Goal: Task Accomplishment & Management: Complete application form

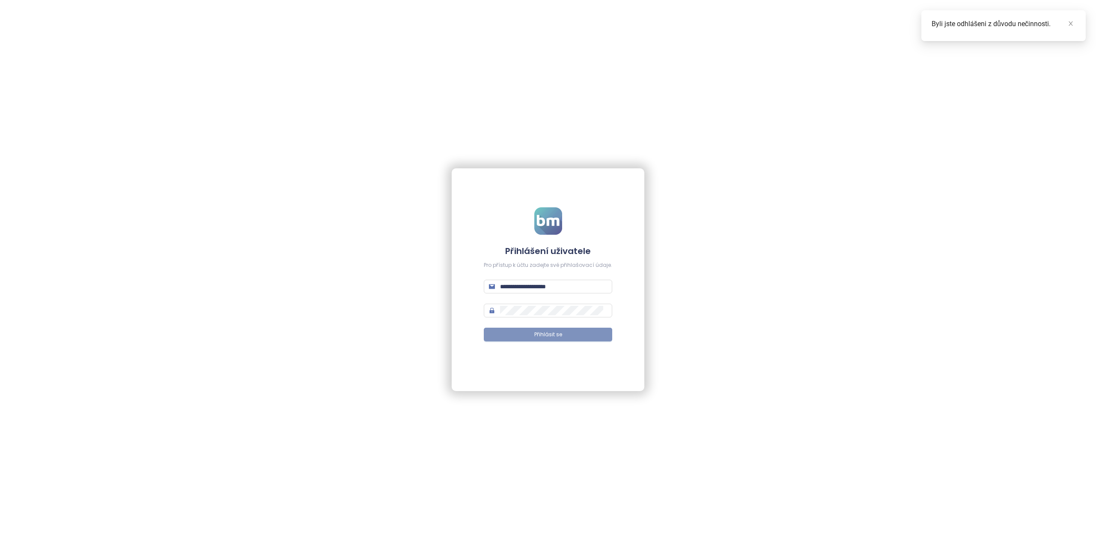
click at [547, 329] on button "Přihlásit se" at bounding box center [548, 335] width 128 height 14
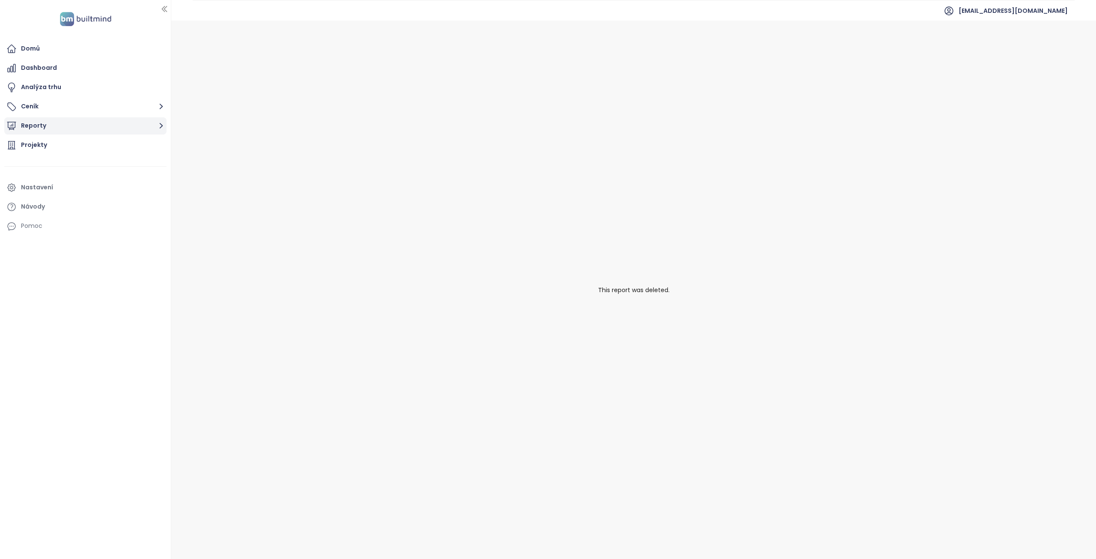
click at [43, 125] on button "Reporty" at bounding box center [85, 125] width 162 height 17
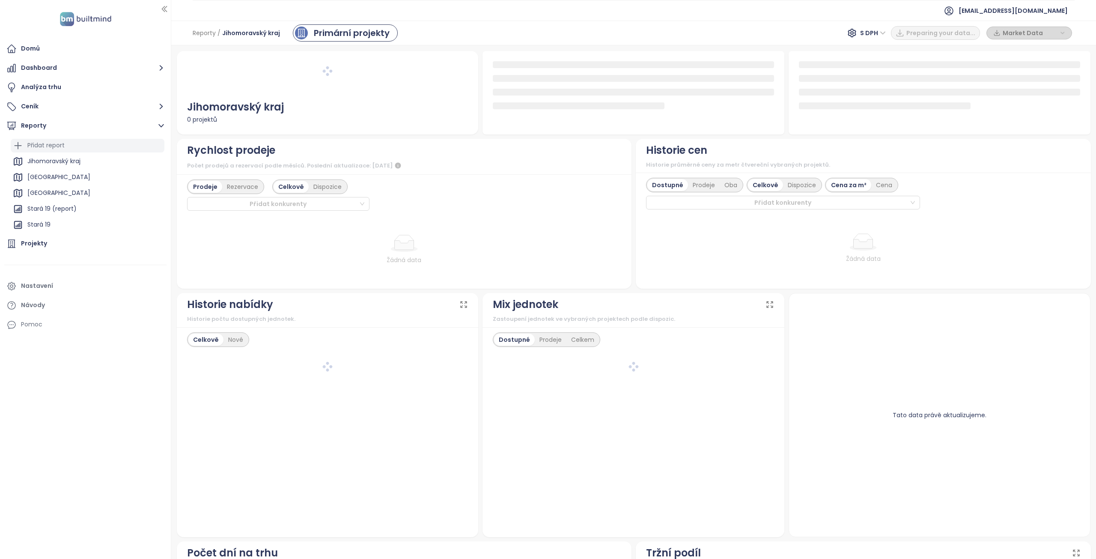
click at [63, 145] on div "Přidat report" at bounding box center [45, 145] width 37 height 11
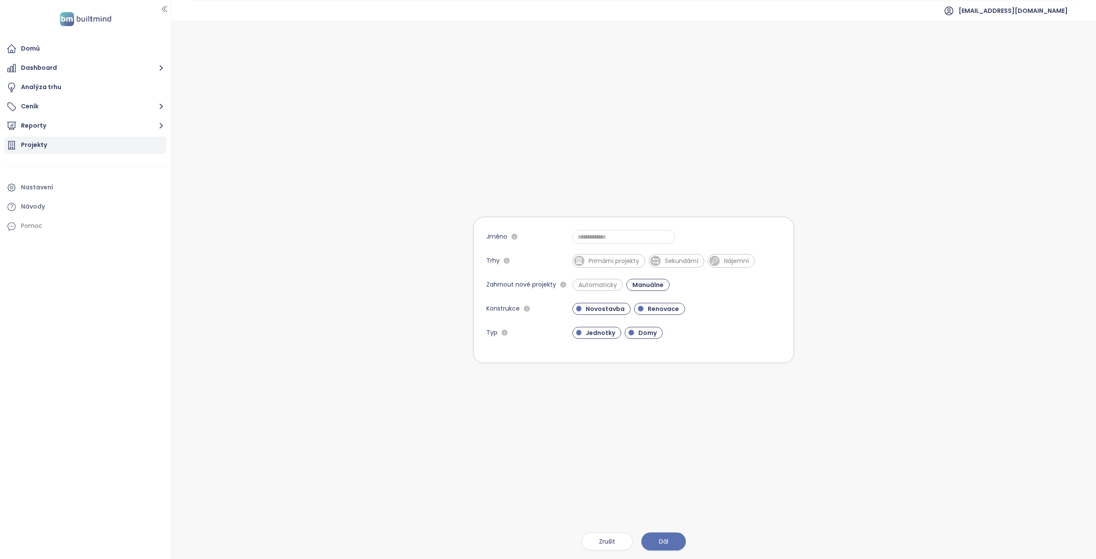
click at [47, 144] on div "Projekty" at bounding box center [85, 145] width 162 height 17
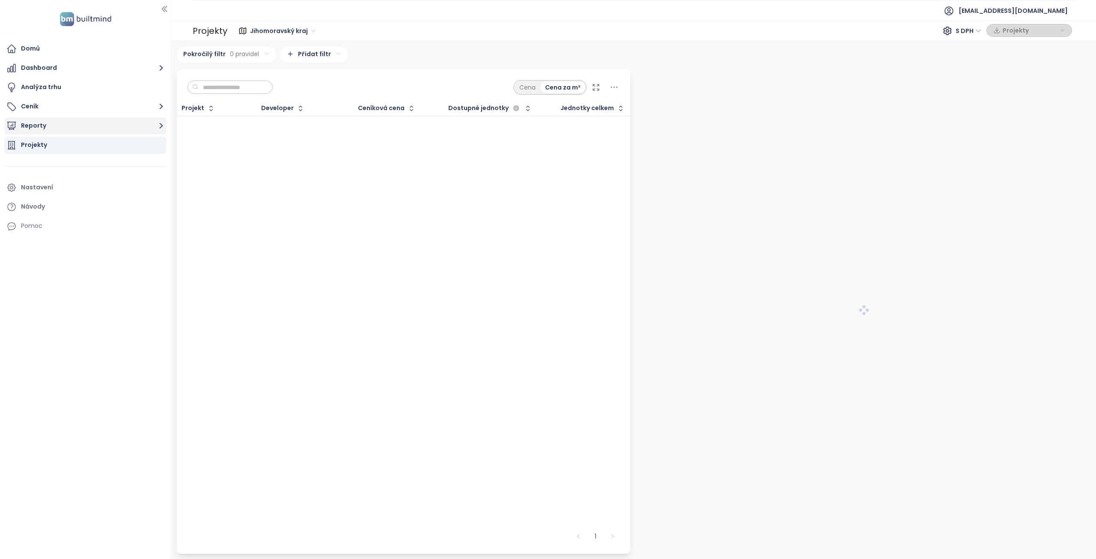
click at [61, 128] on button "Reporty" at bounding box center [85, 125] width 162 height 17
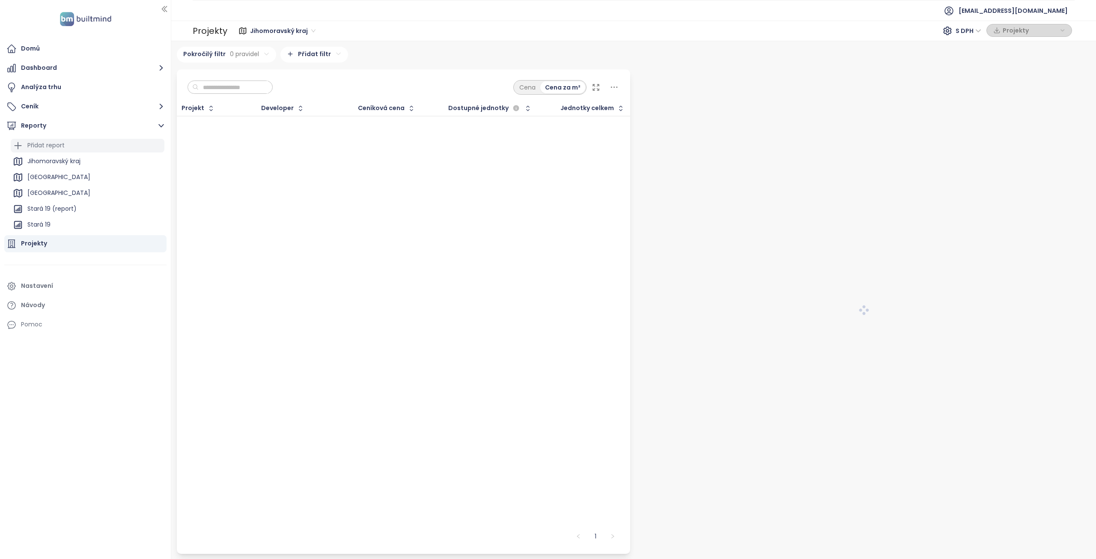
click at [35, 144] on div "Přidat report" at bounding box center [45, 145] width 37 height 11
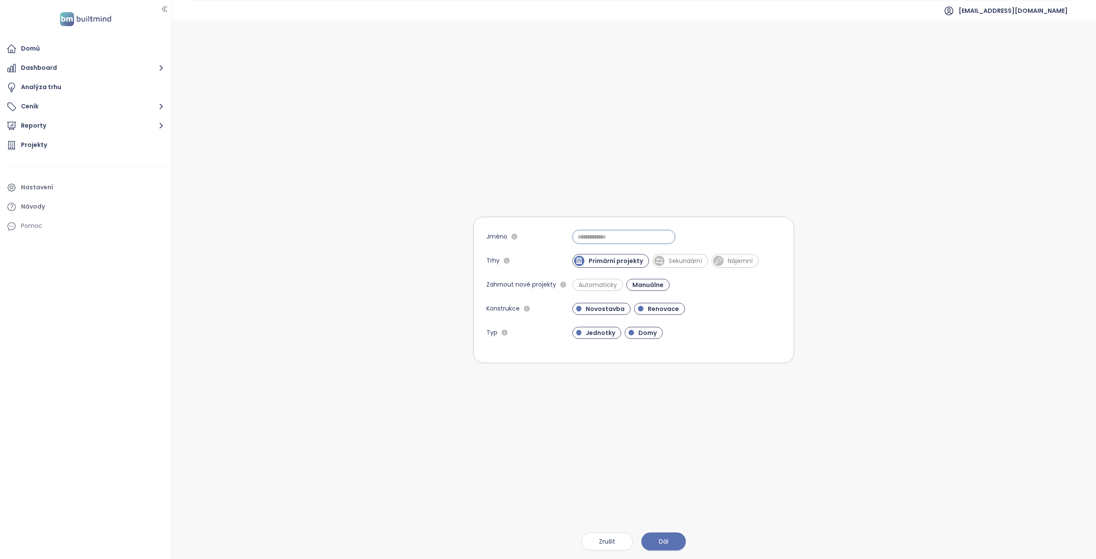
click at [584, 236] on input "Jméno" at bounding box center [623, 237] width 103 height 14
type input "**********"
click at [640, 334] on span "Domy" at bounding box center [647, 332] width 27 height 9
click at [588, 281] on span "Automaticky" at bounding box center [597, 284] width 47 height 9
click at [662, 540] on span "Dál" at bounding box center [663, 540] width 9 height 9
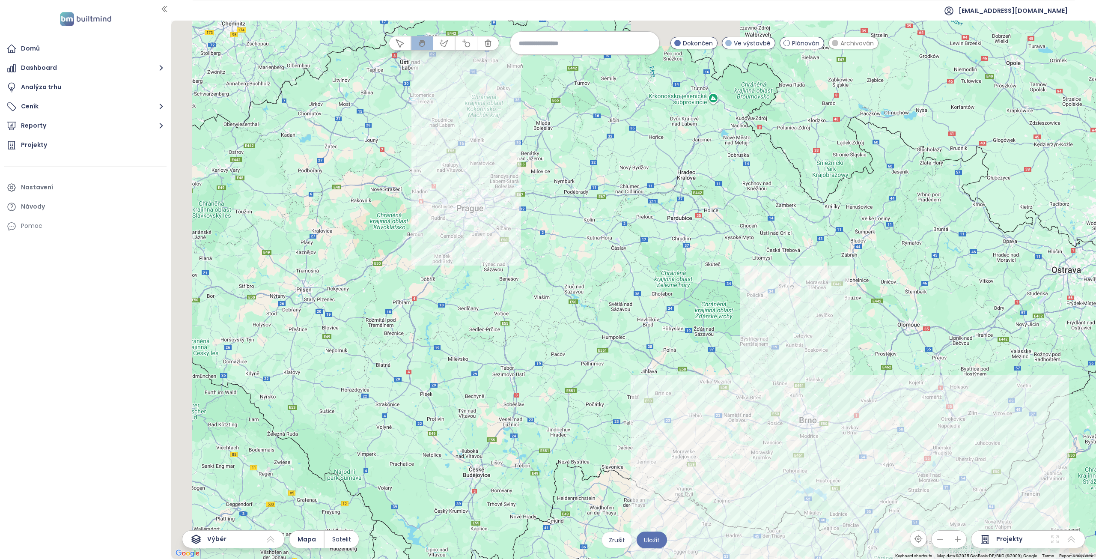
drag, startPoint x: 399, startPoint y: 199, endPoint x: 513, endPoint y: 268, distance: 133.7
click at [504, 282] on div at bounding box center [633, 290] width 925 height 538
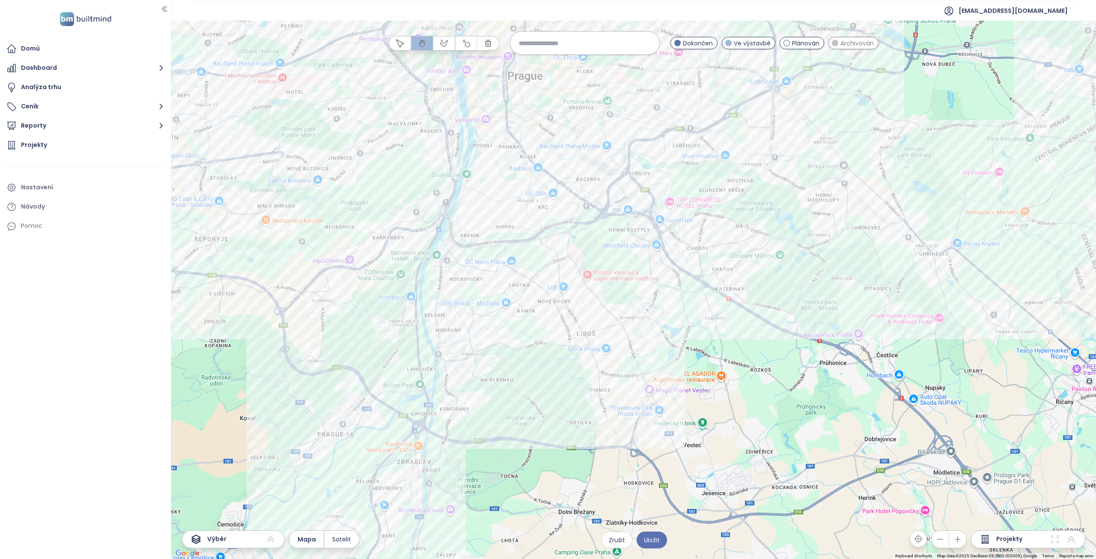
drag, startPoint x: 554, startPoint y: 298, endPoint x: 623, endPoint y: 305, distance: 69.3
click at [623, 305] on div at bounding box center [633, 290] width 925 height 538
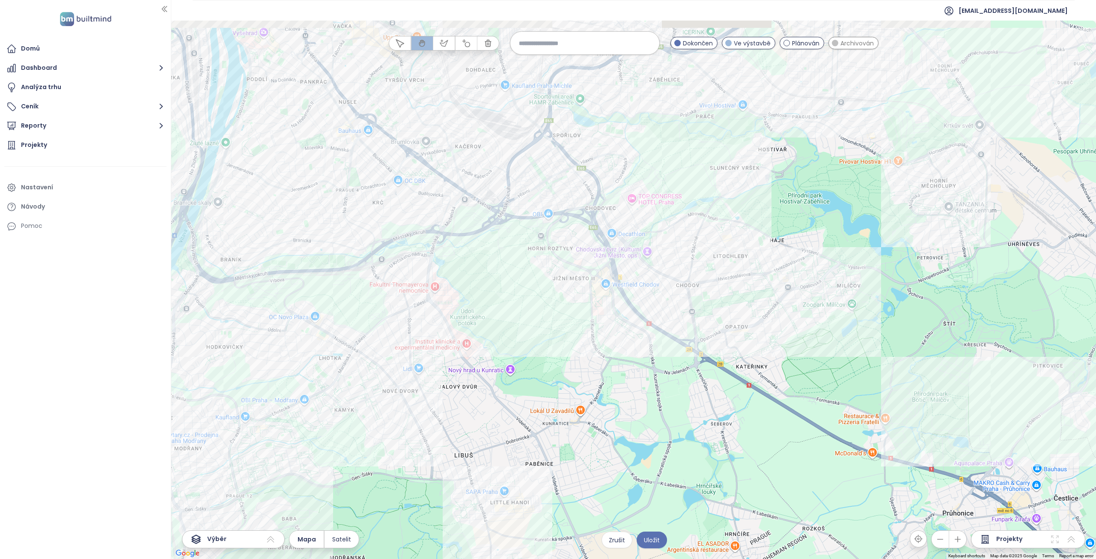
drag, startPoint x: 649, startPoint y: 260, endPoint x: 526, endPoint y: 348, distance: 151.3
click at [526, 348] on div at bounding box center [633, 290] width 925 height 538
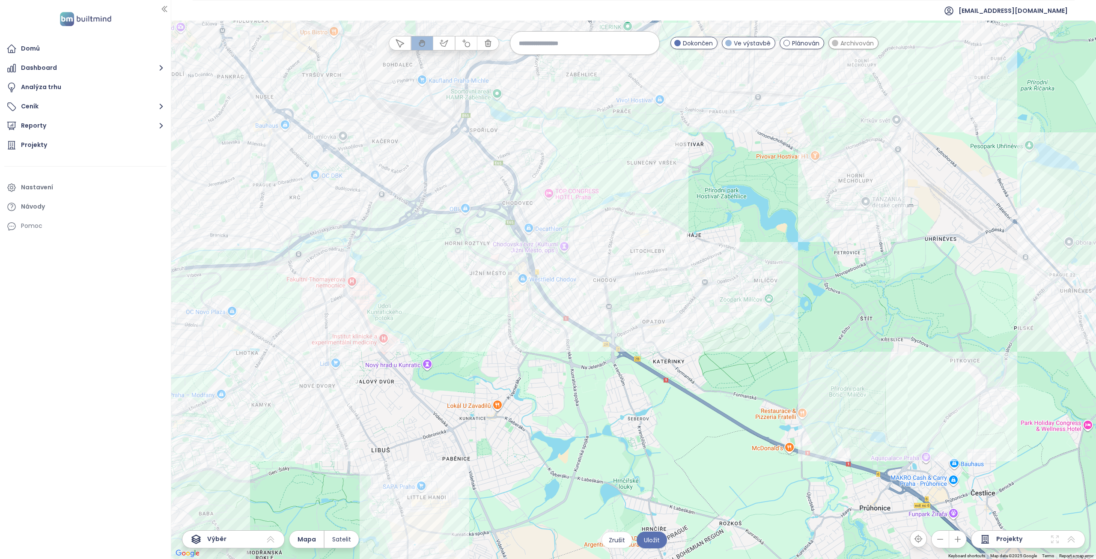
drag, startPoint x: 709, startPoint y: 306, endPoint x: 630, endPoint y: 298, distance: 80.0
click at [629, 297] on div at bounding box center [633, 290] width 925 height 538
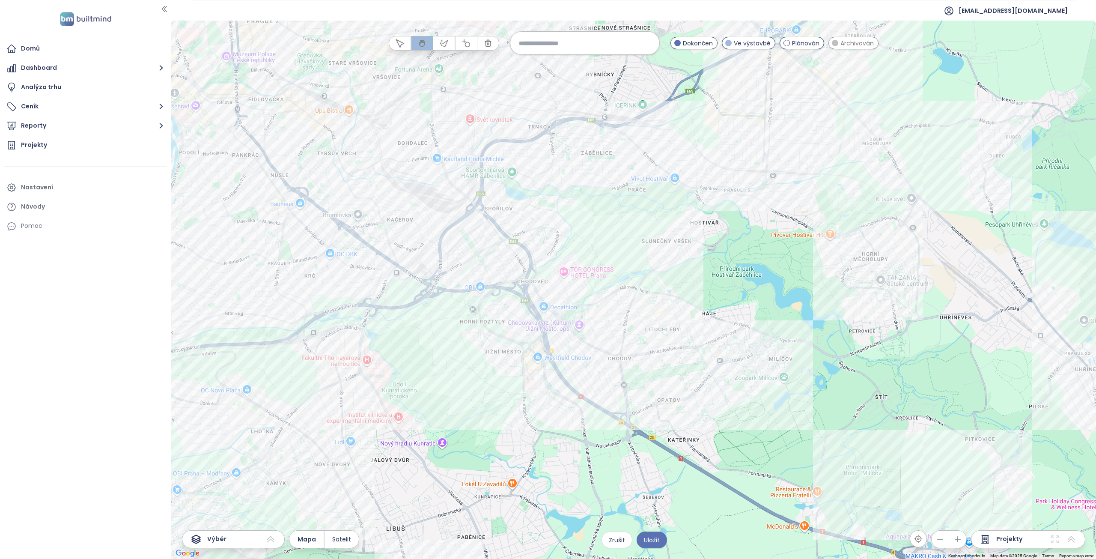
drag, startPoint x: 482, startPoint y: 279, endPoint x: 511, endPoint y: 361, distance: 87.1
click at [511, 361] on div at bounding box center [633, 290] width 925 height 538
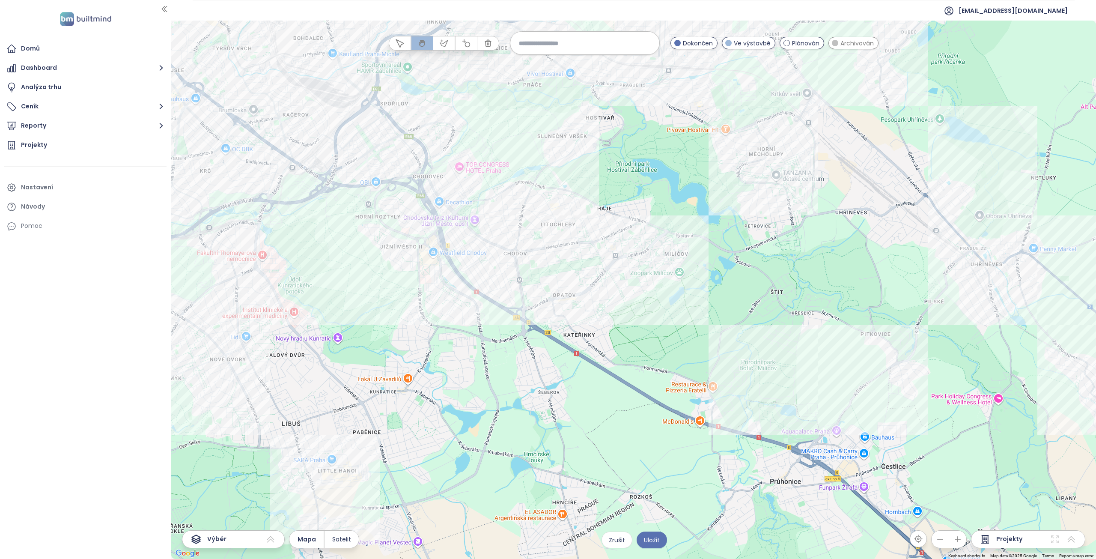
drag, startPoint x: 662, startPoint y: 381, endPoint x: 586, endPoint y: 297, distance: 113.1
click at [586, 297] on div at bounding box center [633, 290] width 925 height 538
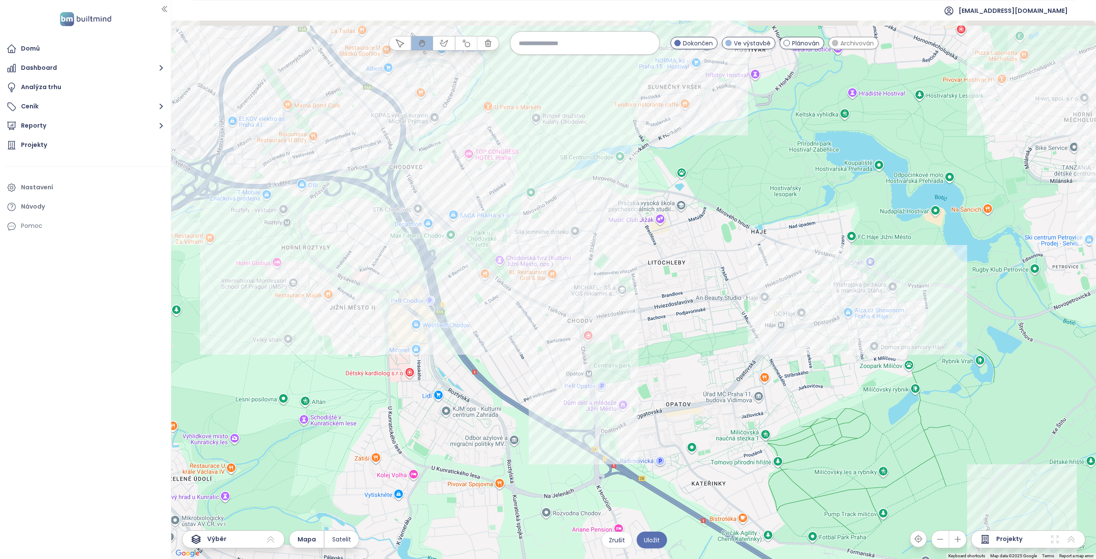
drag, startPoint x: 580, startPoint y: 280, endPoint x: 649, endPoint y: 363, distance: 108.6
click at [649, 363] on div at bounding box center [633, 290] width 925 height 538
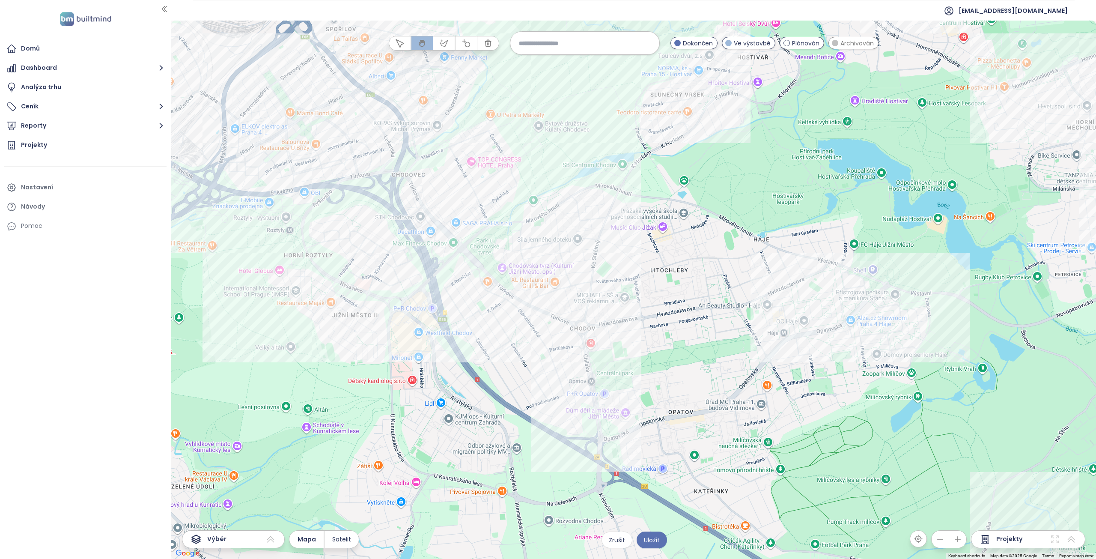
click at [846, 43] on span "Archivován" at bounding box center [856, 43] width 33 height 9
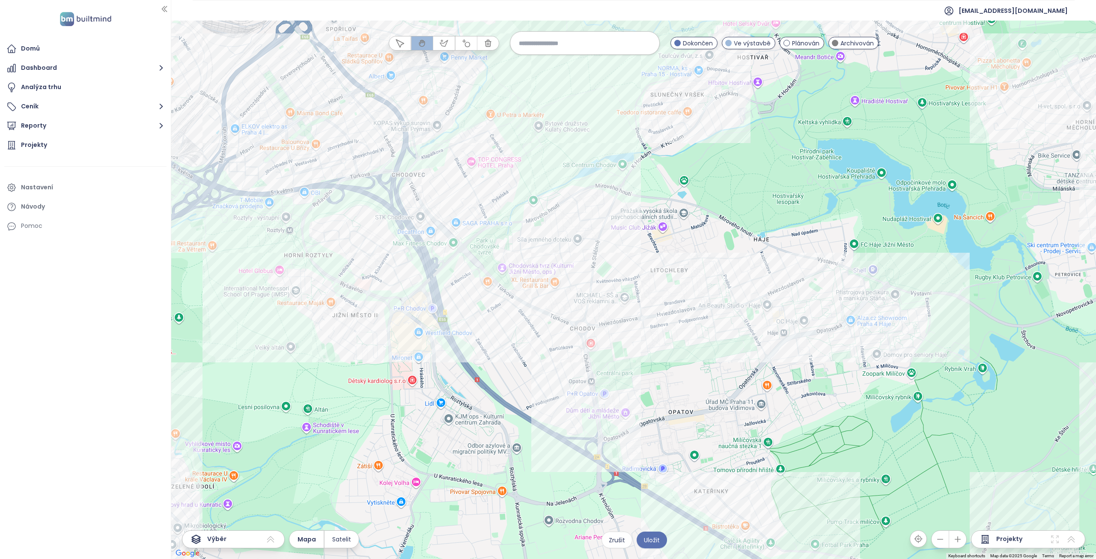
click at [846, 44] on span "Archivován" at bounding box center [856, 43] width 33 height 9
click at [805, 44] on span "Plánován" at bounding box center [805, 43] width 27 height 9
click at [443, 43] on icon "button" at bounding box center [444, 43] width 8 height 6
click at [280, 249] on div at bounding box center [633, 290] width 925 height 538
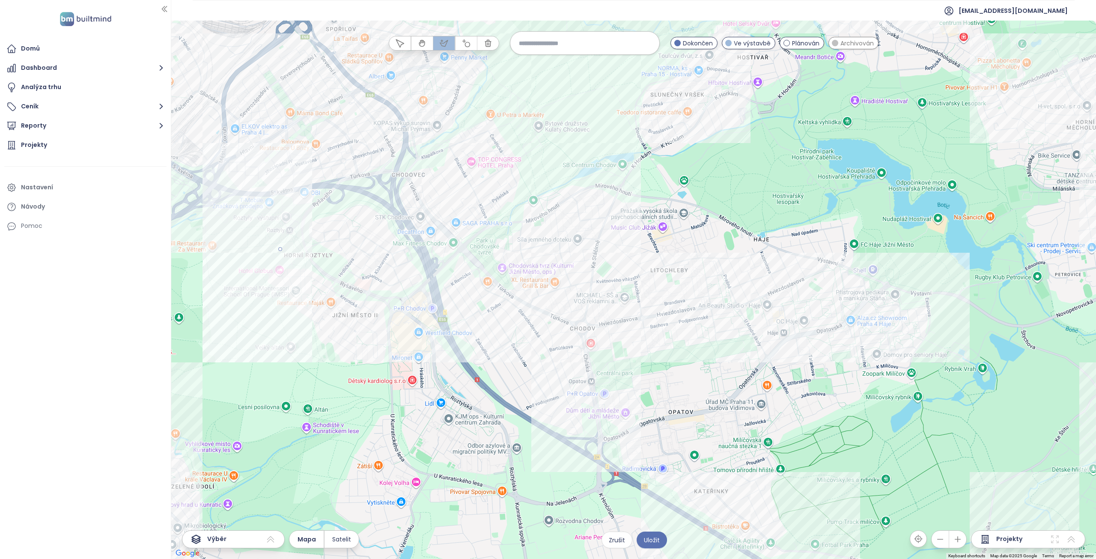
click at [264, 279] on div at bounding box center [633, 290] width 925 height 538
click at [325, 352] on div at bounding box center [633, 290] width 925 height 538
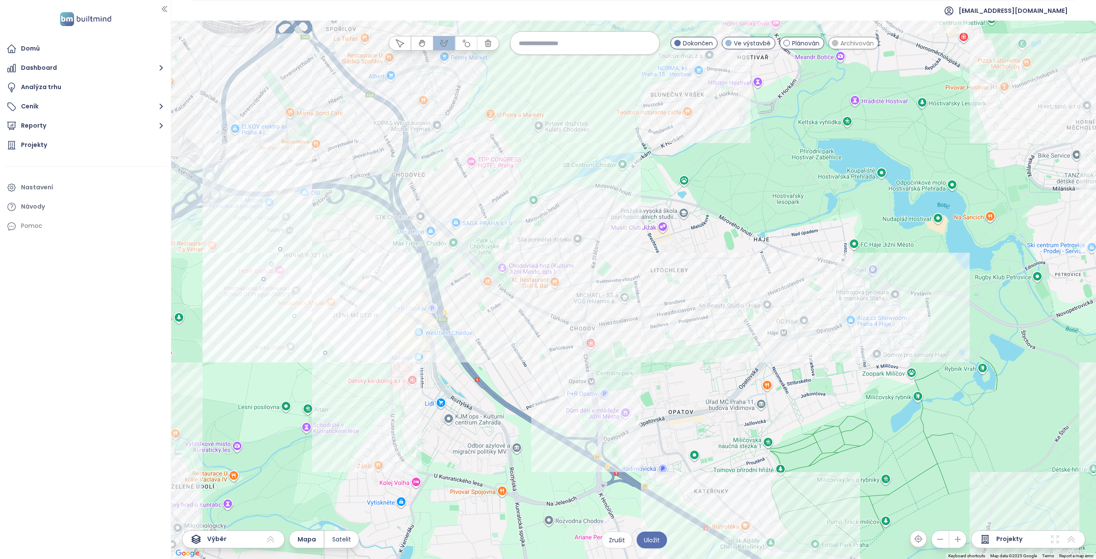
click at [387, 364] on div at bounding box center [633, 290] width 925 height 538
click at [402, 452] on div at bounding box center [633, 290] width 925 height 538
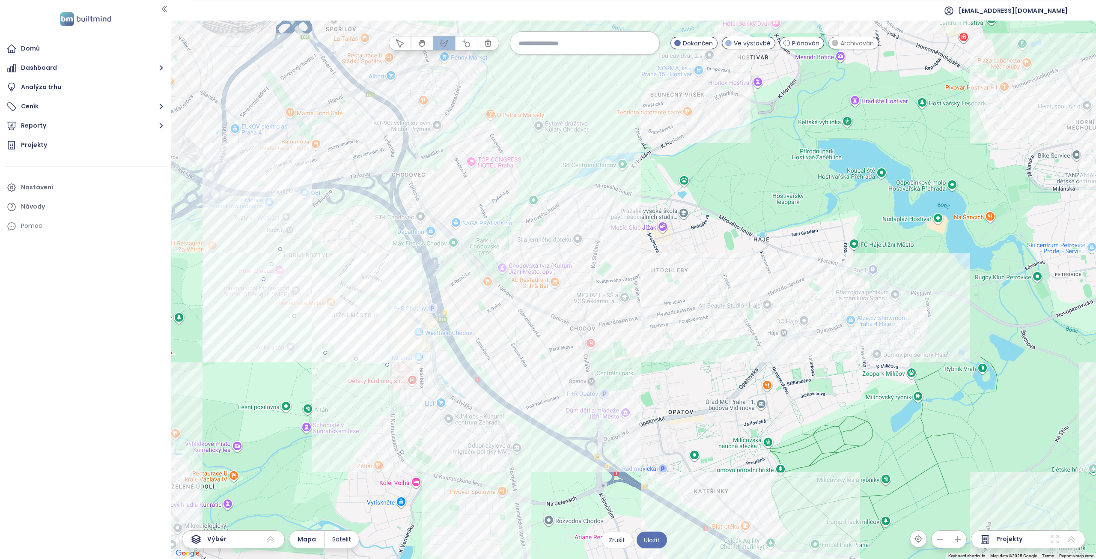
click at [483, 476] on div at bounding box center [633, 290] width 925 height 538
click at [588, 430] on div at bounding box center [633, 290] width 925 height 538
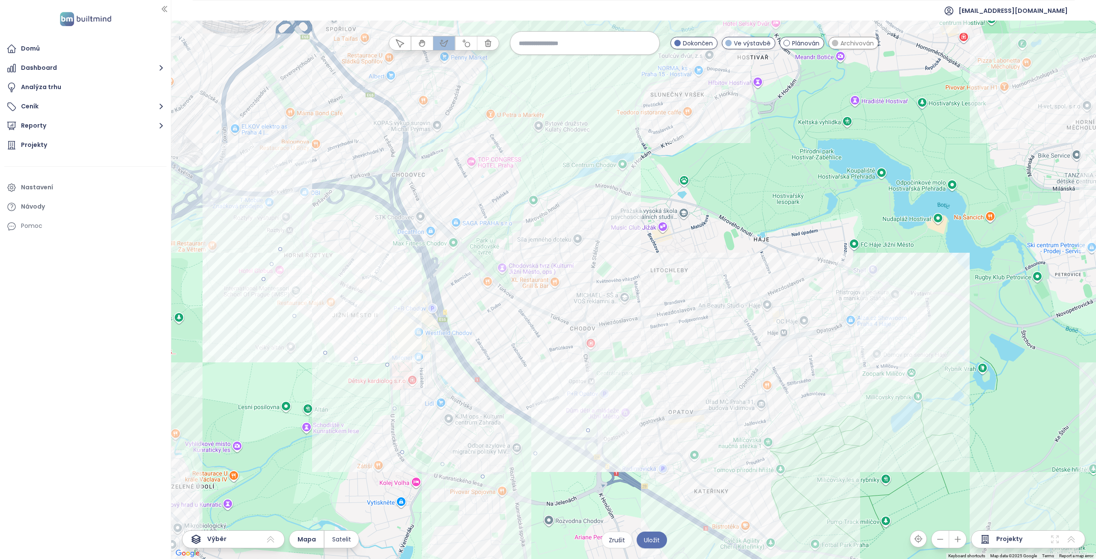
click at [895, 368] on div at bounding box center [633, 290] width 925 height 538
click at [933, 282] on div at bounding box center [633, 290] width 925 height 538
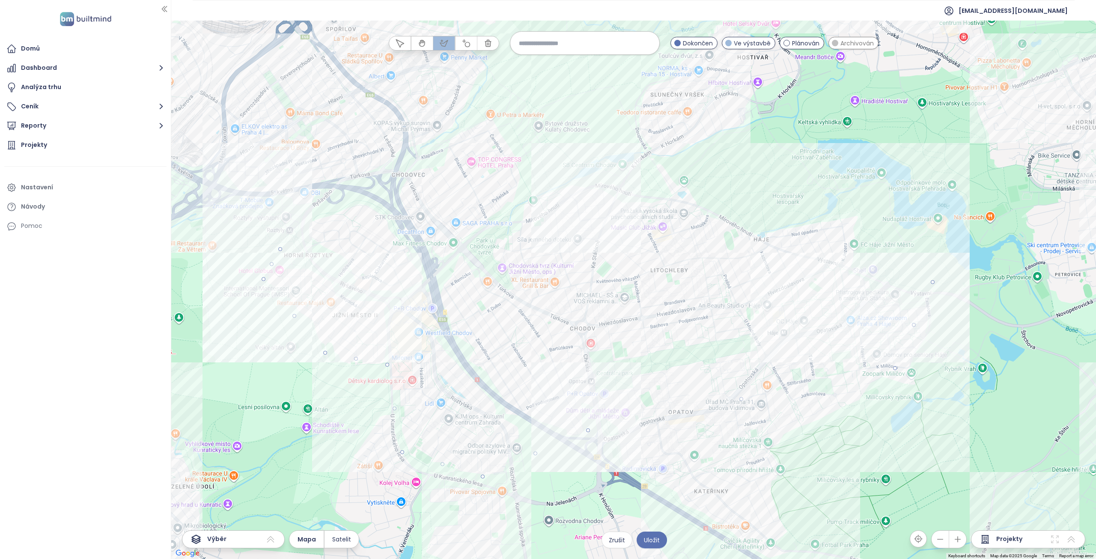
click at [624, 184] on div at bounding box center [633, 290] width 925 height 538
click at [539, 187] on div at bounding box center [633, 290] width 925 height 538
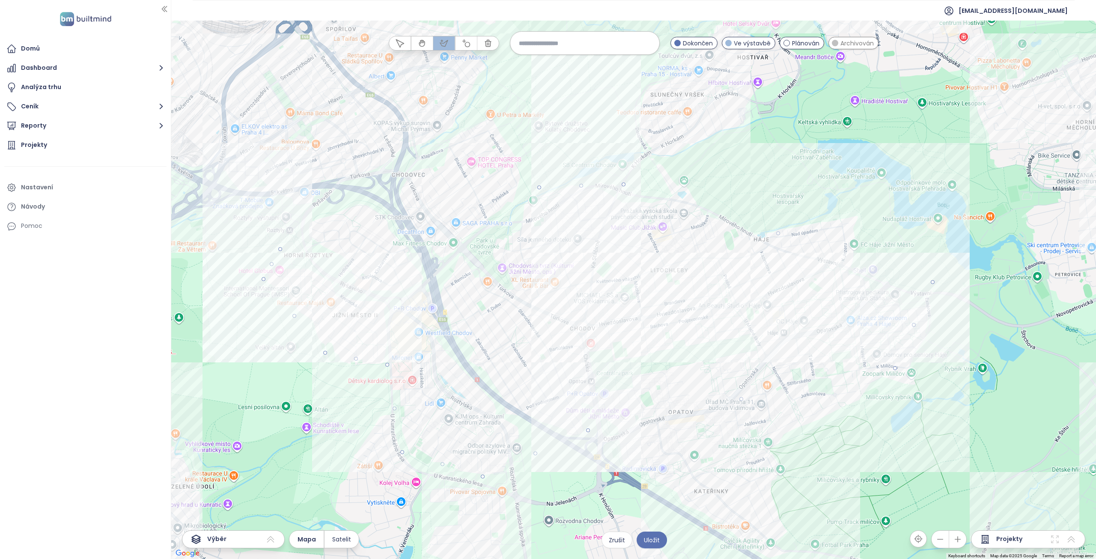
click at [539, 107] on div at bounding box center [633, 290] width 925 height 538
click at [408, 135] on div at bounding box center [633, 290] width 925 height 538
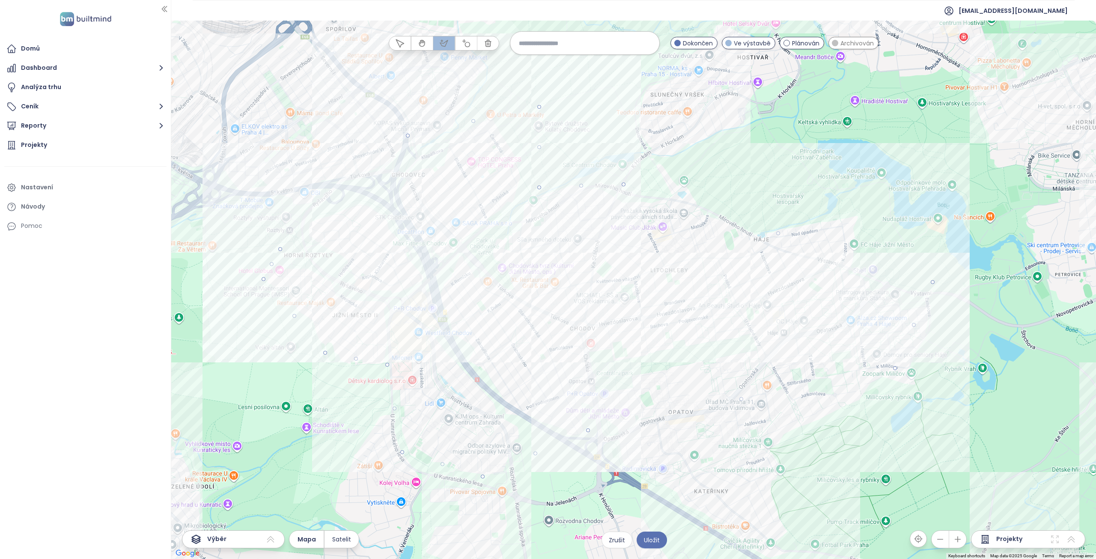
click at [280, 250] on div at bounding box center [633, 290] width 925 height 538
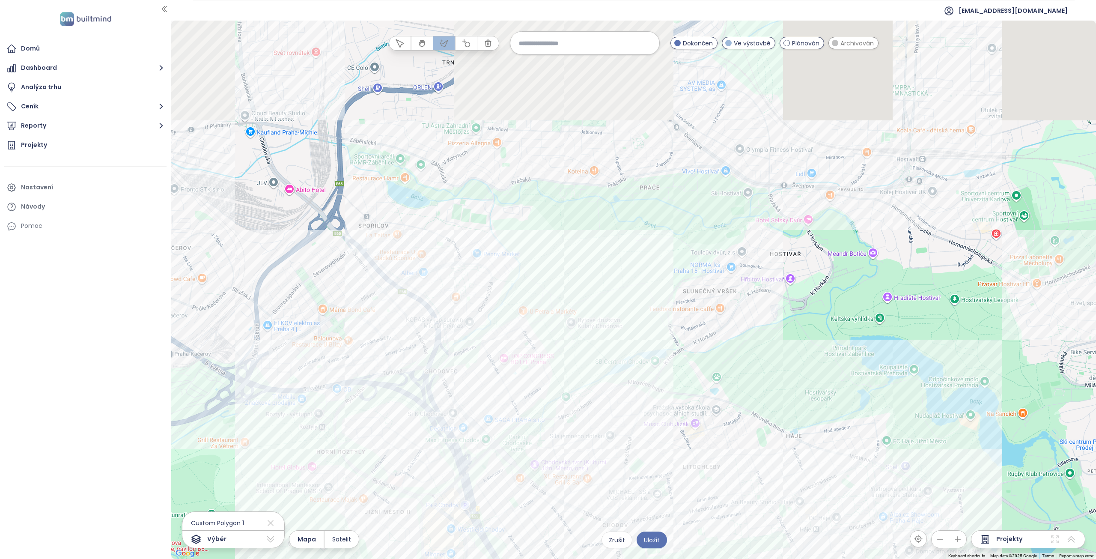
drag, startPoint x: 364, startPoint y: 97, endPoint x: 448, endPoint y: 401, distance: 315.0
click at [448, 402] on div at bounding box center [633, 290] width 925 height 538
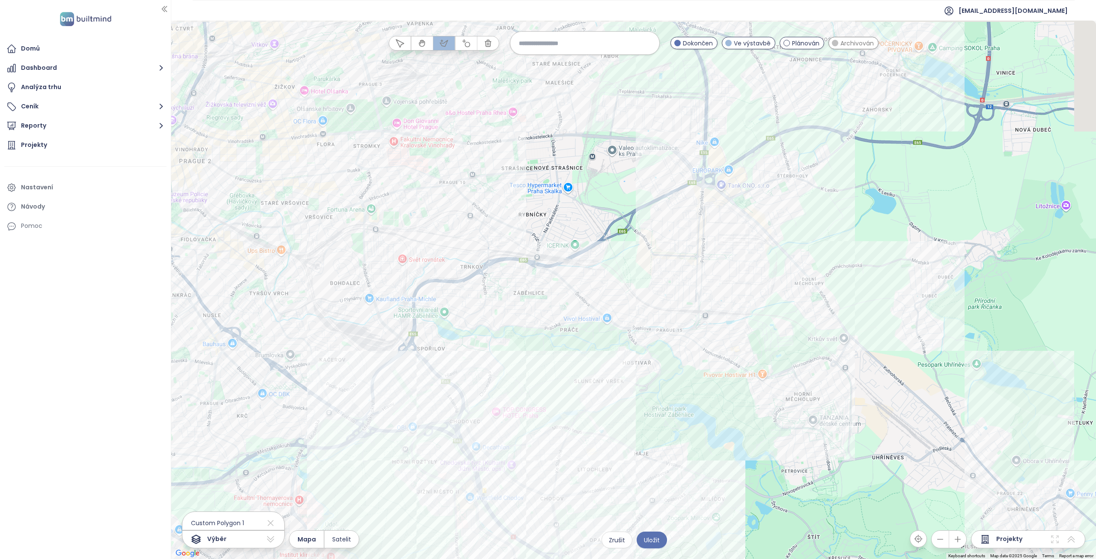
drag, startPoint x: 661, startPoint y: 276, endPoint x: 441, endPoint y: 275, distance: 220.5
click at [441, 276] on div at bounding box center [633, 290] width 925 height 538
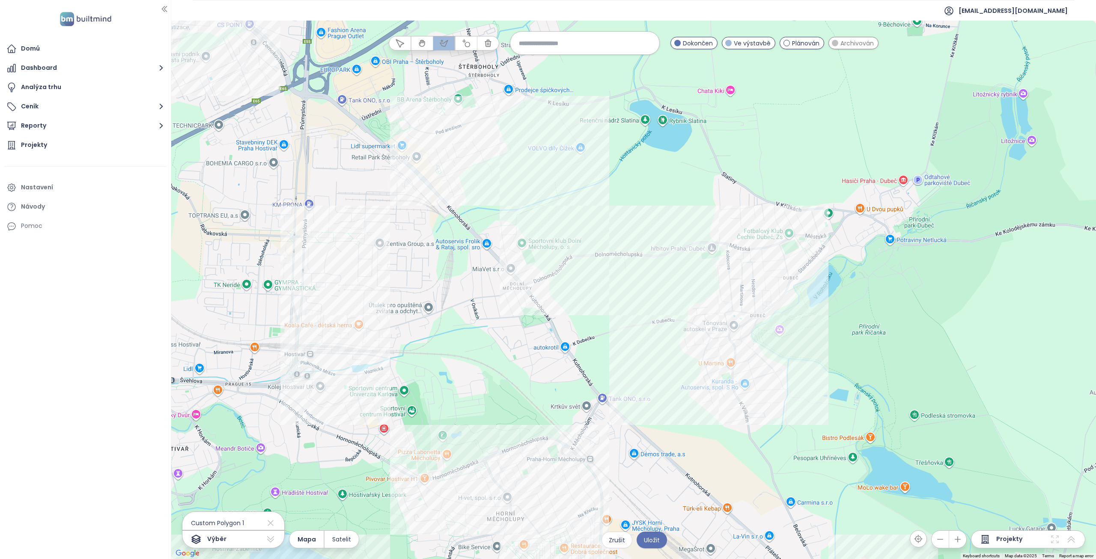
drag, startPoint x: 591, startPoint y: 292, endPoint x: 483, endPoint y: 317, distance: 110.3
click at [467, 343] on div at bounding box center [633, 290] width 925 height 538
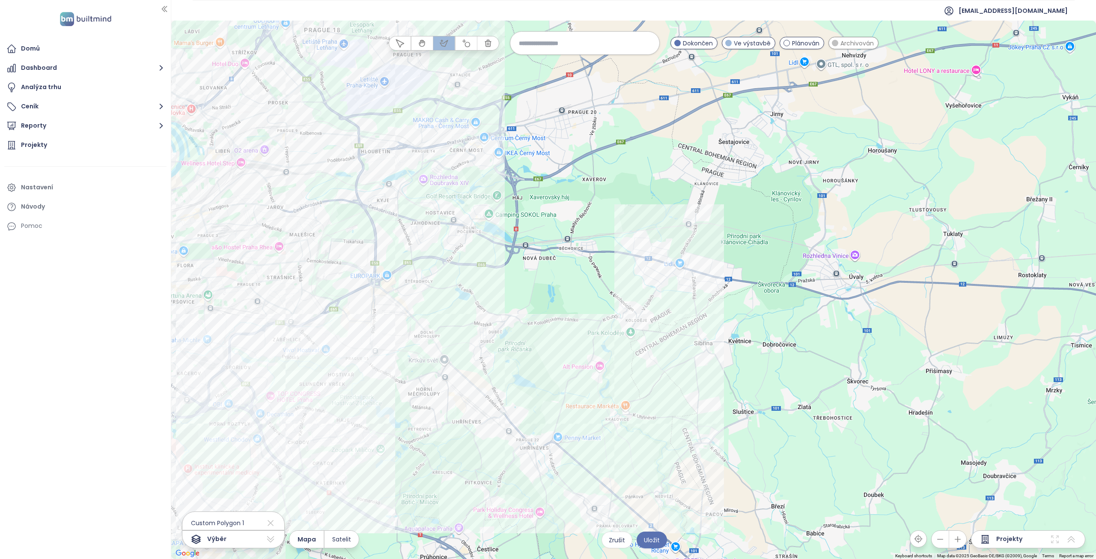
drag, startPoint x: 544, startPoint y: 186, endPoint x: 515, endPoint y: 344, distance: 160.1
click at [515, 346] on div at bounding box center [633, 290] width 925 height 538
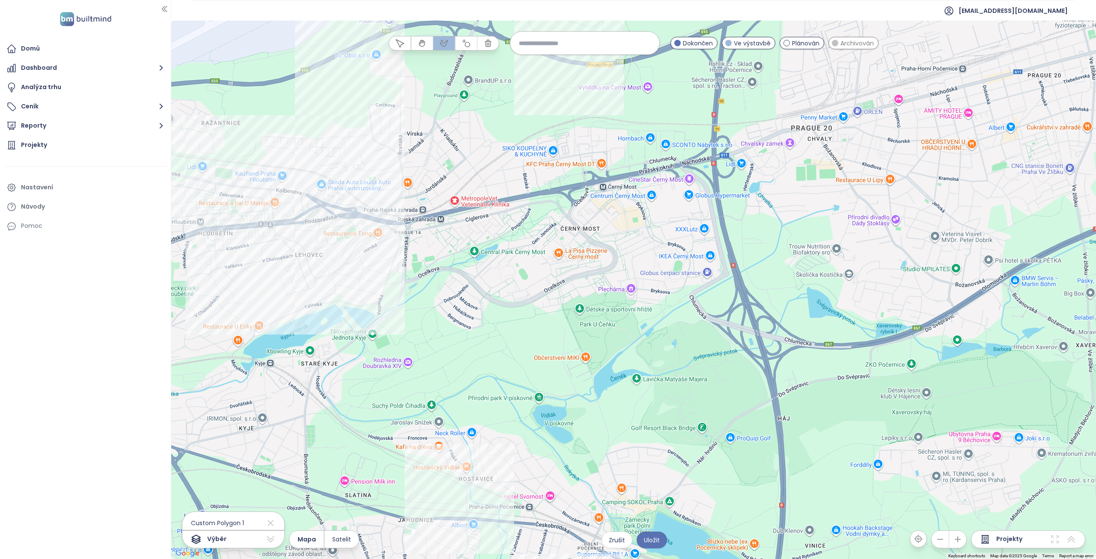
drag, startPoint x: 521, startPoint y: 251, endPoint x: 487, endPoint y: 321, distance: 77.4
click at [487, 321] on div at bounding box center [633, 290] width 925 height 538
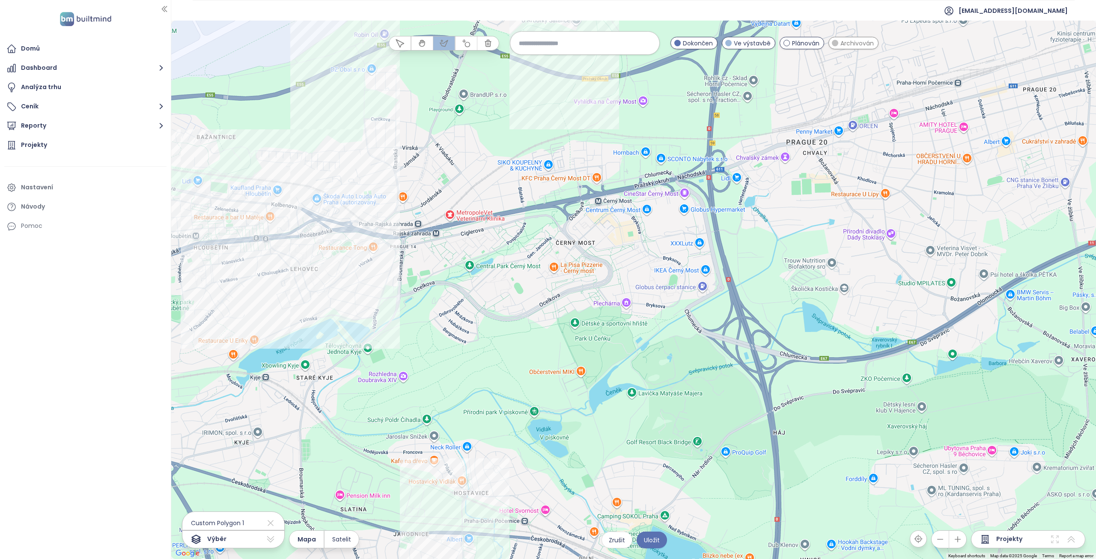
click at [399, 242] on div at bounding box center [633, 290] width 925 height 538
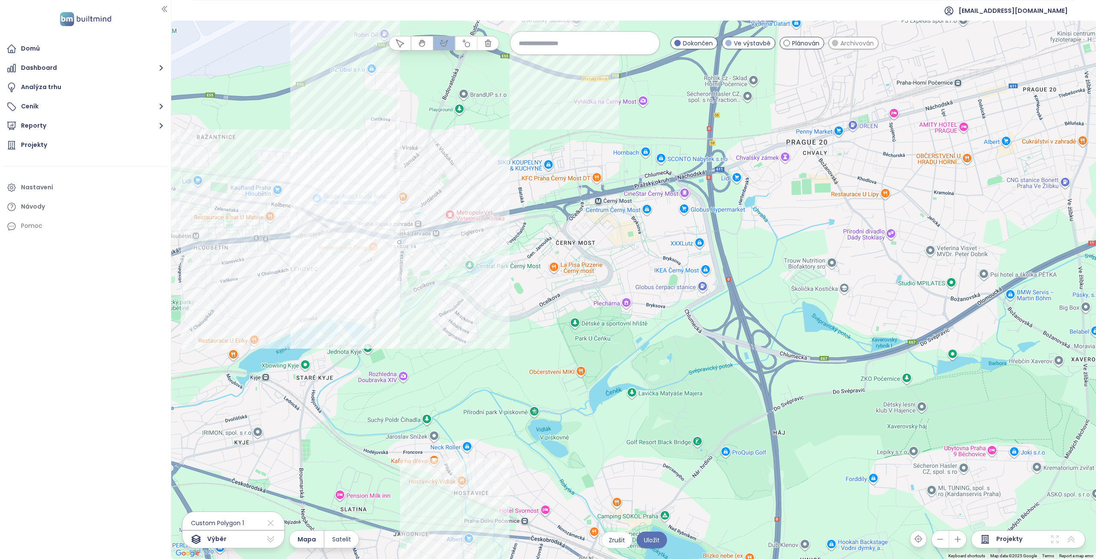
click at [417, 331] on div at bounding box center [633, 290] width 925 height 538
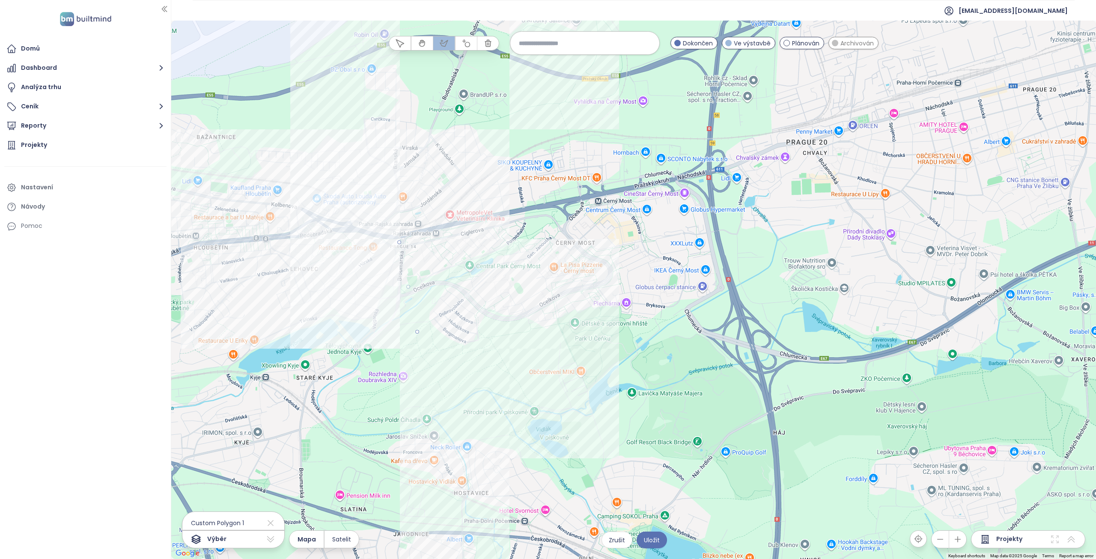
click at [521, 360] on div at bounding box center [633, 290] width 925 height 538
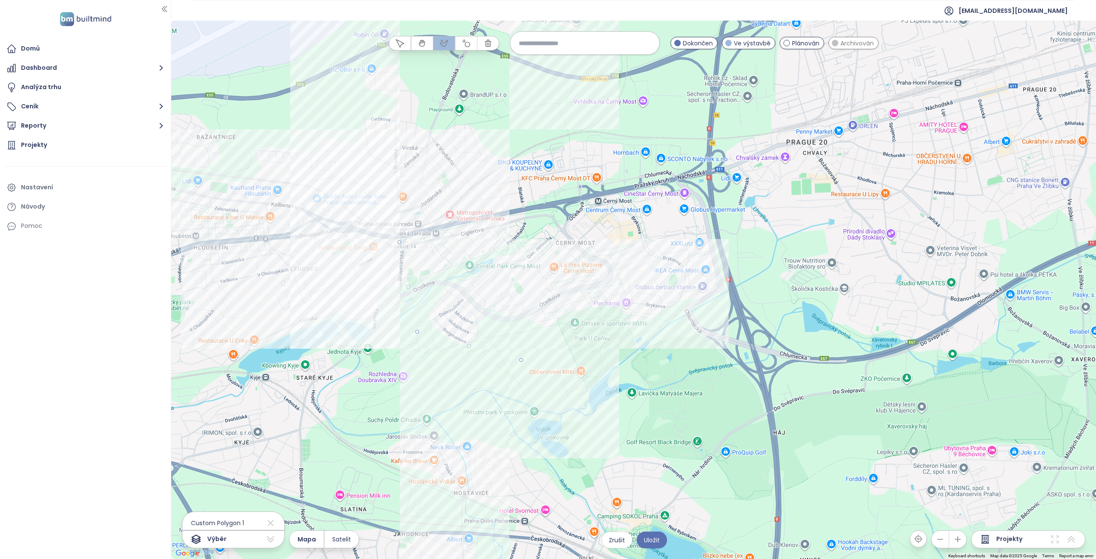
click at [681, 316] on div at bounding box center [633, 290] width 925 height 538
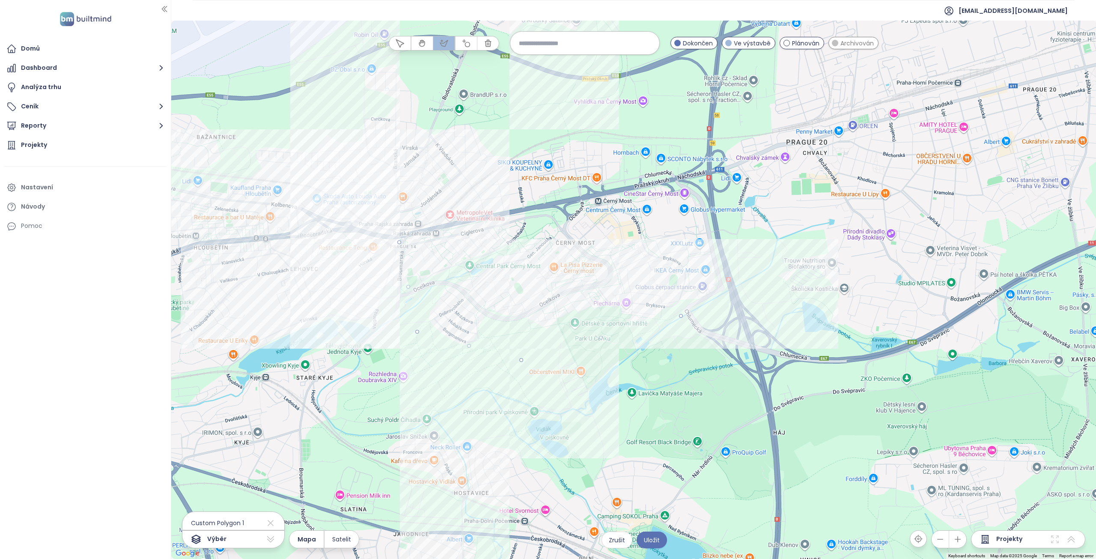
click at [747, 277] on div at bounding box center [633, 290] width 925 height 538
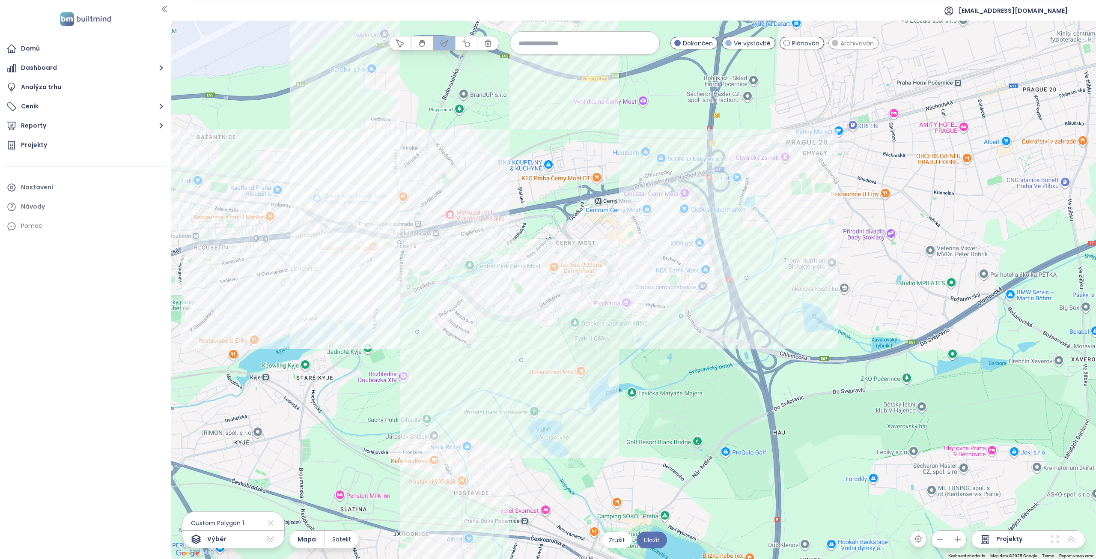
click at [695, 149] on div at bounding box center [633, 290] width 925 height 538
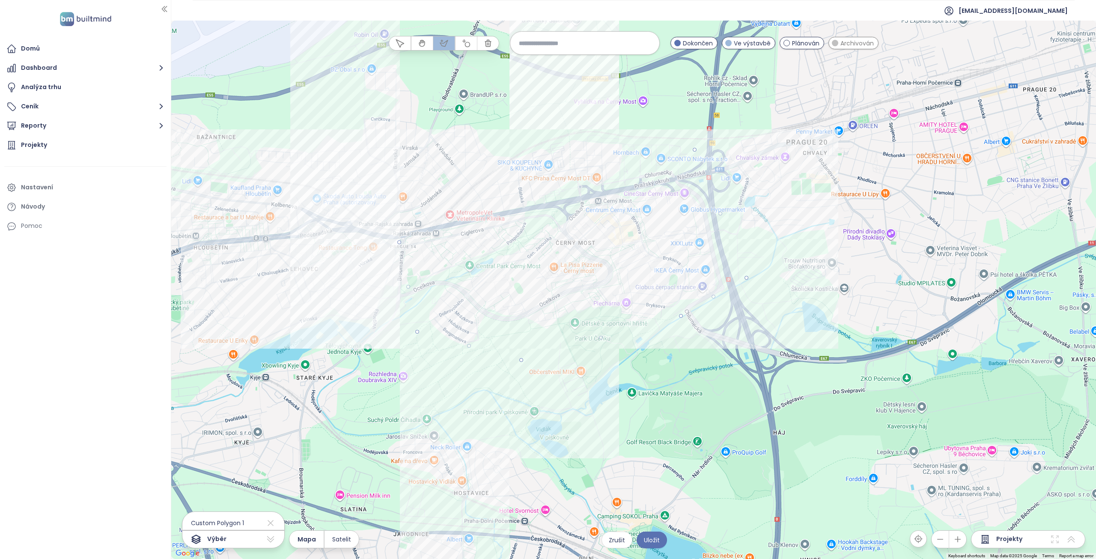
click at [551, 127] on div at bounding box center [633, 290] width 925 height 538
click at [447, 158] on div at bounding box center [633, 290] width 925 height 538
click at [398, 242] on div at bounding box center [633, 290] width 925 height 538
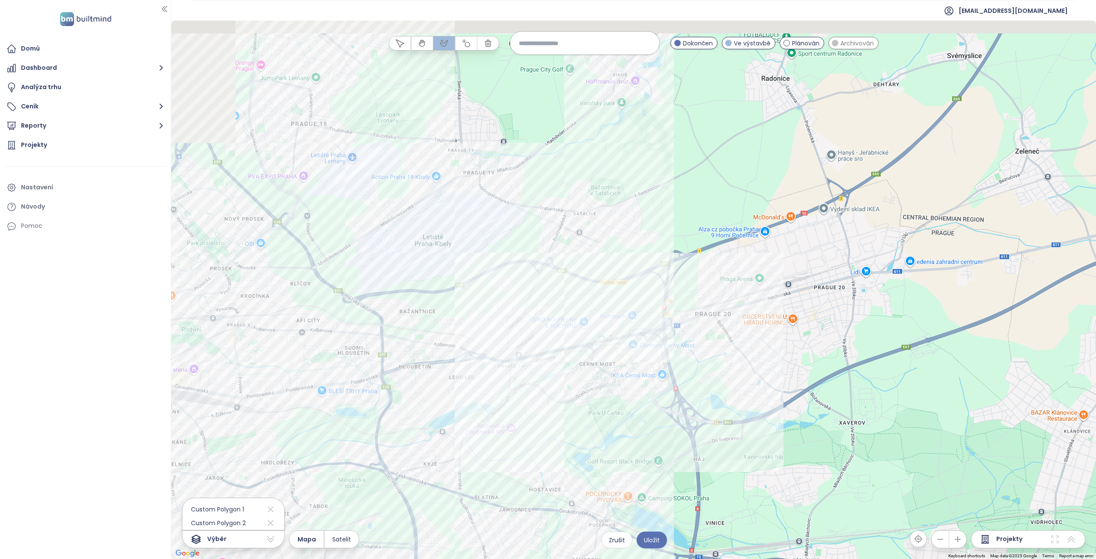
drag, startPoint x: 295, startPoint y: 211, endPoint x: 501, endPoint y: 353, distance: 250.1
click at [501, 353] on div at bounding box center [633, 290] width 925 height 538
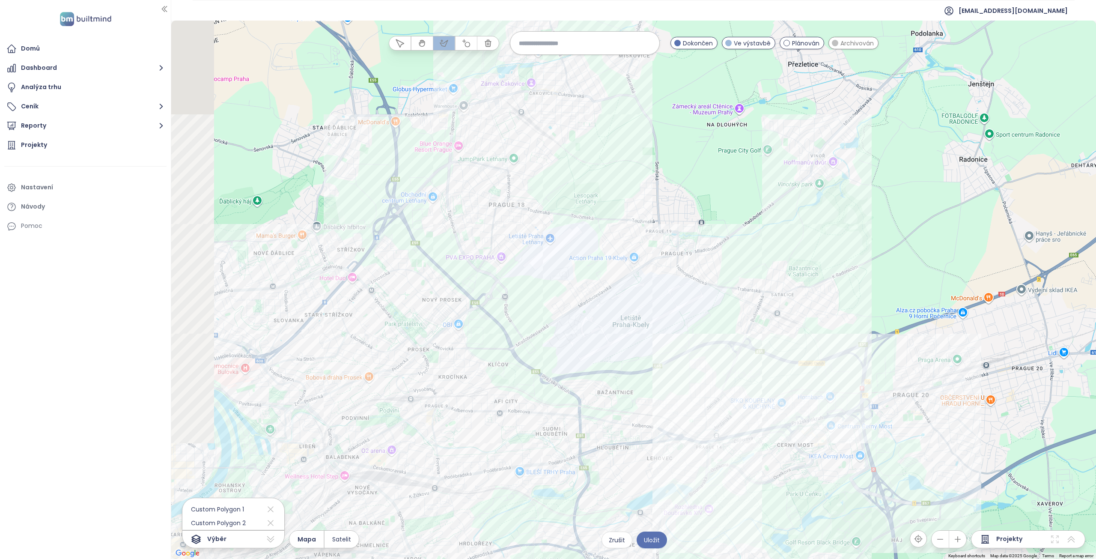
drag, startPoint x: 419, startPoint y: 294, endPoint x: 531, endPoint y: 322, distance: 115.5
click at [531, 322] on div at bounding box center [633, 290] width 925 height 538
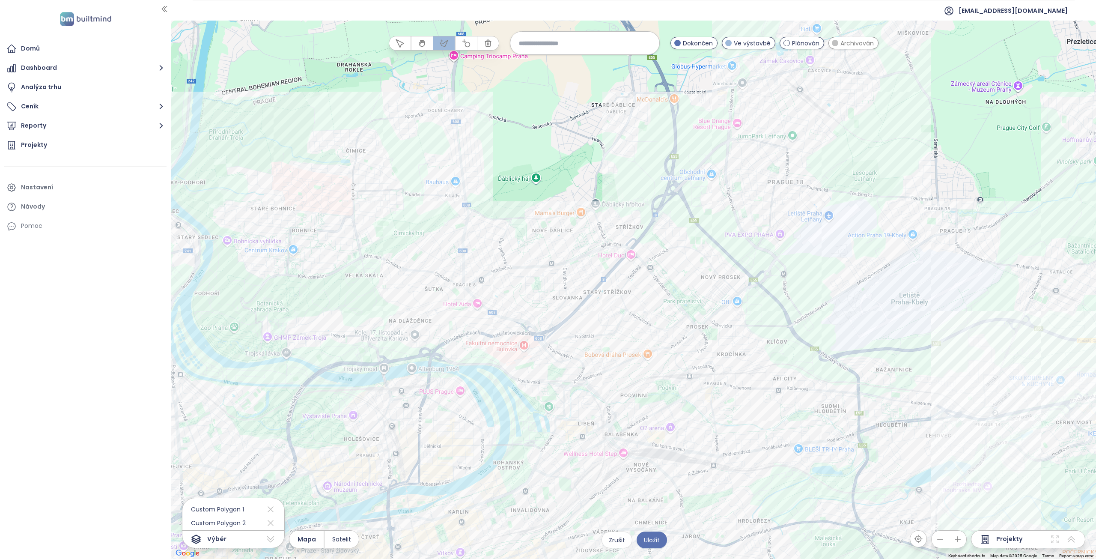
drag, startPoint x: 340, startPoint y: 289, endPoint x: 516, endPoint y: 226, distance: 187.1
click at [516, 226] on div at bounding box center [633, 290] width 925 height 538
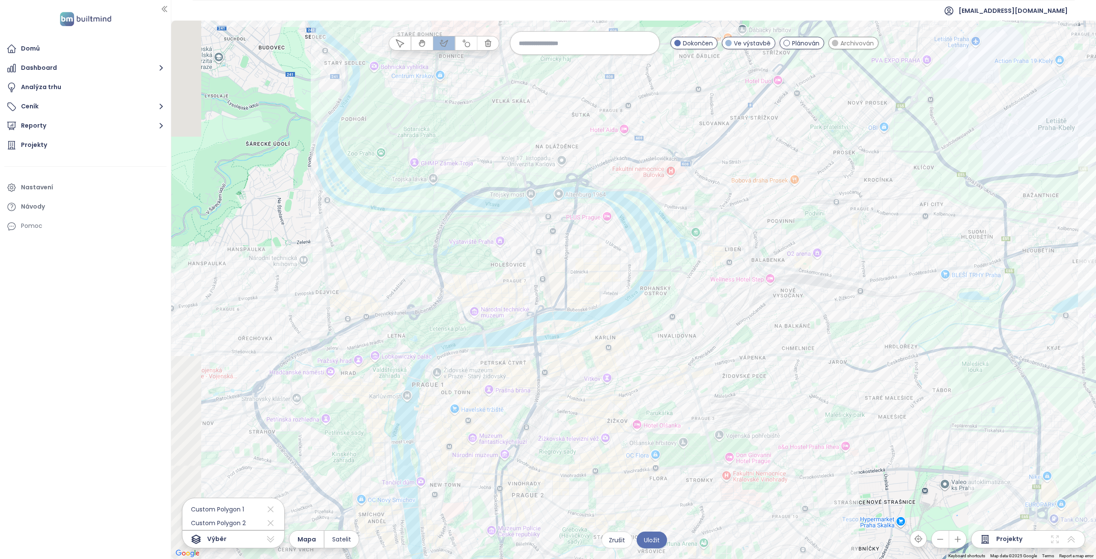
drag, startPoint x: 398, startPoint y: 357, endPoint x: 495, endPoint y: 189, distance: 194.1
click at [495, 189] on div at bounding box center [633, 290] width 925 height 538
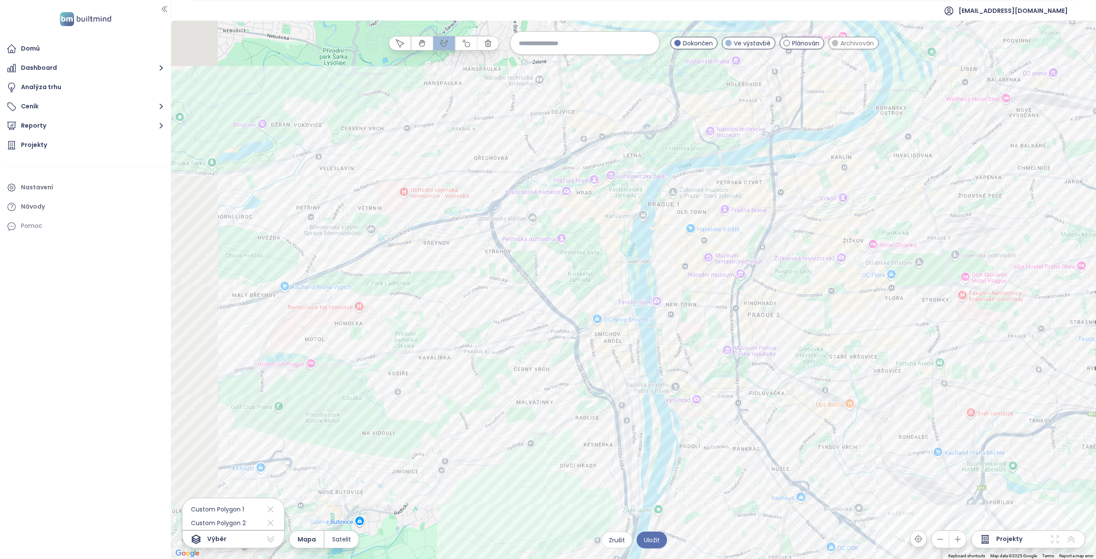
drag, startPoint x: 398, startPoint y: 396, endPoint x: 611, endPoint y: 226, distance: 272.4
click at [611, 226] on div at bounding box center [633, 290] width 925 height 538
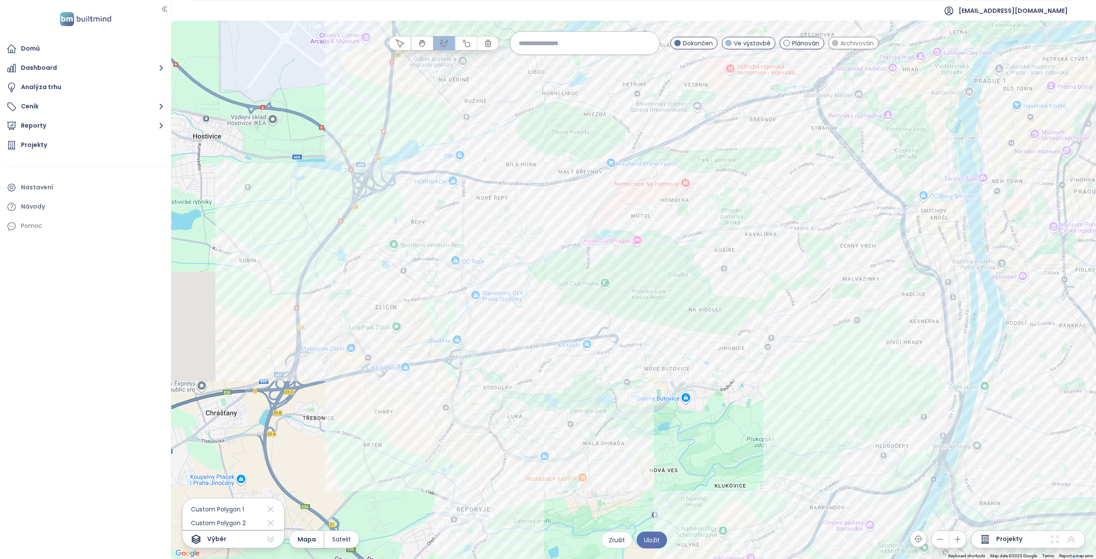
drag, startPoint x: 275, startPoint y: 327, endPoint x: 580, endPoint y: 235, distance: 318.0
click at [580, 235] on div at bounding box center [633, 290] width 925 height 538
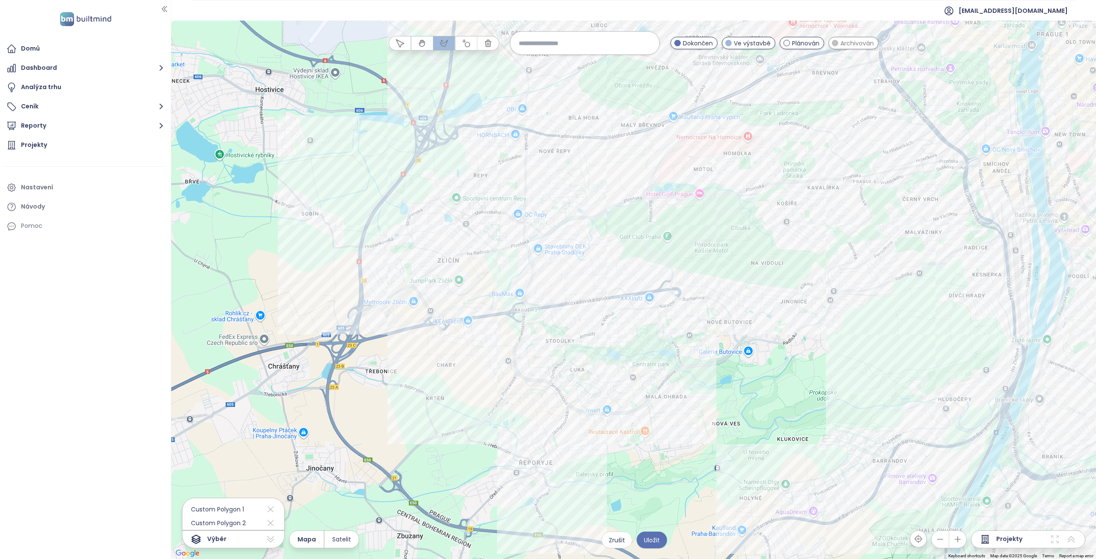
drag, startPoint x: 435, startPoint y: 275, endPoint x: 474, endPoint y: 234, distance: 56.9
click at [474, 234] on div at bounding box center [633, 290] width 925 height 538
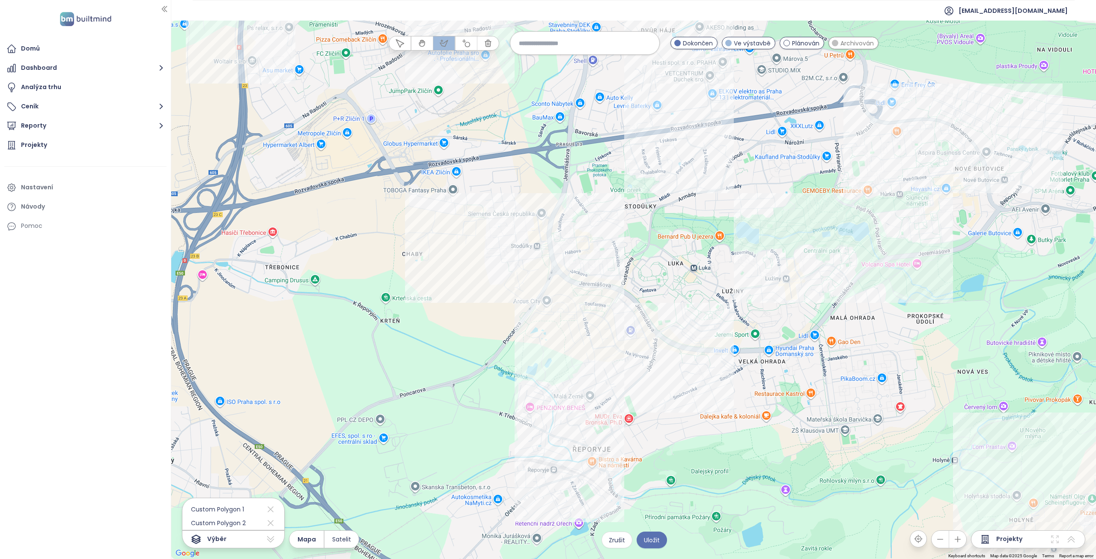
drag, startPoint x: 447, startPoint y: 399, endPoint x: 420, endPoint y: 321, distance: 83.0
click at [420, 321] on div at bounding box center [633, 290] width 925 height 538
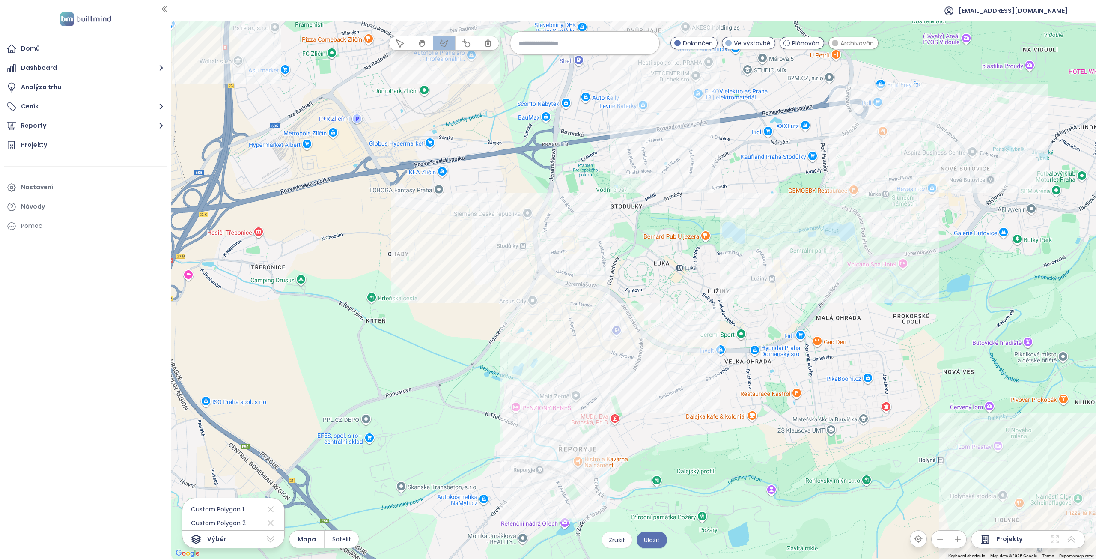
drag, startPoint x: 452, startPoint y: 265, endPoint x: 436, endPoint y: 263, distance: 15.6
click at [436, 264] on div at bounding box center [633, 290] width 925 height 538
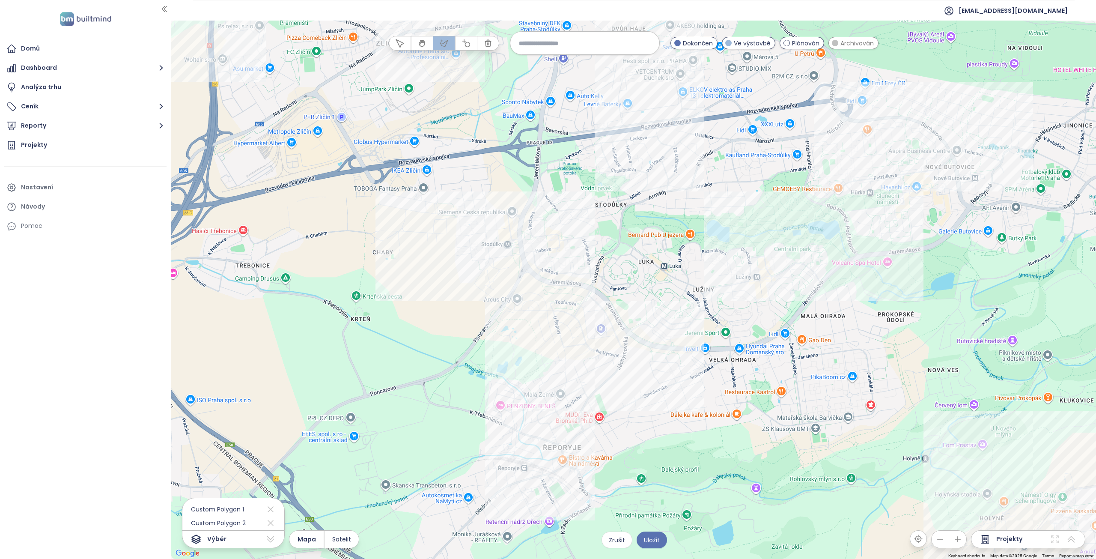
click at [442, 167] on div at bounding box center [633, 290] width 925 height 538
click at [403, 221] on div at bounding box center [633, 290] width 925 height 538
click at [547, 279] on div at bounding box center [633, 290] width 925 height 538
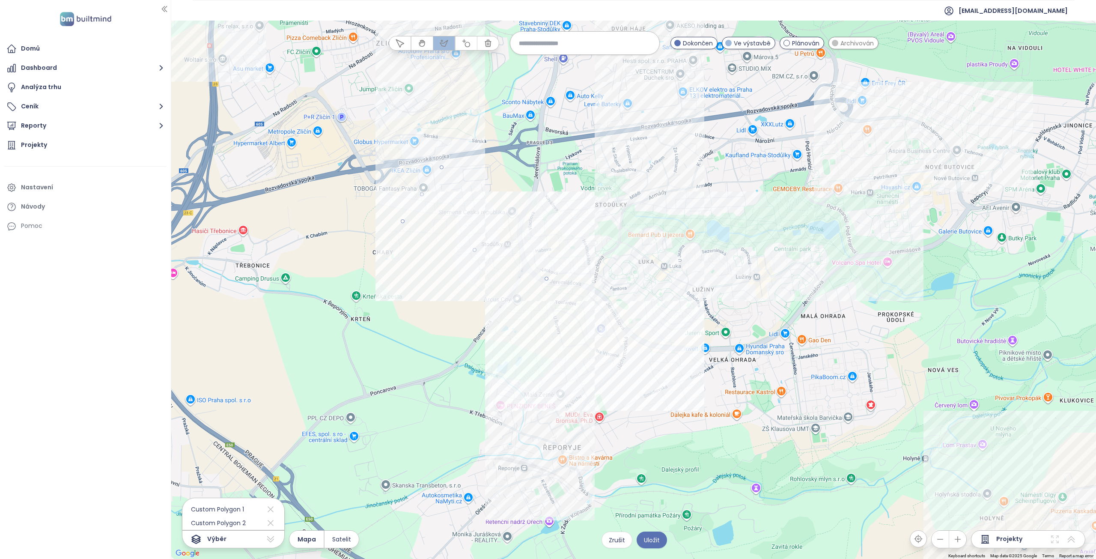
click at [620, 311] on div at bounding box center [633, 290] width 925 height 538
click at [676, 347] on div at bounding box center [633, 290] width 925 height 538
click at [771, 329] on div at bounding box center [633, 290] width 925 height 538
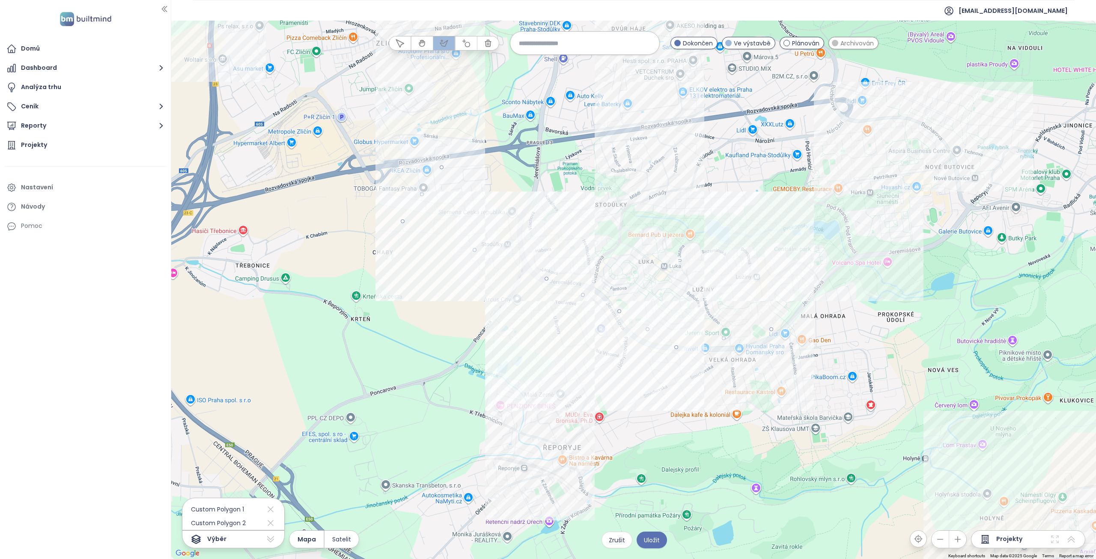
click at [807, 270] on div at bounding box center [633, 290] width 925 height 538
click at [751, 120] on div at bounding box center [633, 290] width 925 height 538
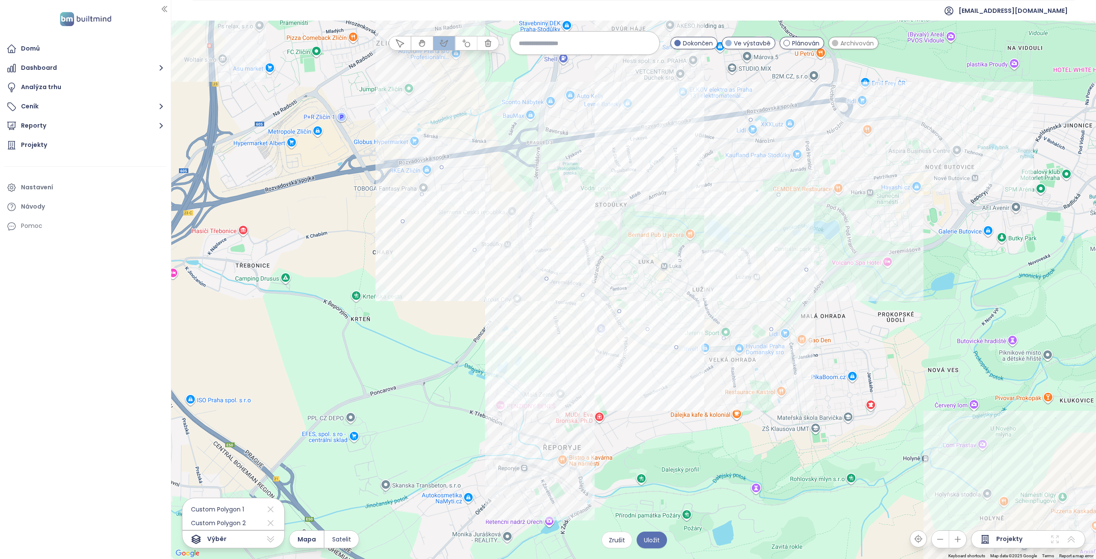
click at [444, 167] on div at bounding box center [633, 290] width 925 height 538
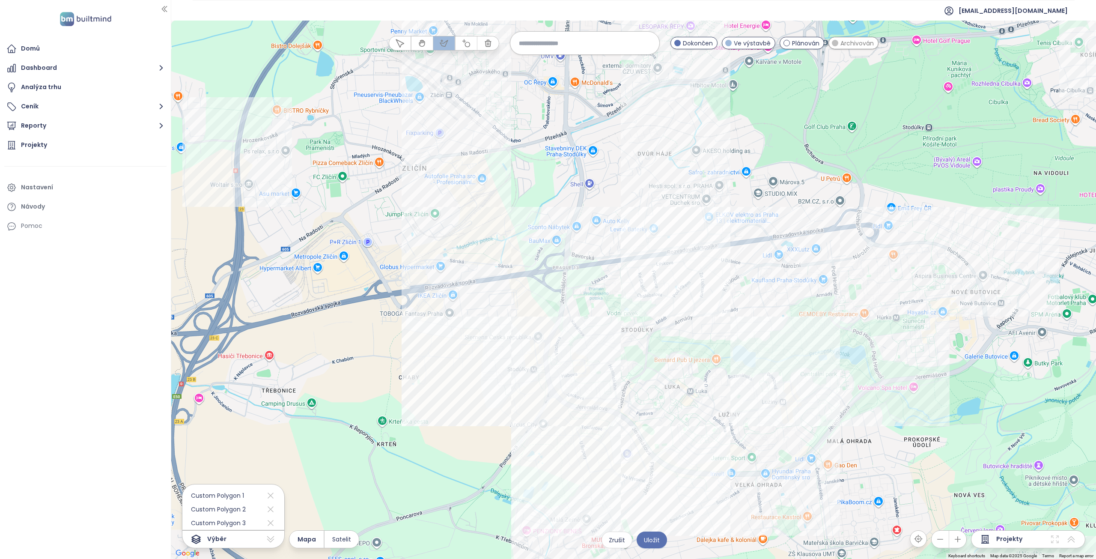
drag, startPoint x: 648, startPoint y: 188, endPoint x: 675, endPoint y: 314, distance: 129.5
click at [675, 314] on div at bounding box center [633, 290] width 925 height 538
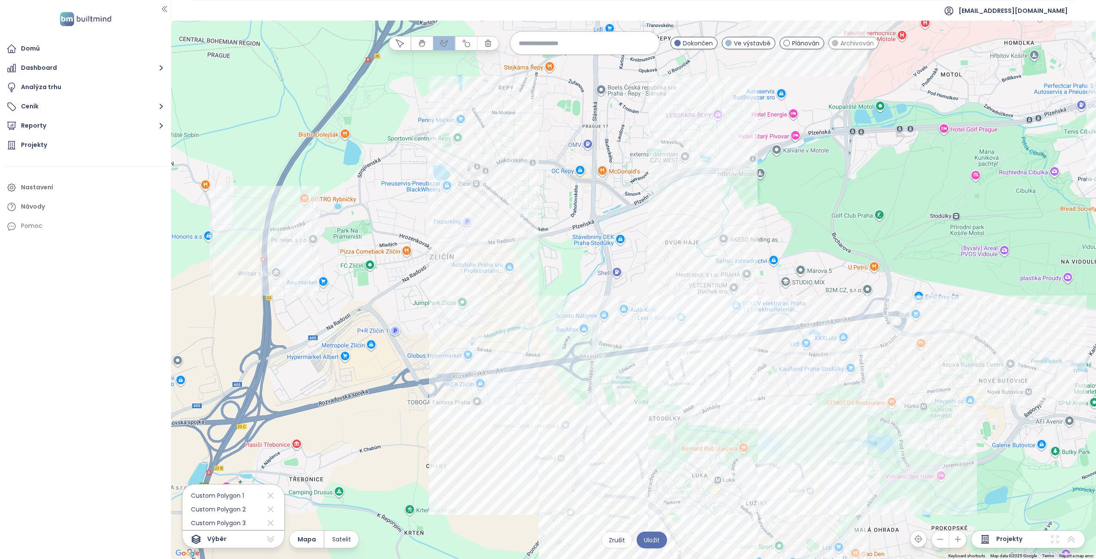
drag, startPoint x: 559, startPoint y: 229, endPoint x: 587, endPoint y: 283, distance: 60.1
click at [587, 283] on div at bounding box center [633, 290] width 925 height 538
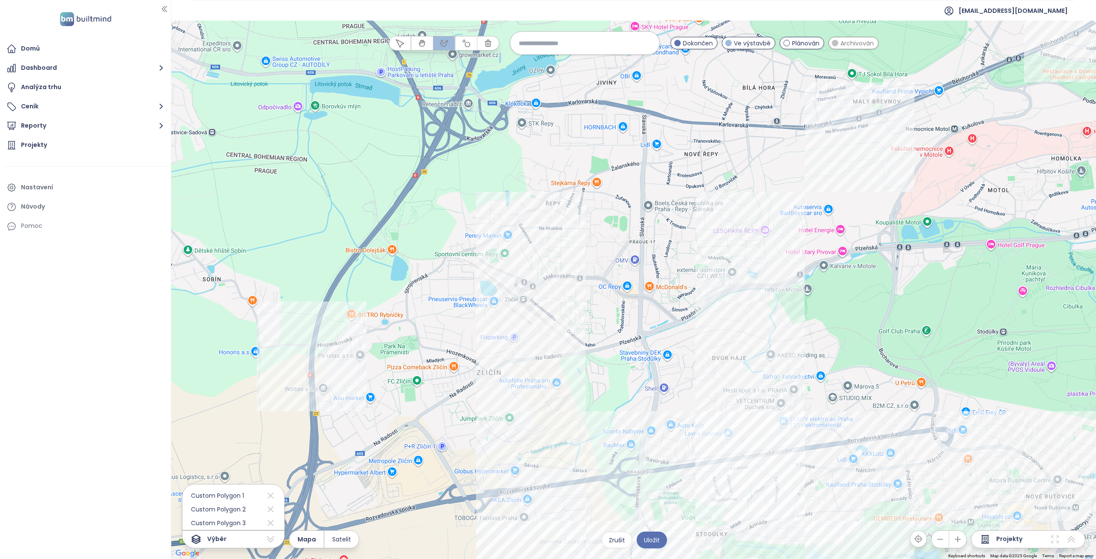
drag, startPoint x: 577, startPoint y: 253, endPoint x: 581, endPoint y: 302, distance: 49.4
click at [581, 302] on div at bounding box center [633, 290] width 925 height 538
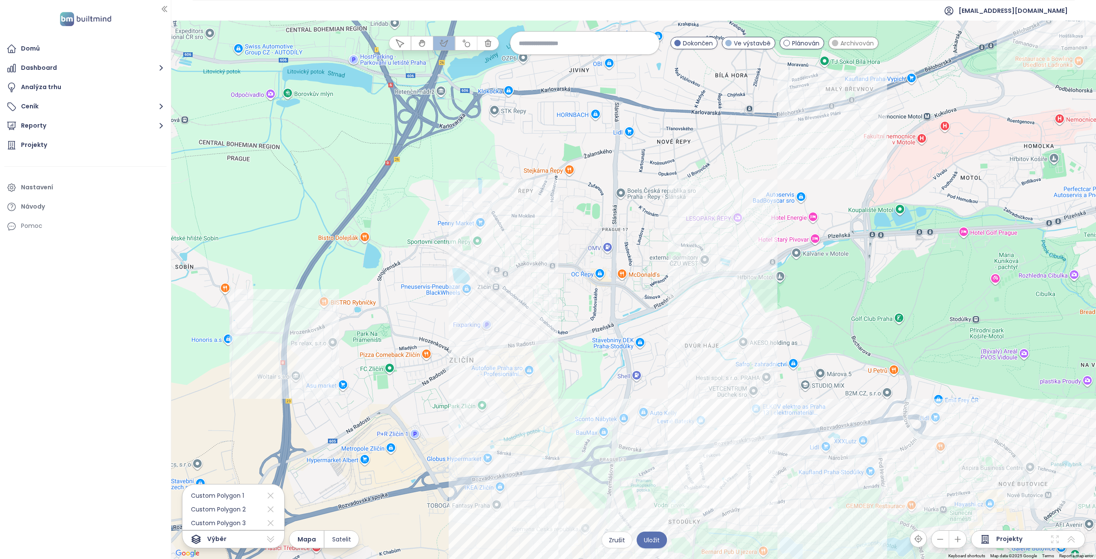
drag, startPoint x: 577, startPoint y: 307, endPoint x: 523, endPoint y: 298, distance: 54.3
click at [527, 299] on div at bounding box center [633, 290] width 925 height 538
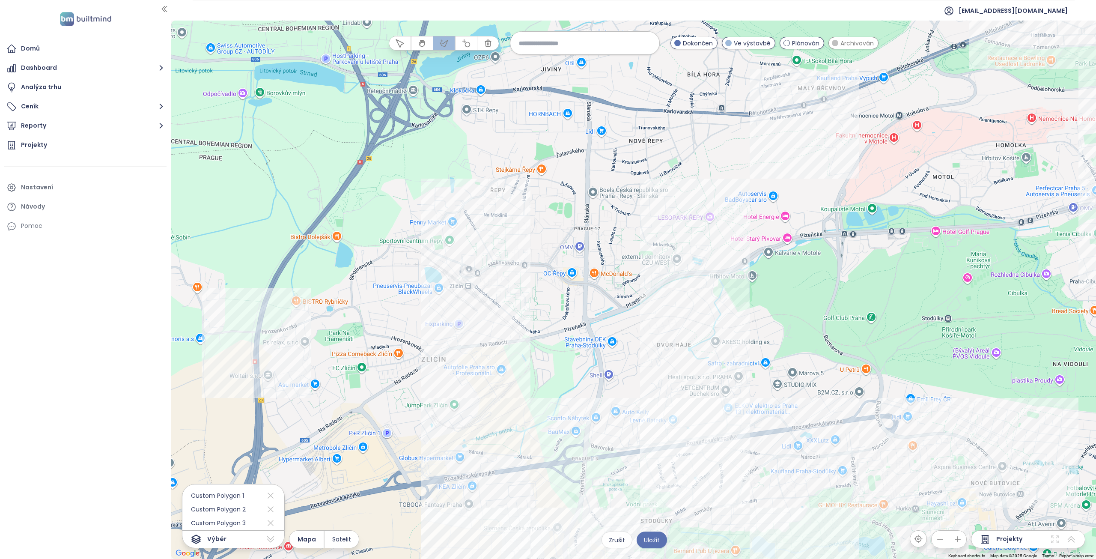
click at [458, 98] on div at bounding box center [633, 290] width 925 height 538
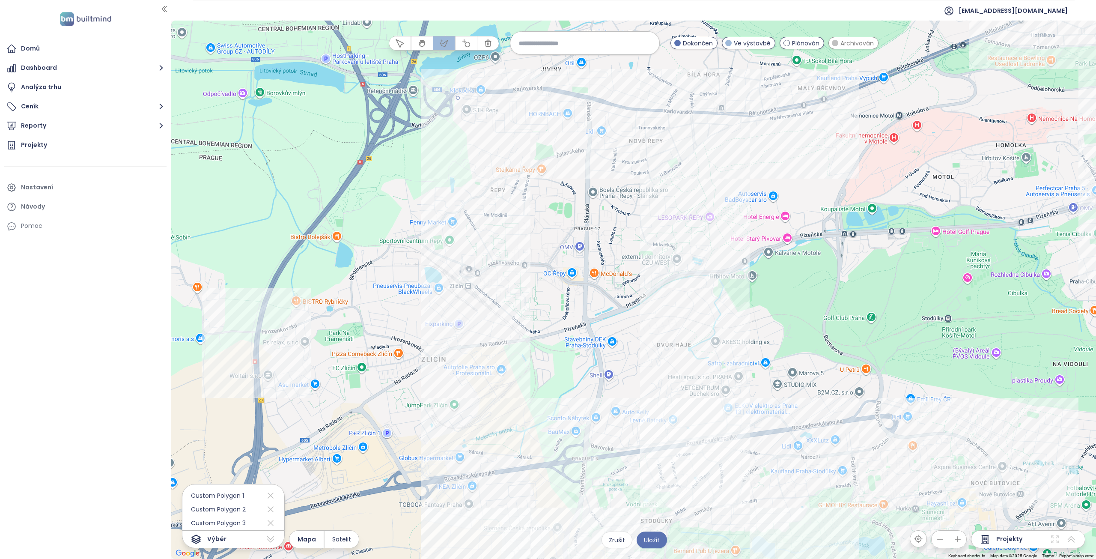
click at [732, 121] on div at bounding box center [633, 290] width 925 height 538
click at [722, 267] on div at bounding box center [633, 290] width 925 height 538
click at [699, 297] on div at bounding box center [633, 290] width 925 height 538
click at [533, 346] on div at bounding box center [633, 290] width 925 height 538
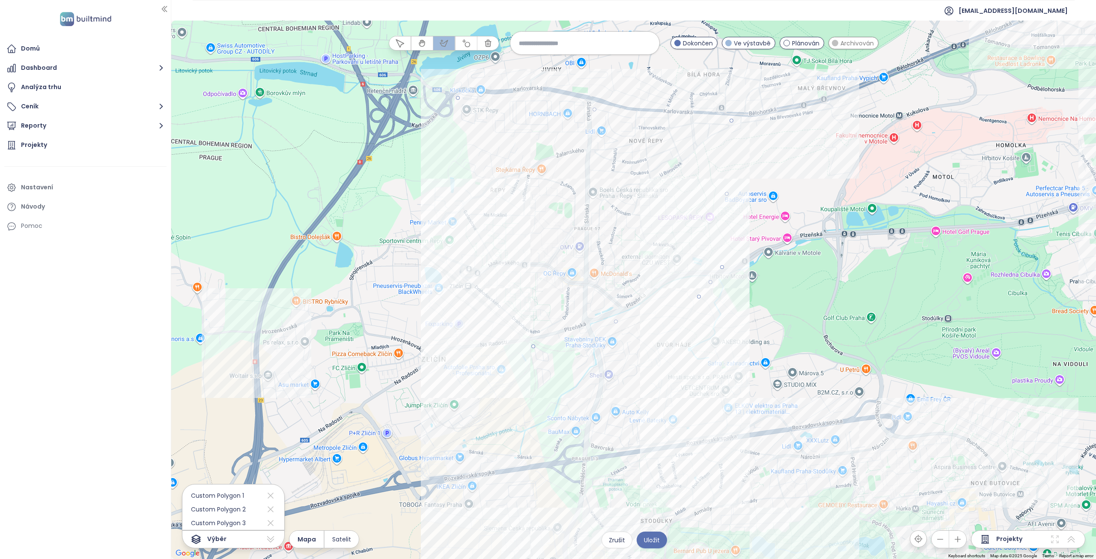
click at [516, 463] on div at bounding box center [633, 290] width 925 height 538
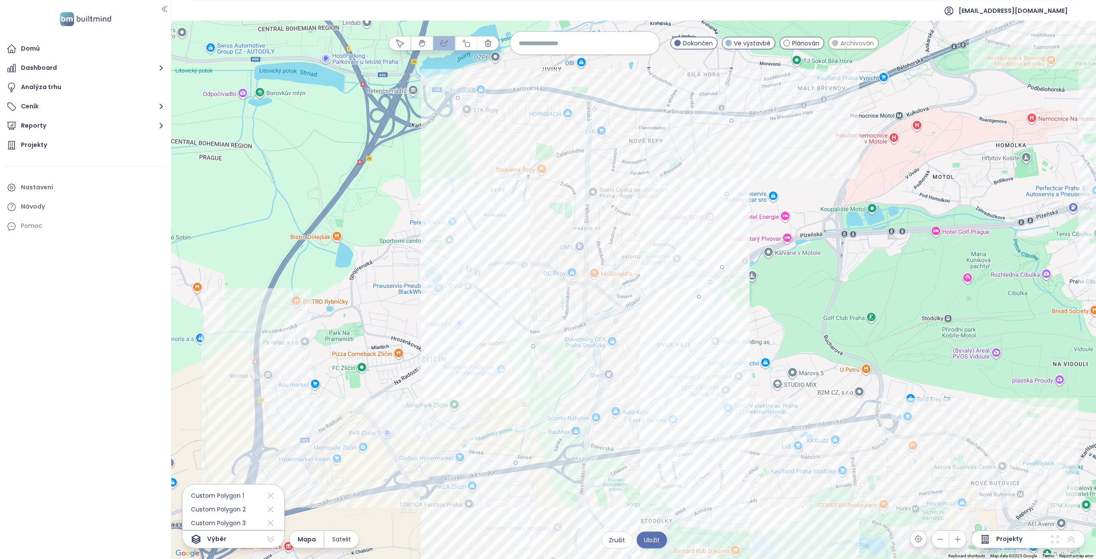
click at [291, 496] on div at bounding box center [633, 290] width 925 height 538
click at [263, 389] on div at bounding box center [633, 290] width 925 height 538
click at [276, 299] on div at bounding box center [633, 290] width 925 height 538
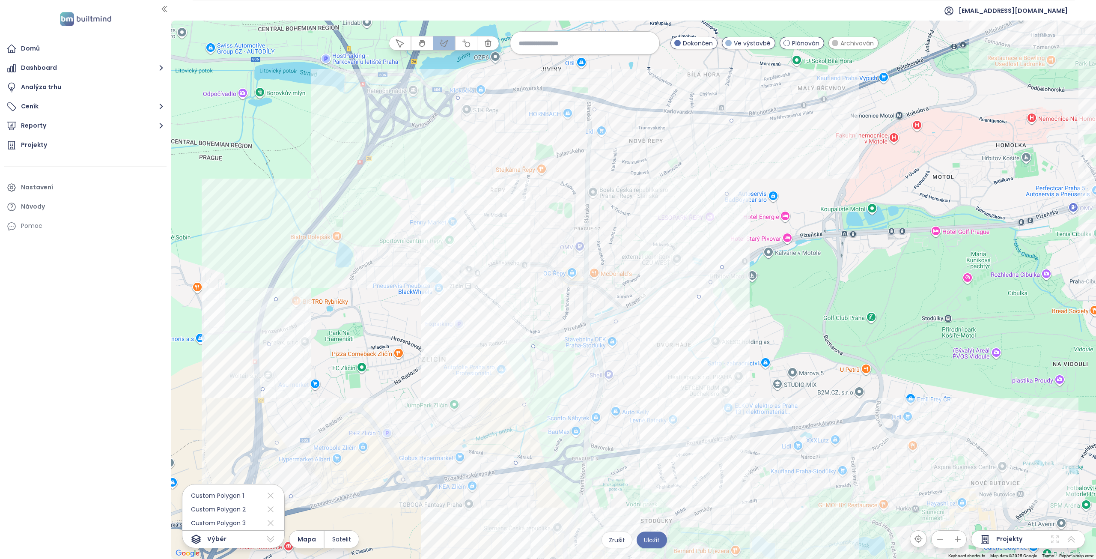
click at [459, 97] on div at bounding box center [633, 290] width 925 height 538
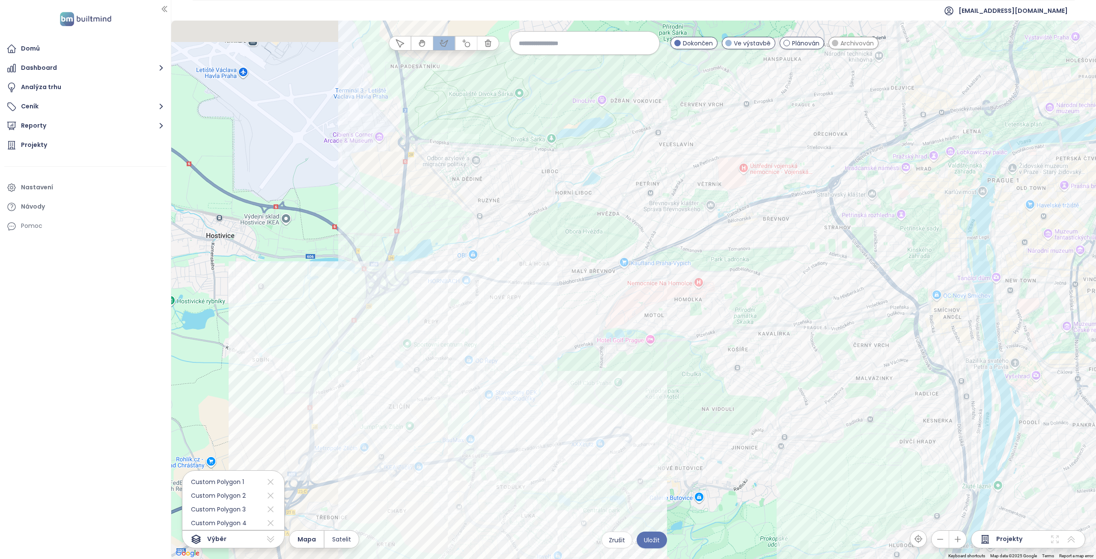
drag, startPoint x: 344, startPoint y: 219, endPoint x: 294, endPoint y: 320, distance: 112.2
click at [294, 320] on div at bounding box center [633, 290] width 925 height 538
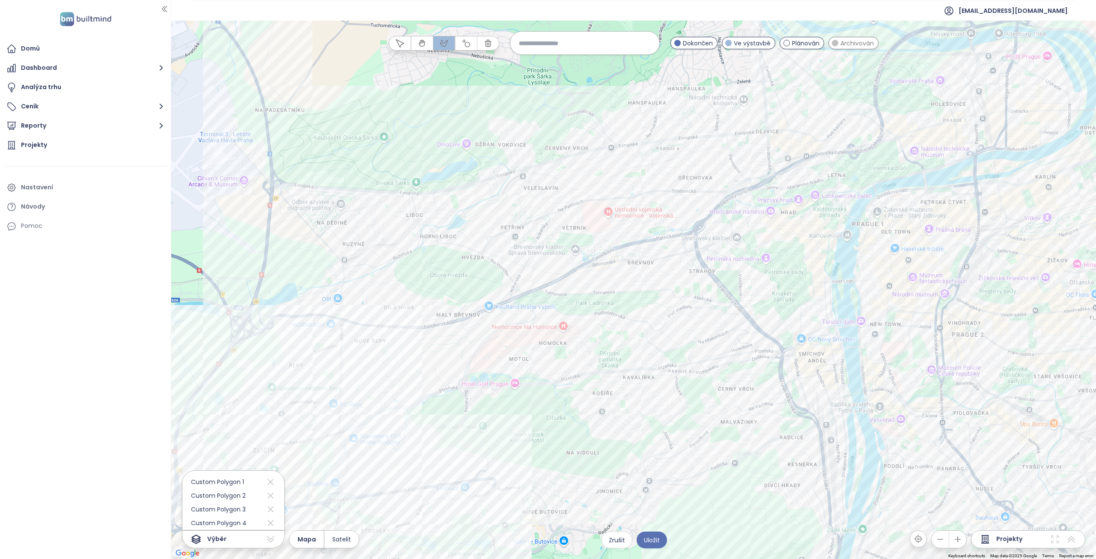
drag, startPoint x: 545, startPoint y: 236, endPoint x: 425, endPoint y: 258, distance: 121.8
click at [425, 258] on div at bounding box center [633, 290] width 925 height 538
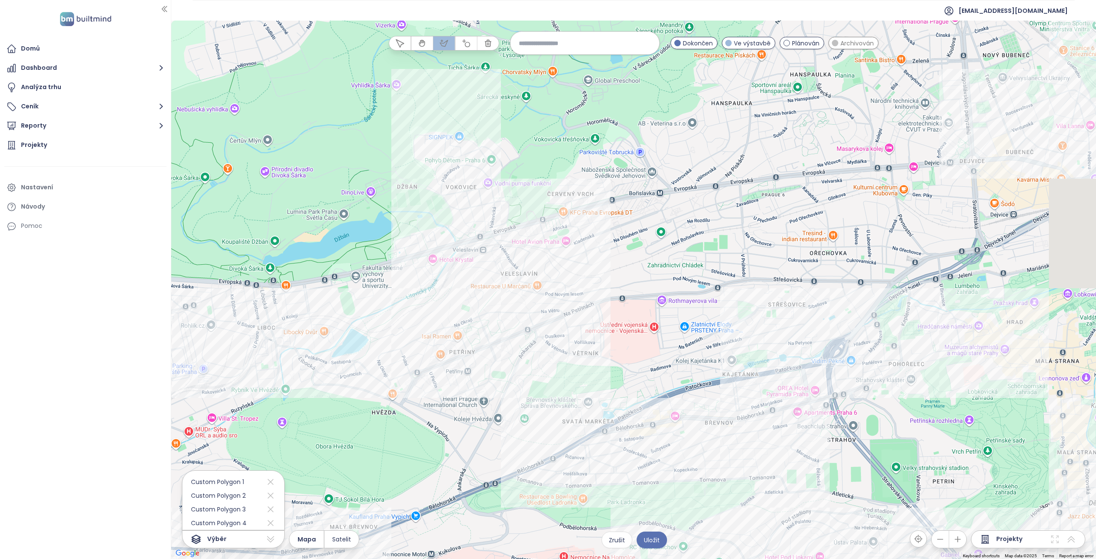
drag, startPoint x: 698, startPoint y: 191, endPoint x: 530, endPoint y: 324, distance: 214.2
click at [530, 324] on div at bounding box center [633, 290] width 925 height 538
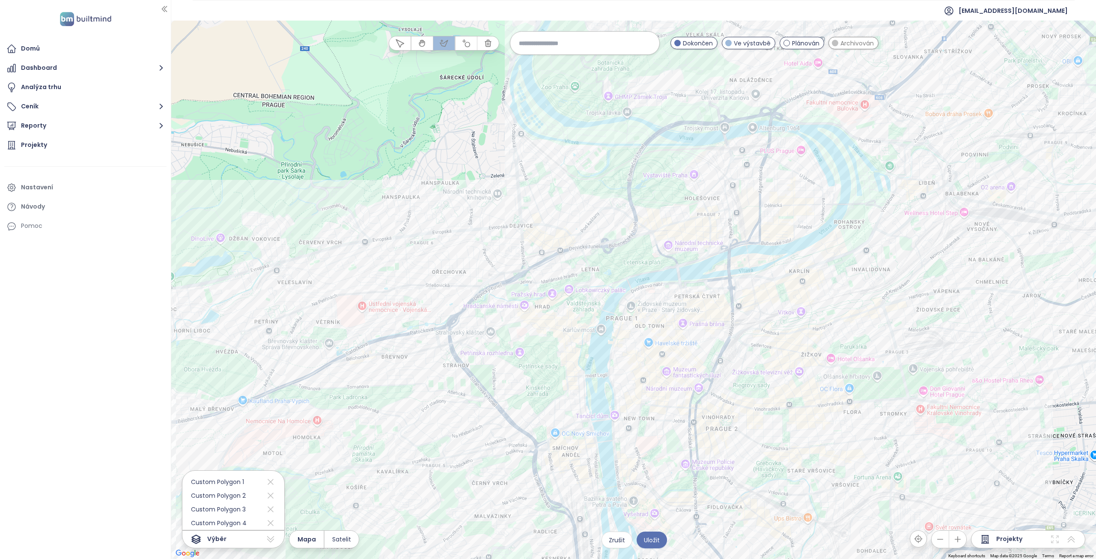
drag, startPoint x: 805, startPoint y: 337, endPoint x: 519, endPoint y: 313, distance: 286.5
click at [519, 313] on div at bounding box center [633, 290] width 925 height 538
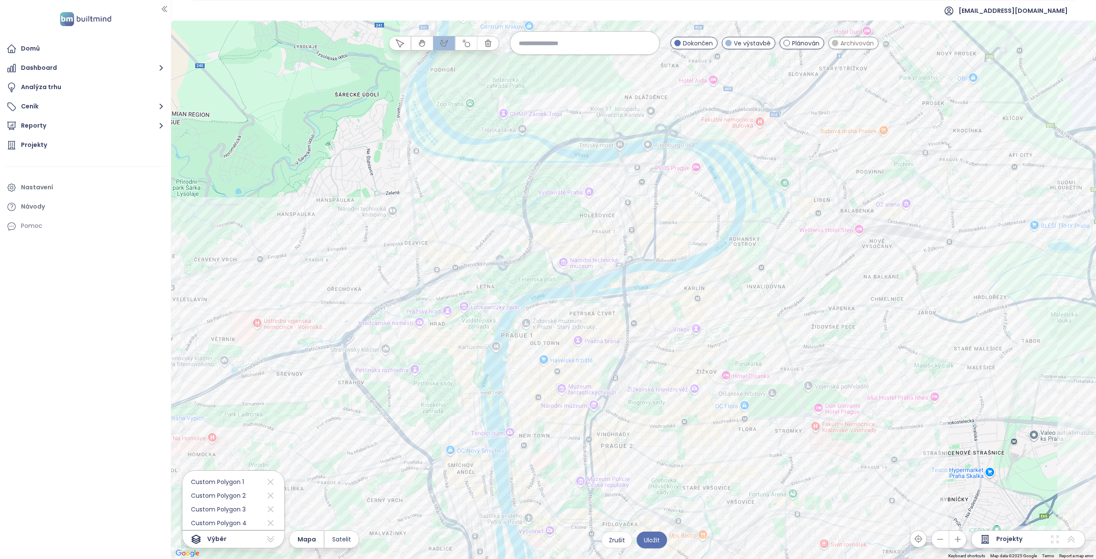
drag, startPoint x: 669, startPoint y: 295, endPoint x: 576, endPoint y: 324, distance: 97.0
click at [576, 324] on div at bounding box center [633, 290] width 925 height 538
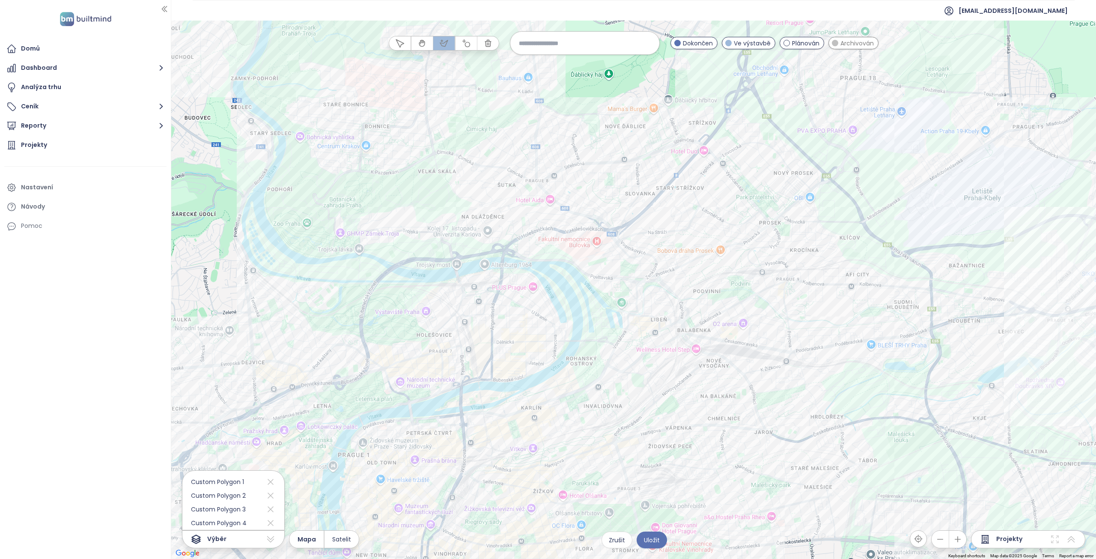
drag, startPoint x: 661, startPoint y: 232, endPoint x: 619, endPoint y: 359, distance: 133.4
click at [619, 359] on div at bounding box center [633, 290] width 925 height 538
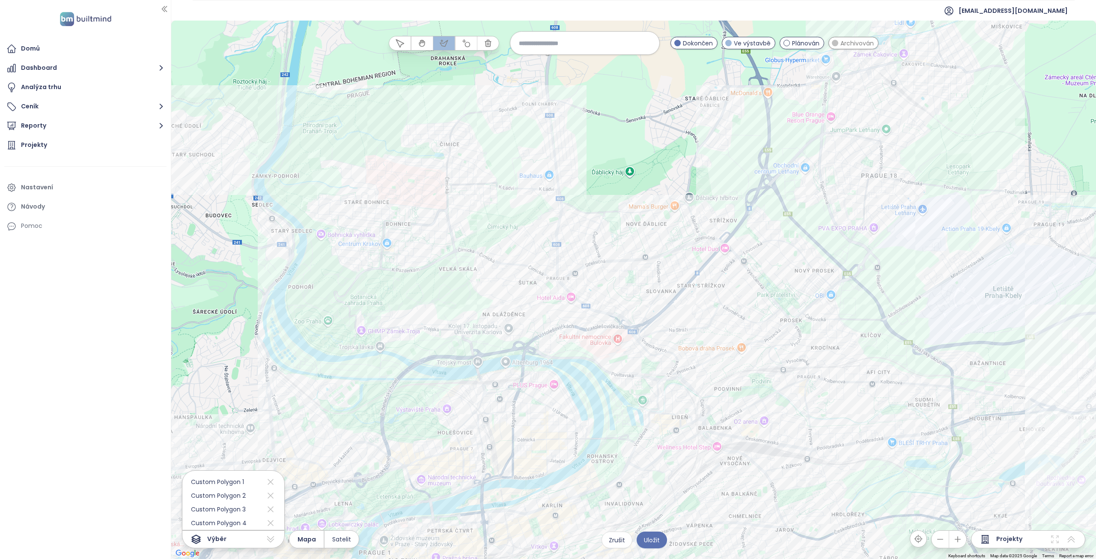
drag, startPoint x: 461, startPoint y: 317, endPoint x: 467, endPoint y: 346, distance: 29.7
click at [467, 346] on div at bounding box center [633, 290] width 925 height 538
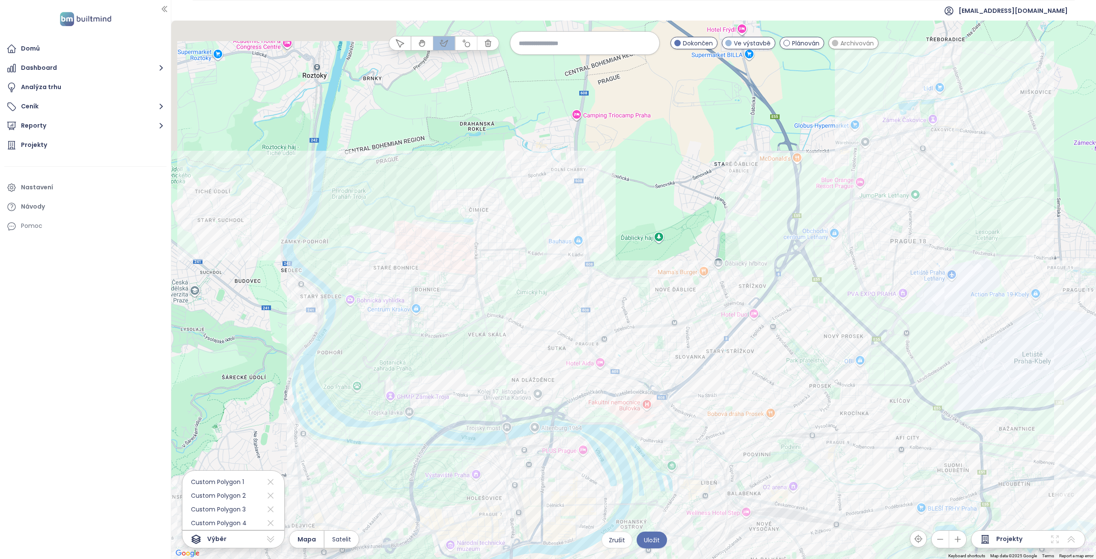
drag, startPoint x: 446, startPoint y: 310, endPoint x: 479, endPoint y: 356, distance: 55.8
click at [479, 356] on div at bounding box center [633, 290] width 925 height 538
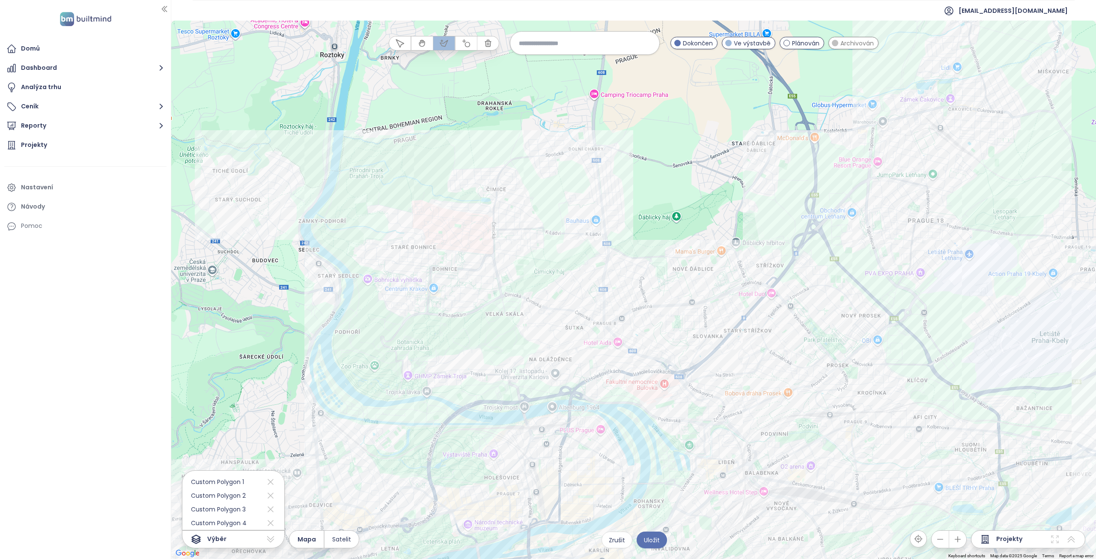
drag, startPoint x: 461, startPoint y: 357, endPoint x: 515, endPoint y: 301, distance: 78.7
click at [515, 301] on div at bounding box center [633, 290] width 925 height 538
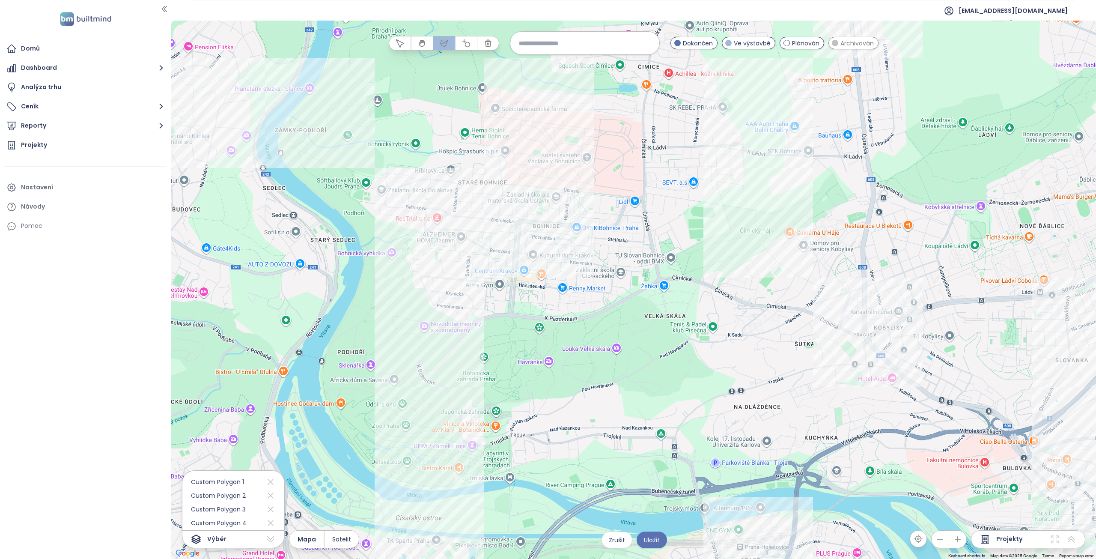
drag, startPoint x: 460, startPoint y: 271, endPoint x: 463, endPoint y: 307, distance: 36.5
click at [463, 307] on div at bounding box center [633, 290] width 925 height 538
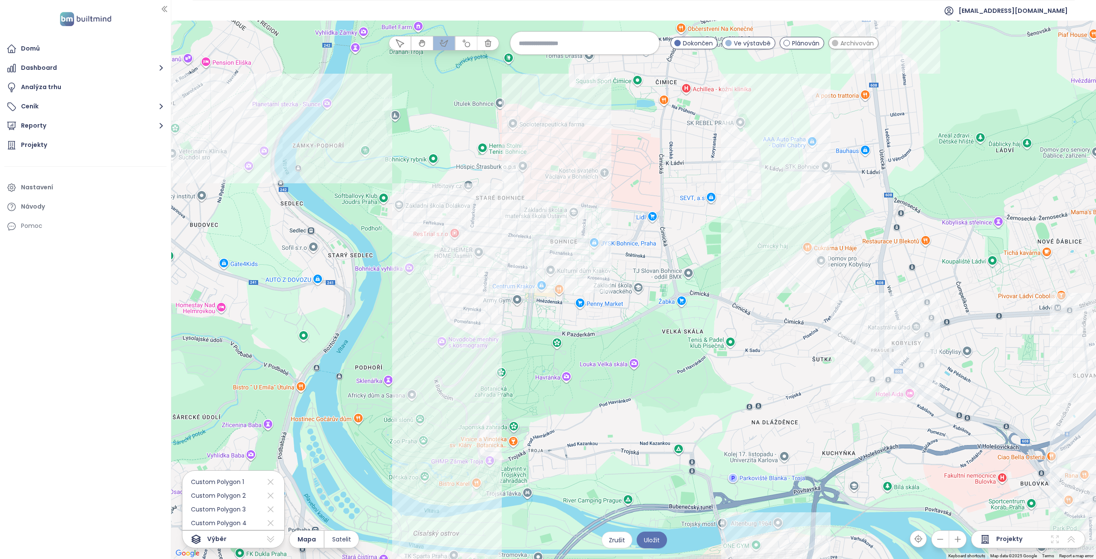
drag, startPoint x: 471, startPoint y: 188, endPoint x: 436, endPoint y: 224, distance: 50.0
click at [436, 224] on div at bounding box center [633, 290] width 925 height 538
click at [410, 119] on div at bounding box center [633, 290] width 925 height 538
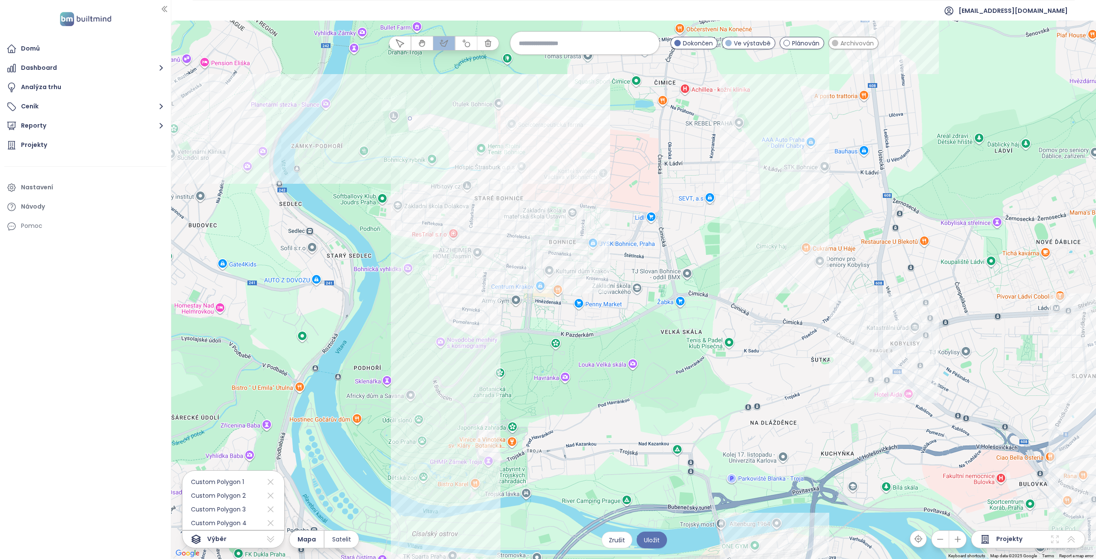
click at [587, 93] on div at bounding box center [633, 290] width 925 height 538
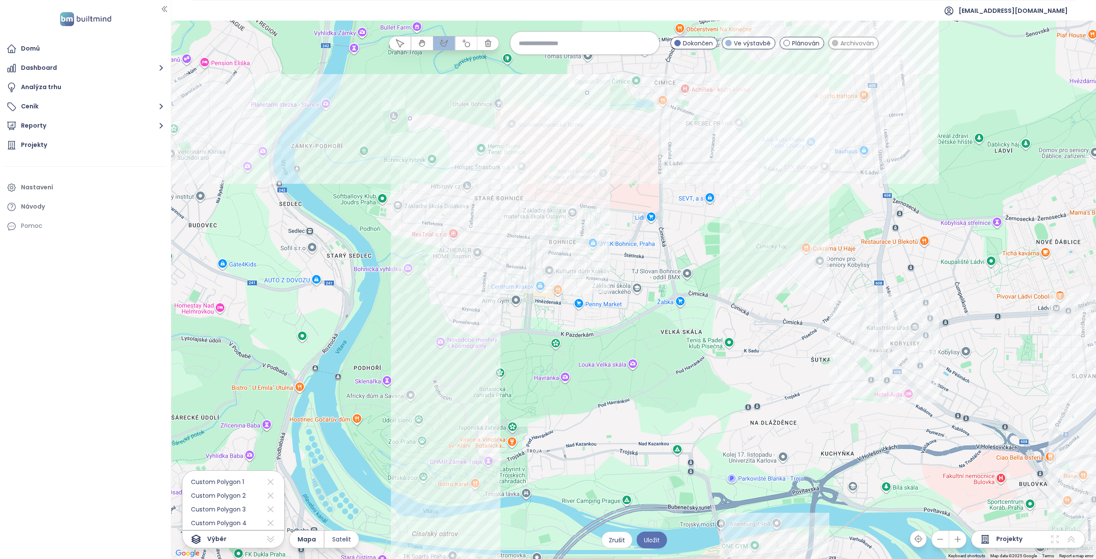
click at [825, 76] on div at bounding box center [633, 290] width 925 height 538
click at [871, 197] on div at bounding box center [633, 290] width 925 height 538
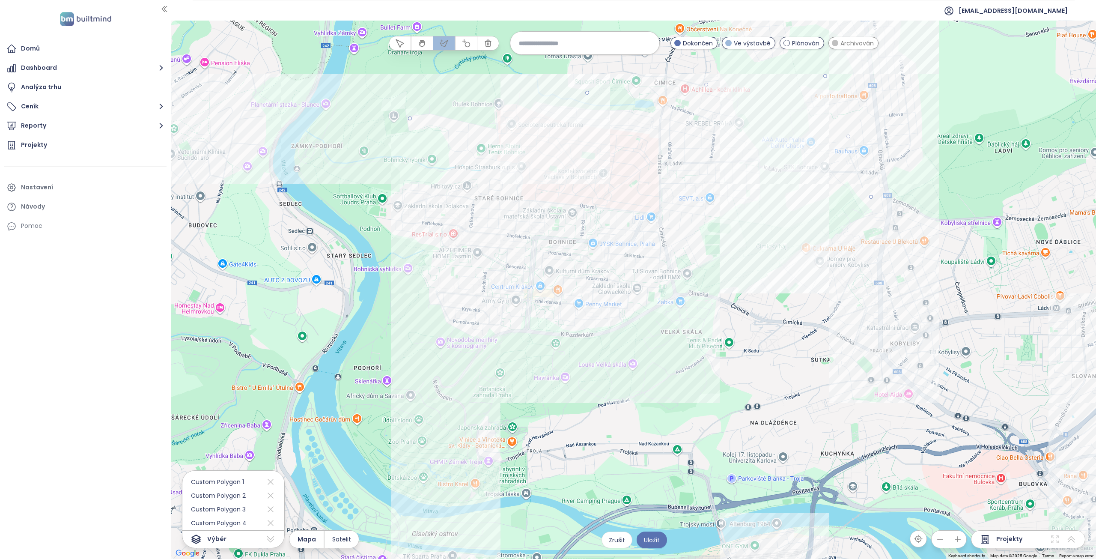
click at [553, 335] on div at bounding box center [633, 290] width 925 height 538
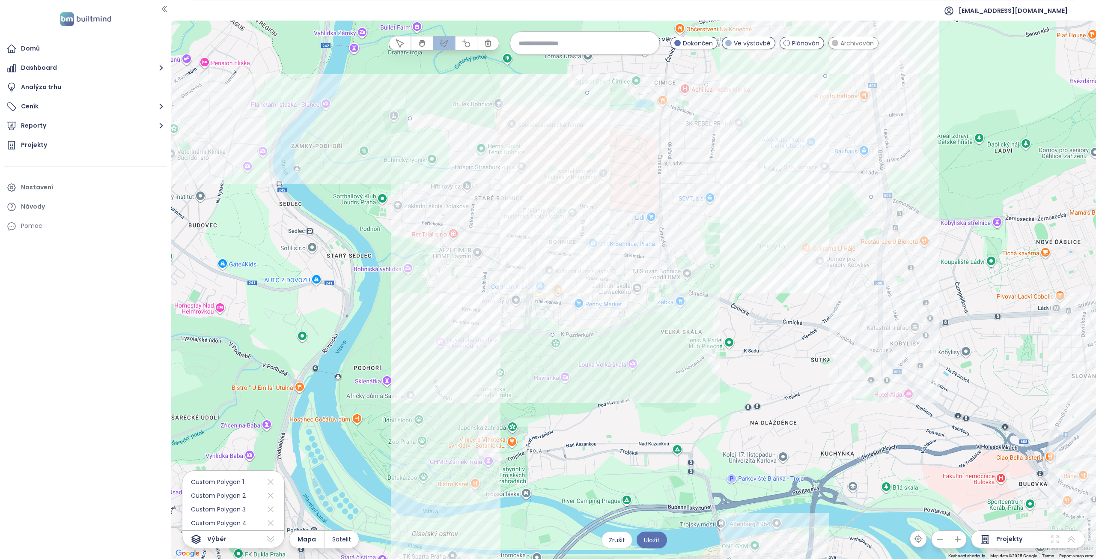
click at [420, 323] on div at bounding box center [633, 290] width 925 height 538
click at [410, 119] on div at bounding box center [633, 290] width 925 height 538
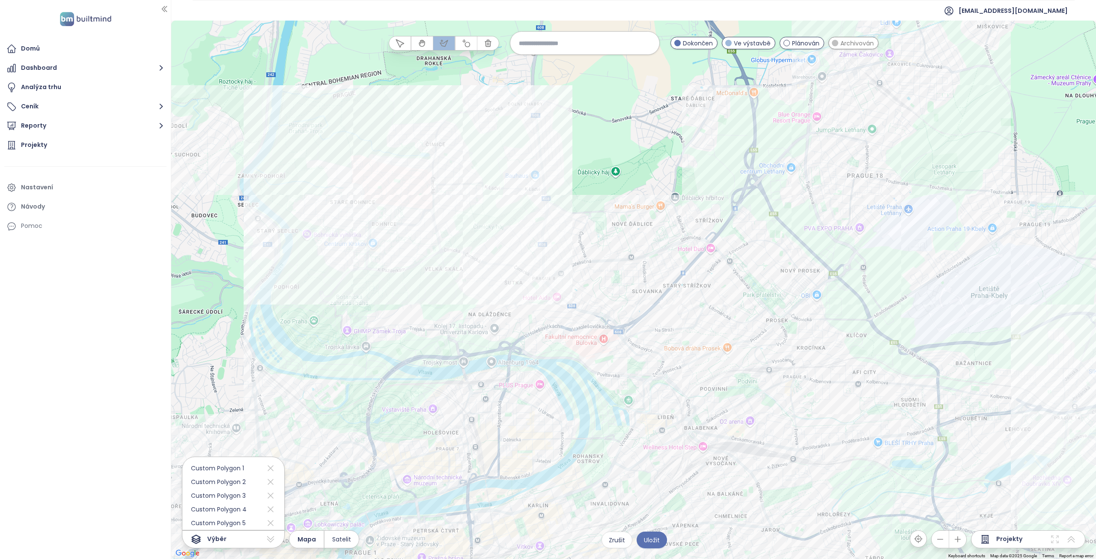
drag, startPoint x: 753, startPoint y: 242, endPoint x: 557, endPoint y: 235, distance: 195.8
click at [557, 235] on div at bounding box center [633, 290] width 925 height 538
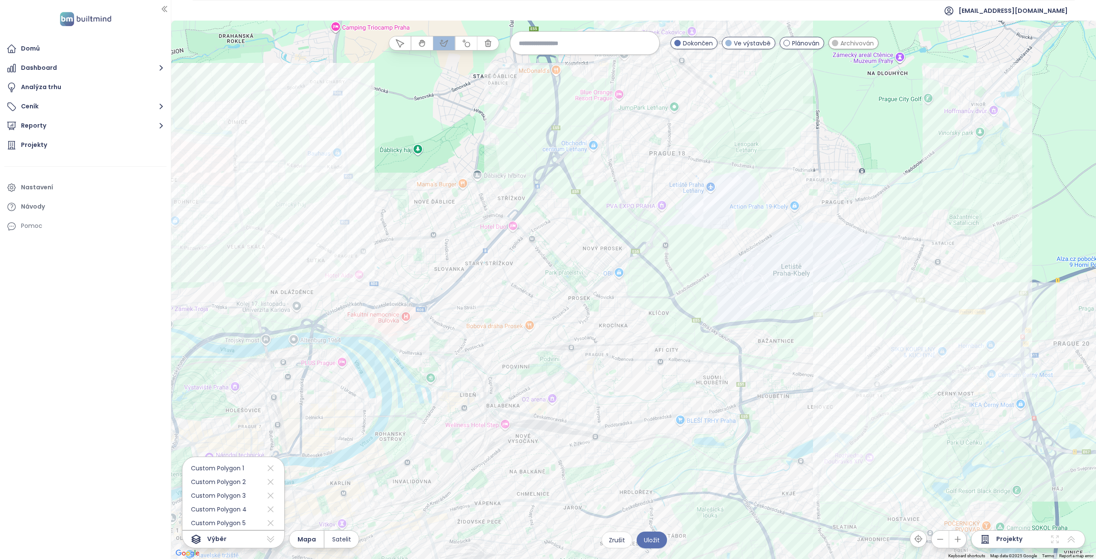
drag, startPoint x: 643, startPoint y: 234, endPoint x: 514, endPoint y: 220, distance: 129.6
click at [514, 220] on div at bounding box center [633, 290] width 925 height 538
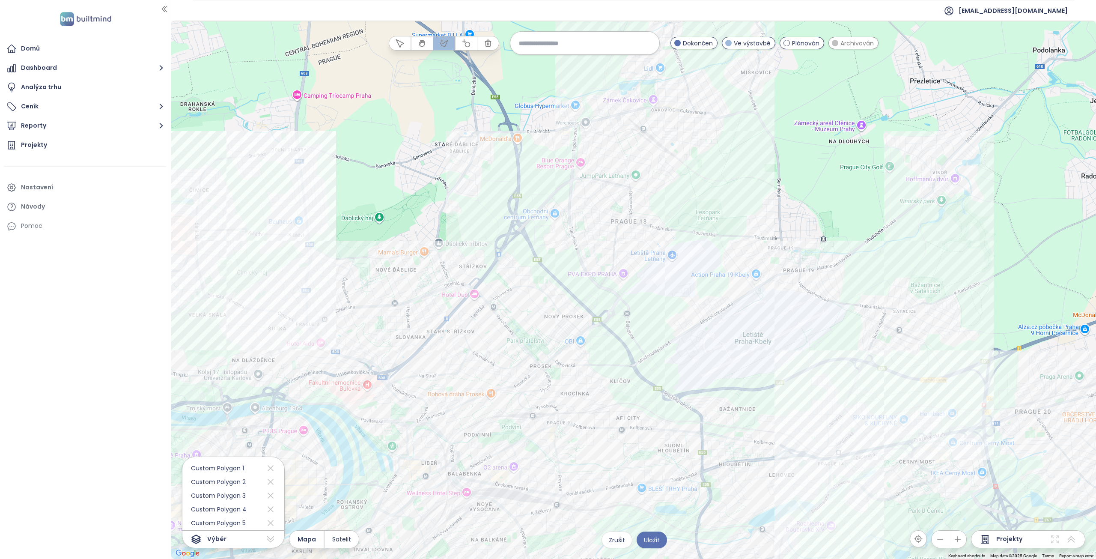
drag, startPoint x: 700, startPoint y: 143, endPoint x: 632, endPoint y: 268, distance: 142.7
click at [632, 268] on div at bounding box center [633, 290] width 925 height 538
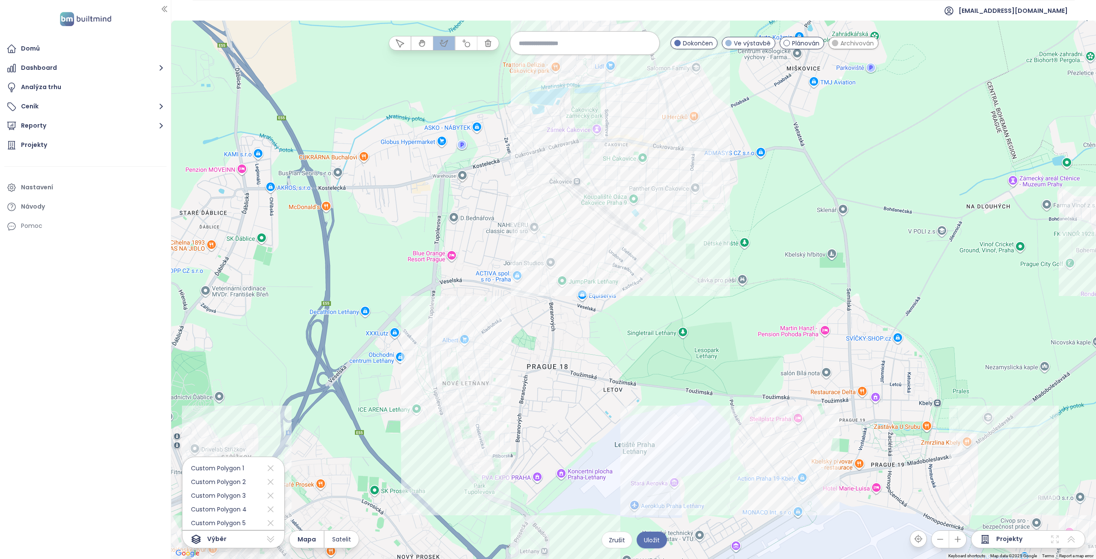
click at [458, 490] on div at bounding box center [633, 290] width 925 height 538
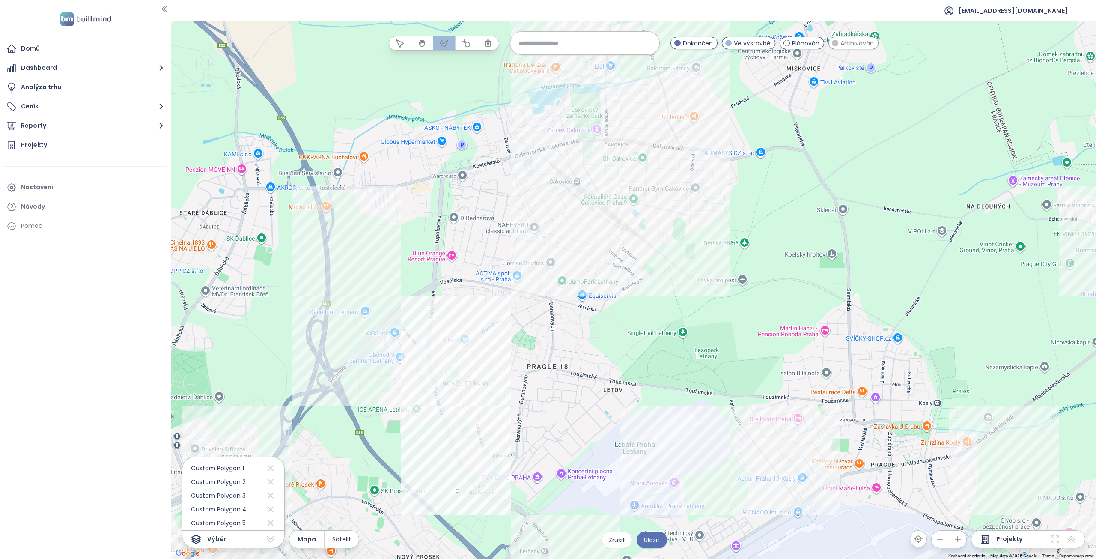
click at [358, 269] on div at bounding box center [633, 290] width 925 height 538
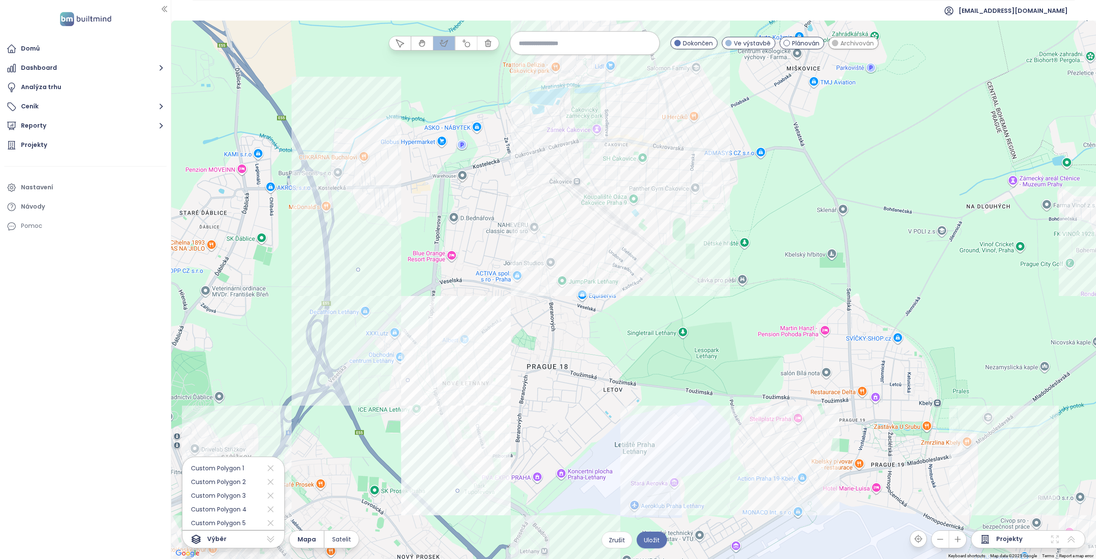
click at [359, 106] on div at bounding box center [633, 290] width 925 height 538
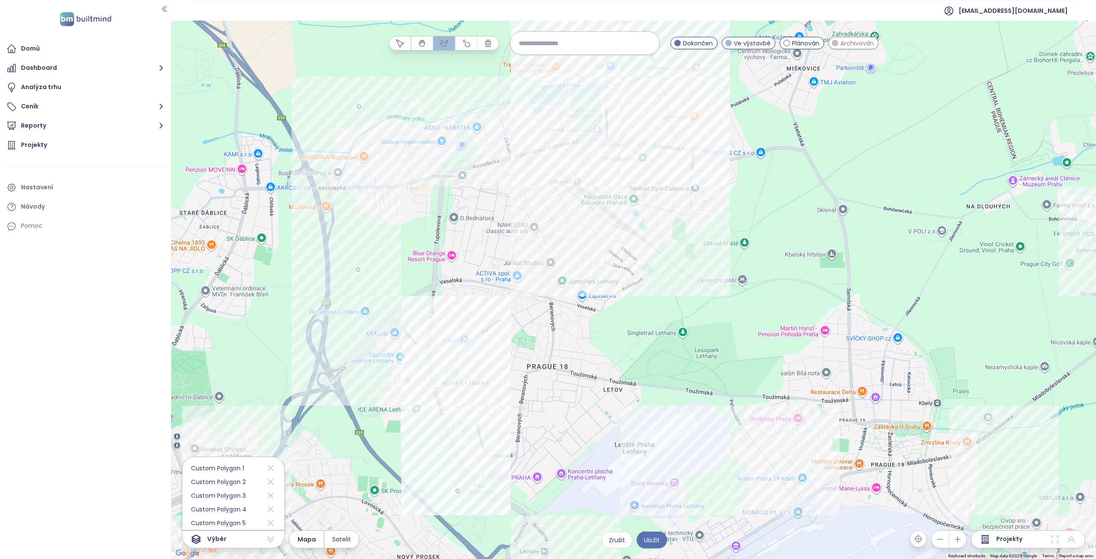
click at [682, 70] on div at bounding box center [633, 290] width 925 height 538
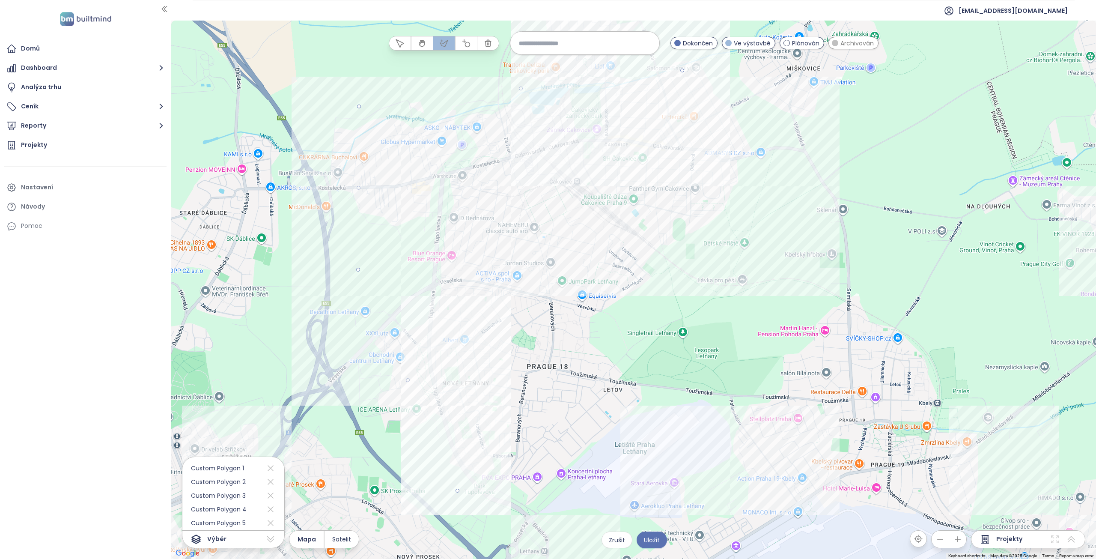
click at [760, 224] on div at bounding box center [633, 290] width 925 height 538
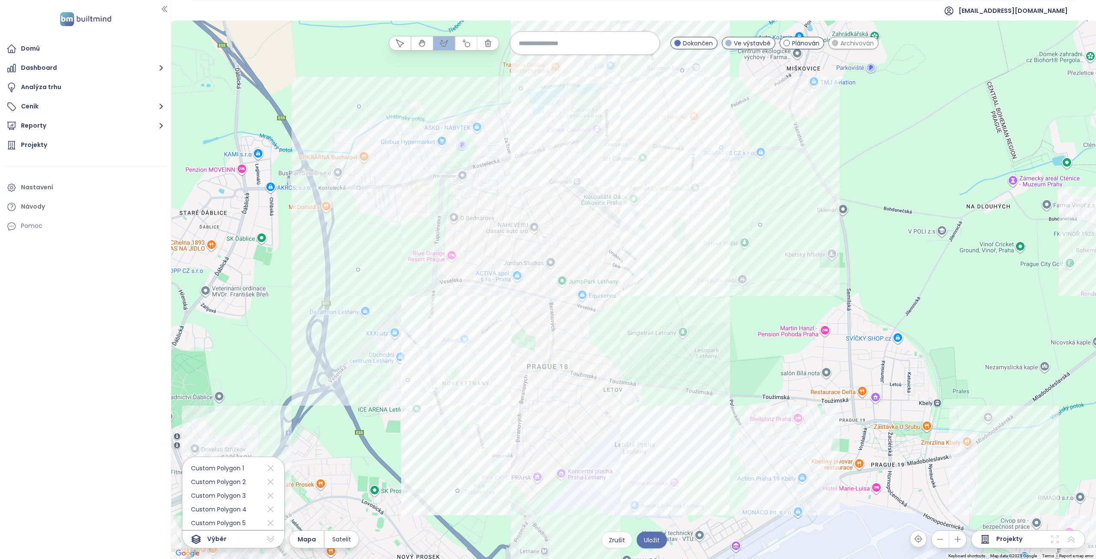
click at [536, 499] on div at bounding box center [633, 290] width 925 height 538
click at [459, 491] on div at bounding box center [633, 290] width 925 height 538
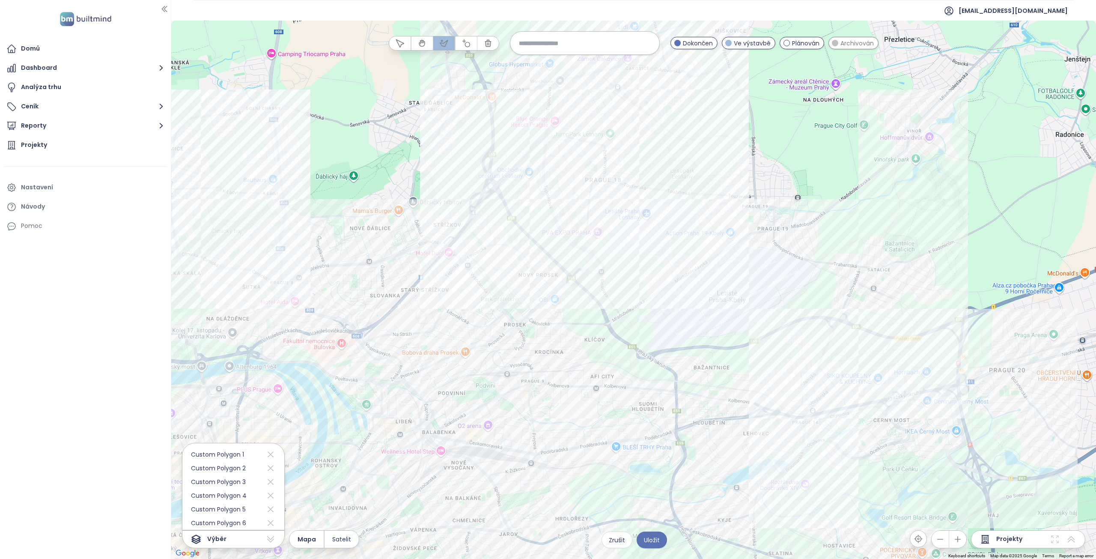
drag, startPoint x: 849, startPoint y: 406, endPoint x: 765, endPoint y: 244, distance: 183.1
click at [766, 236] on div at bounding box center [633, 290] width 925 height 538
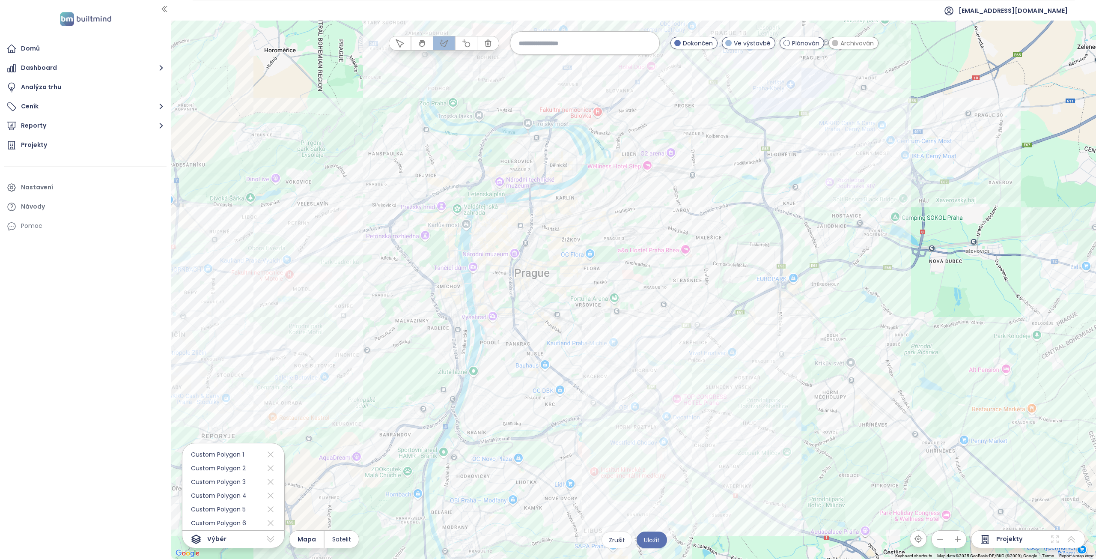
drag, startPoint x: 669, startPoint y: 353, endPoint x: 726, endPoint y: 190, distance: 172.2
click at [726, 190] on div at bounding box center [633, 290] width 925 height 538
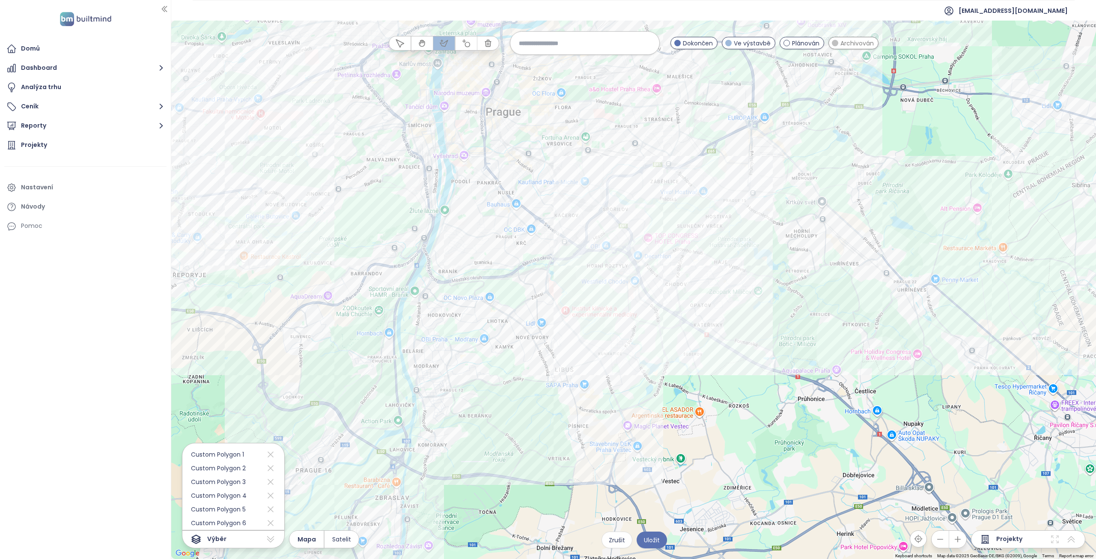
drag, startPoint x: 619, startPoint y: 445, endPoint x: 579, endPoint y: 265, distance: 184.5
click at [579, 266] on div at bounding box center [633, 290] width 925 height 538
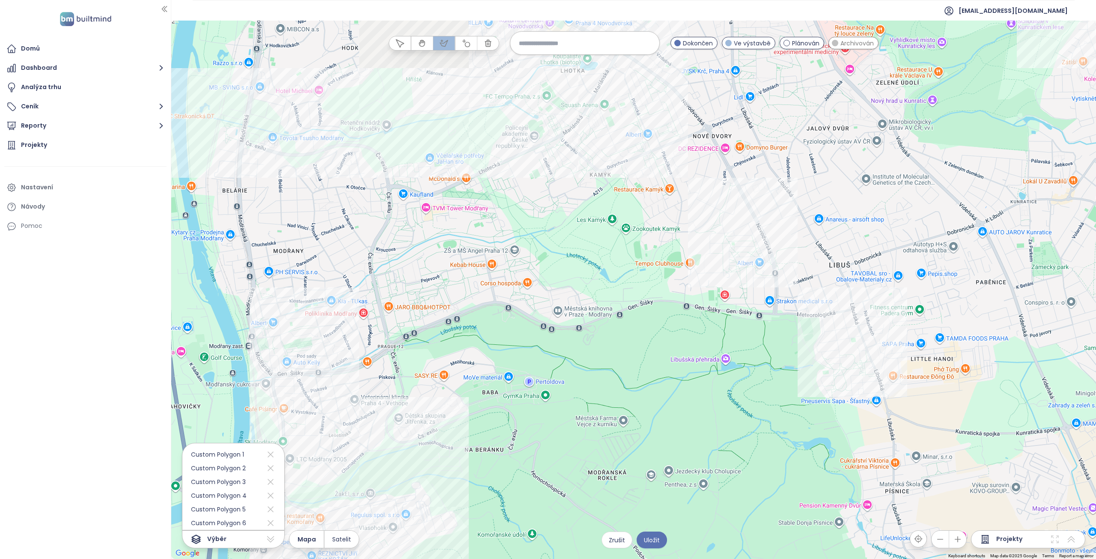
drag, startPoint x: 524, startPoint y: 220, endPoint x: 516, endPoint y: 343, distance: 123.1
click at [516, 343] on div at bounding box center [633, 290] width 925 height 538
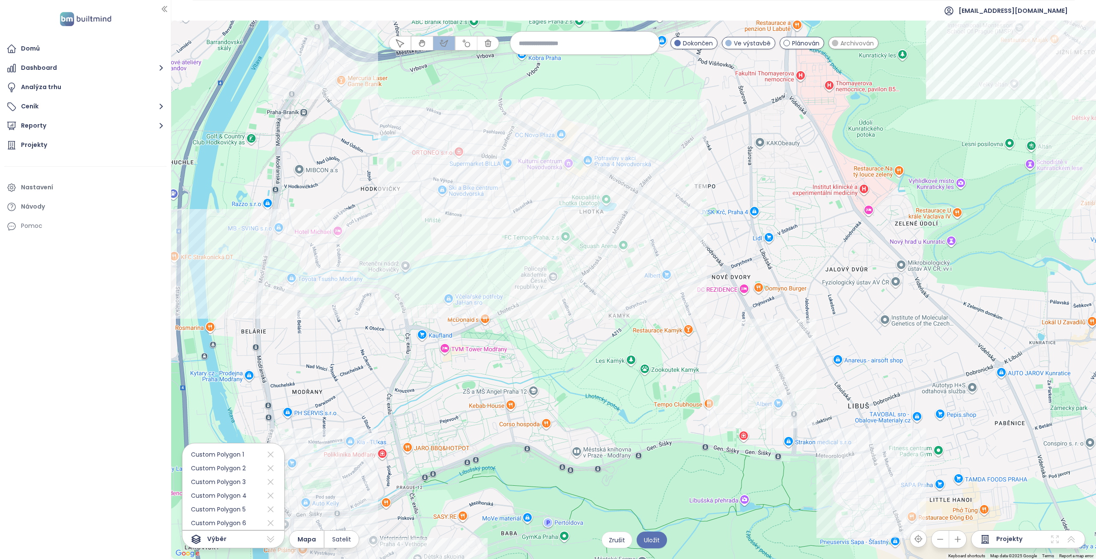
drag, startPoint x: 491, startPoint y: 284, endPoint x: 504, endPoint y: 351, distance: 68.5
click at [504, 351] on div at bounding box center [633, 290] width 925 height 538
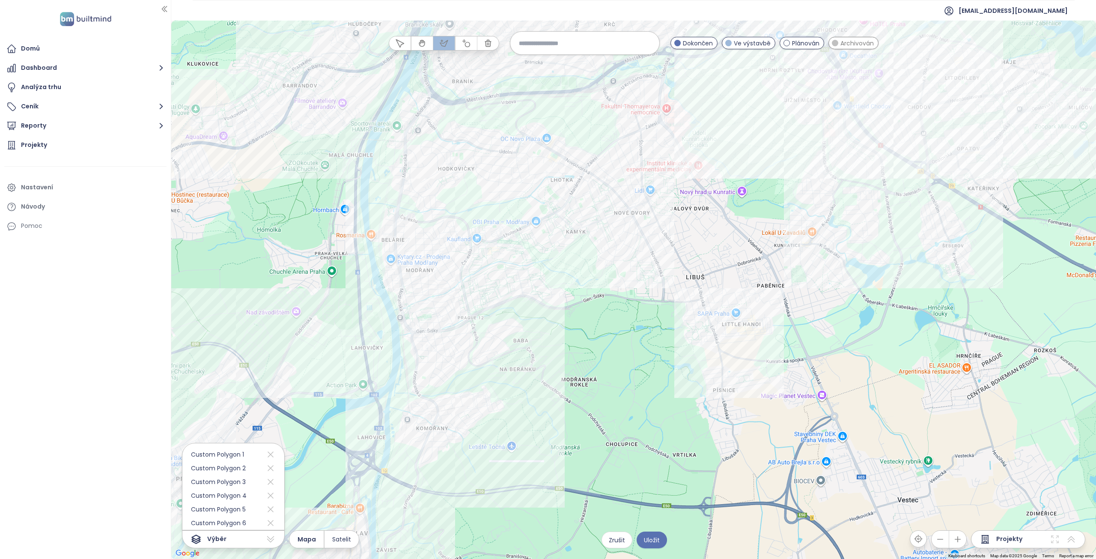
drag, startPoint x: 438, startPoint y: 378, endPoint x: 443, endPoint y: 261, distance: 117.0
click at [450, 265] on div at bounding box center [633, 290] width 925 height 538
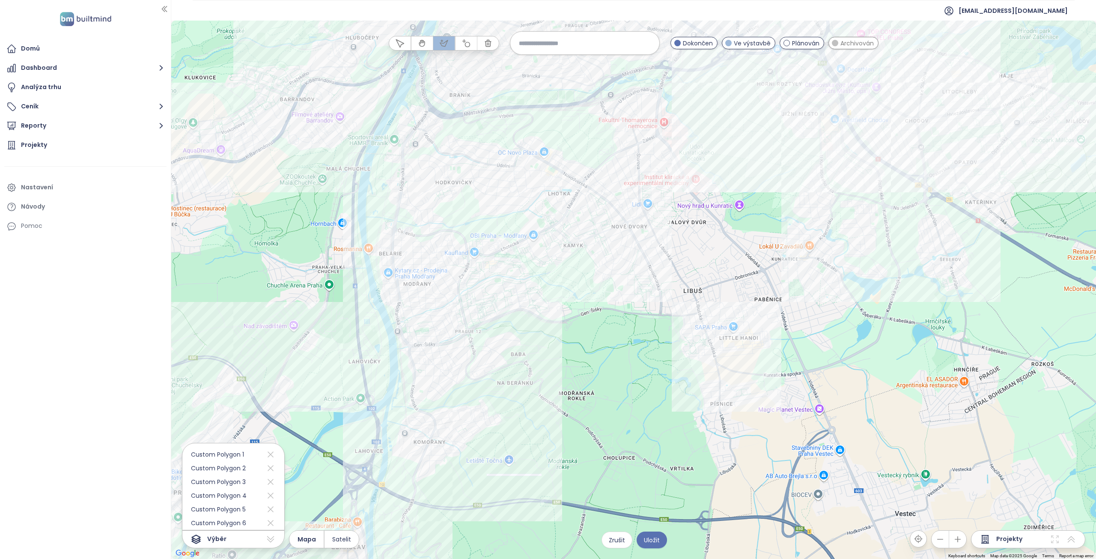
drag, startPoint x: 451, startPoint y: 223, endPoint x: 447, endPoint y: 272, distance: 48.5
click at [447, 272] on div at bounding box center [633, 290] width 925 height 538
click at [389, 155] on div at bounding box center [633, 290] width 925 height 538
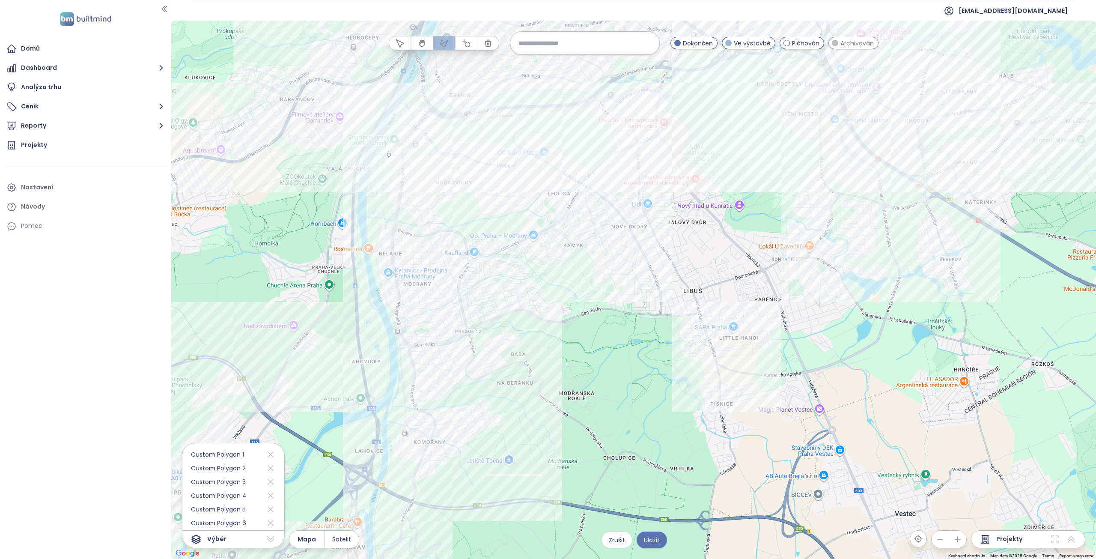
click at [666, 111] on div at bounding box center [633, 290] width 925 height 538
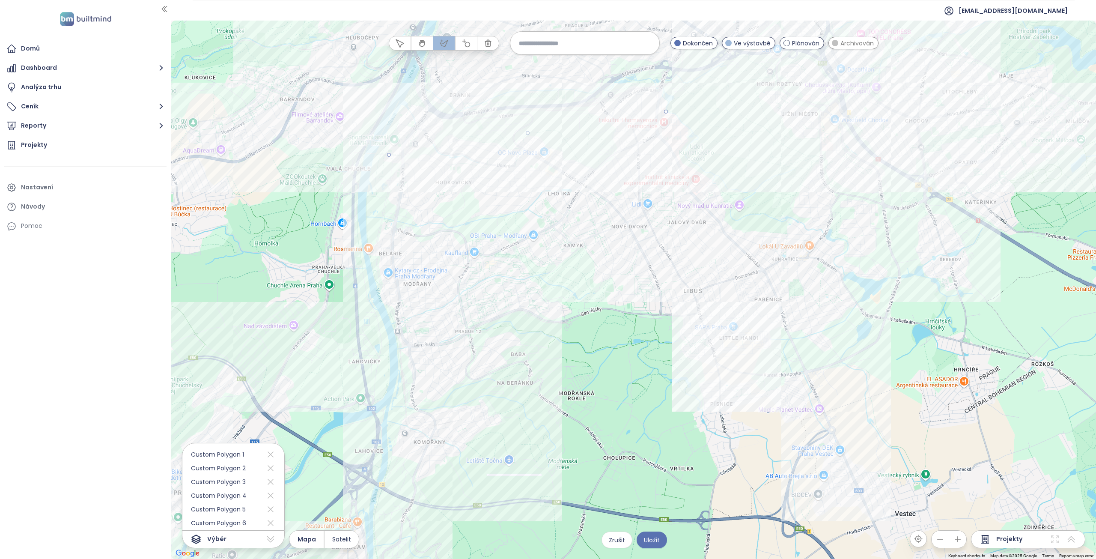
click at [858, 483] on div at bounding box center [633, 290] width 925 height 538
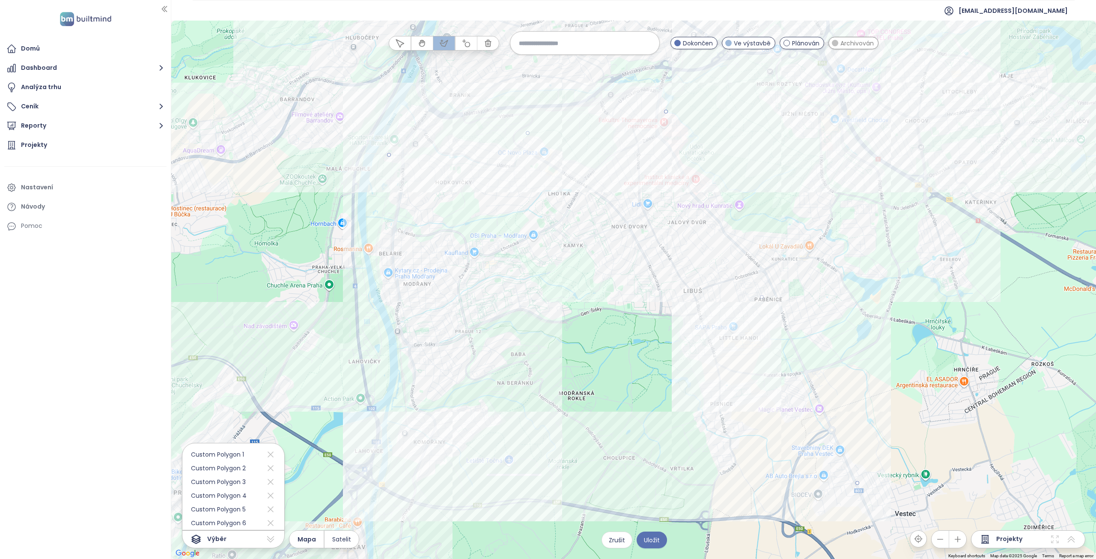
click at [386, 466] on div at bounding box center [633, 290] width 925 height 538
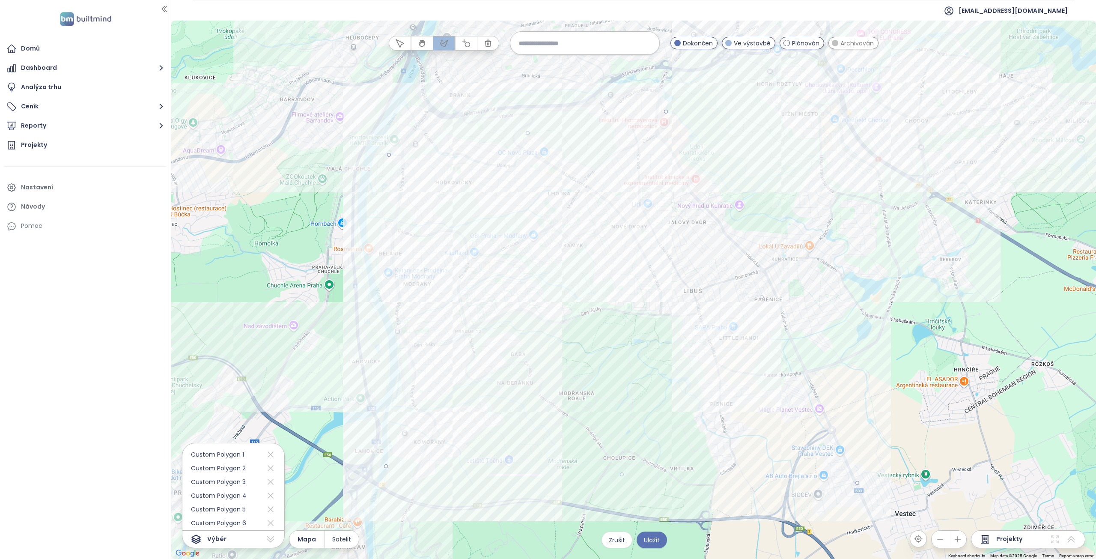
click at [375, 182] on div at bounding box center [633, 290] width 925 height 538
click at [390, 153] on div at bounding box center [633, 290] width 925 height 538
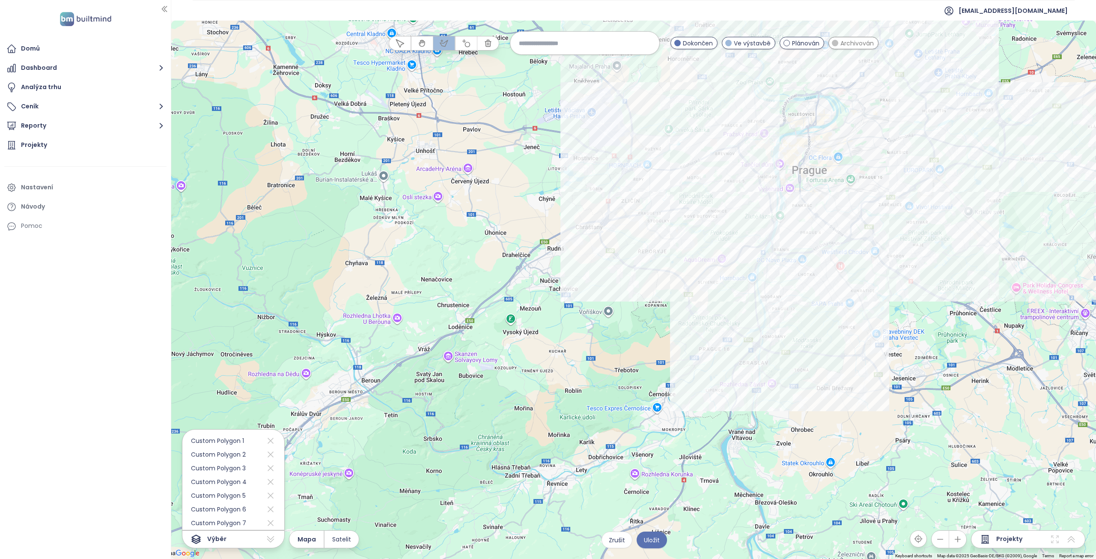
drag, startPoint x: 745, startPoint y: 276, endPoint x: 567, endPoint y: 348, distance: 191.9
click at [567, 348] on div at bounding box center [633, 290] width 925 height 538
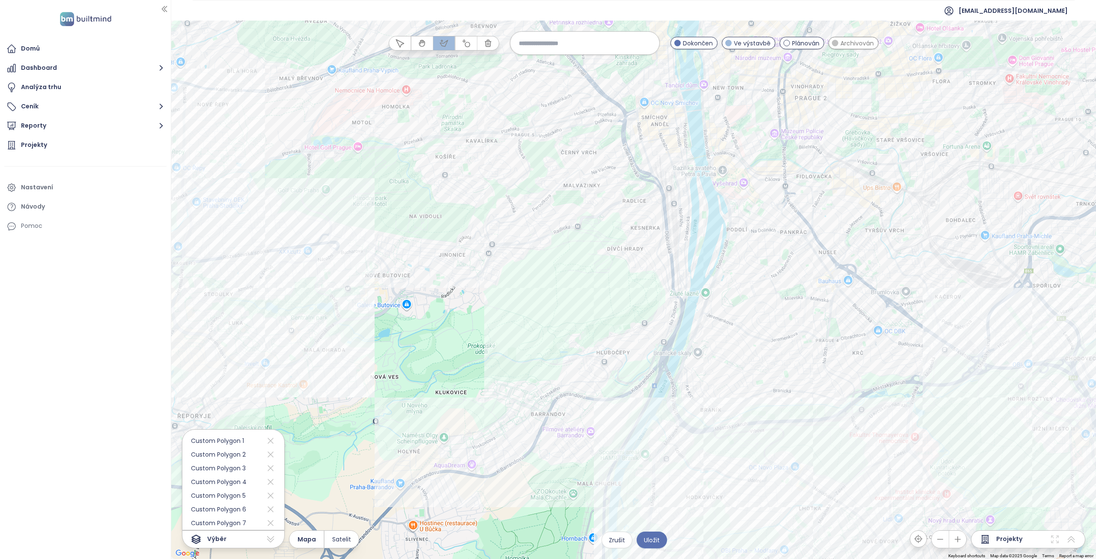
drag, startPoint x: 499, startPoint y: 365, endPoint x: 496, endPoint y: 262, distance: 103.2
click at [496, 263] on div at bounding box center [633, 290] width 925 height 538
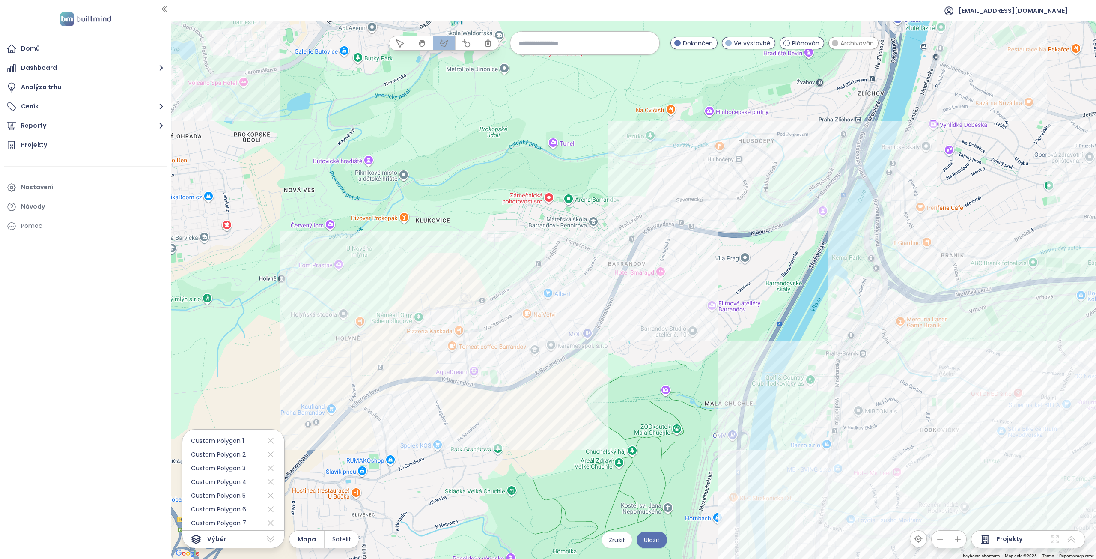
click at [361, 278] on div at bounding box center [633, 290] width 925 height 538
click at [373, 384] on div at bounding box center [633, 290] width 925 height 538
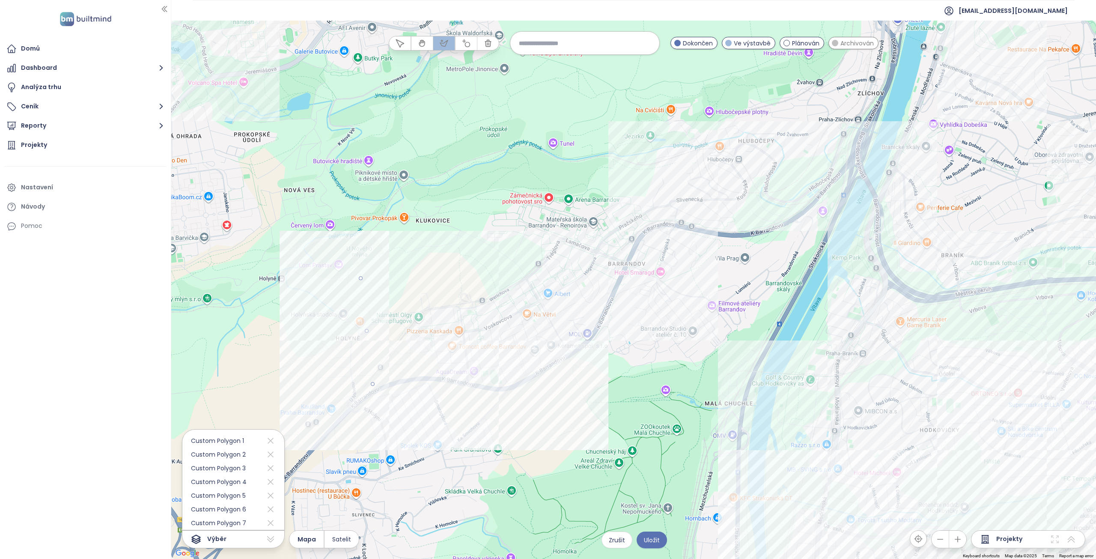
click at [527, 386] on div at bounding box center [633, 290] width 925 height 538
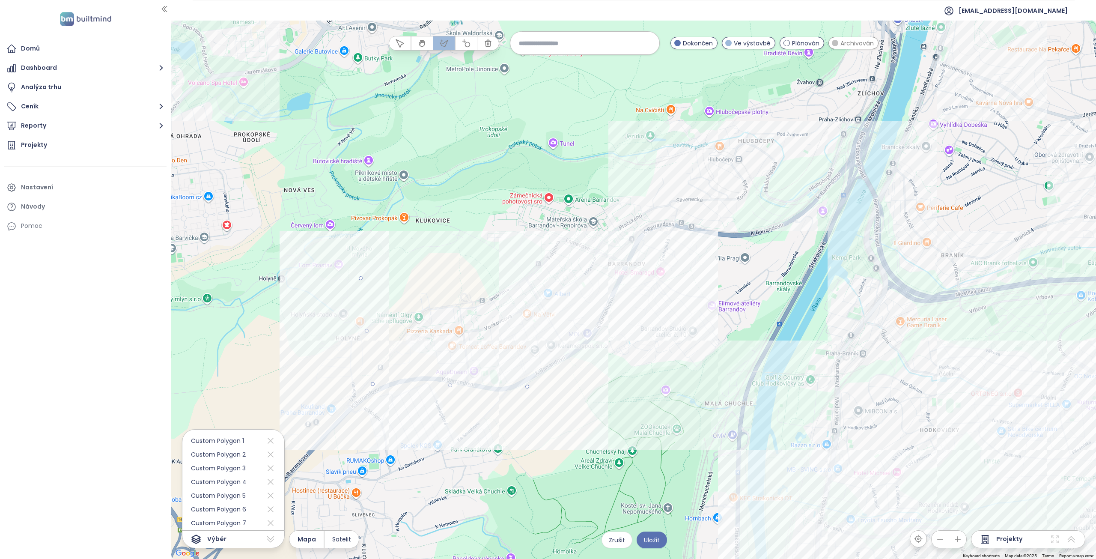
click at [628, 334] on div at bounding box center [633, 290] width 925 height 538
click at [666, 236] on div at bounding box center [633, 290] width 925 height 538
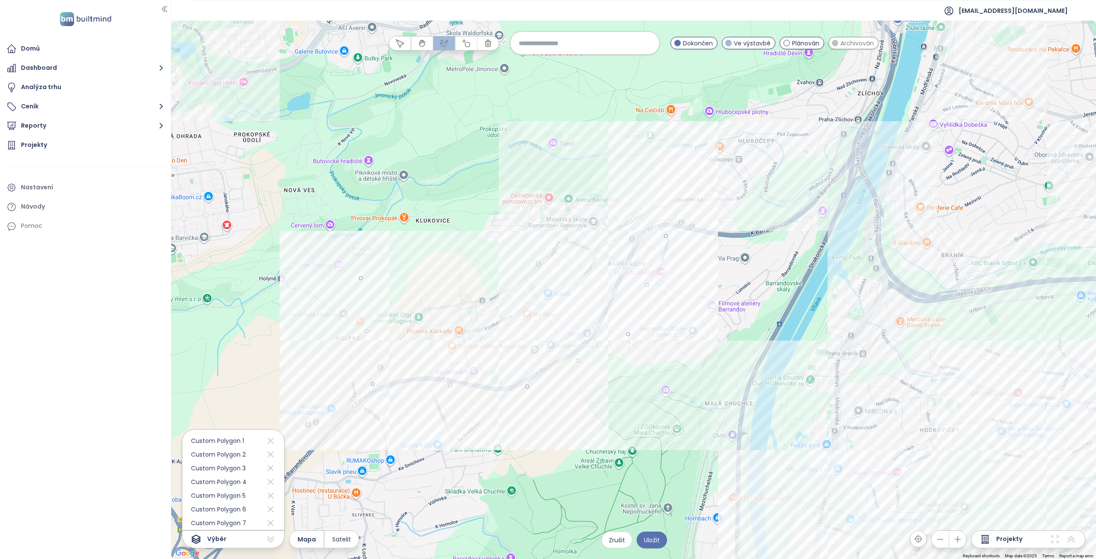
click at [603, 187] on div at bounding box center [633, 290] width 925 height 538
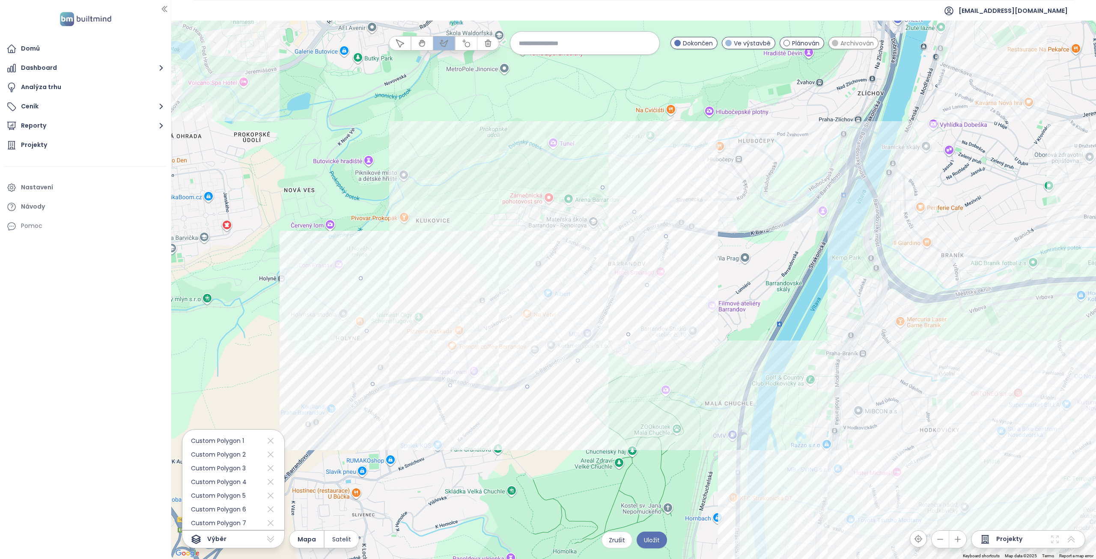
click at [360, 277] on div at bounding box center [633, 290] width 925 height 538
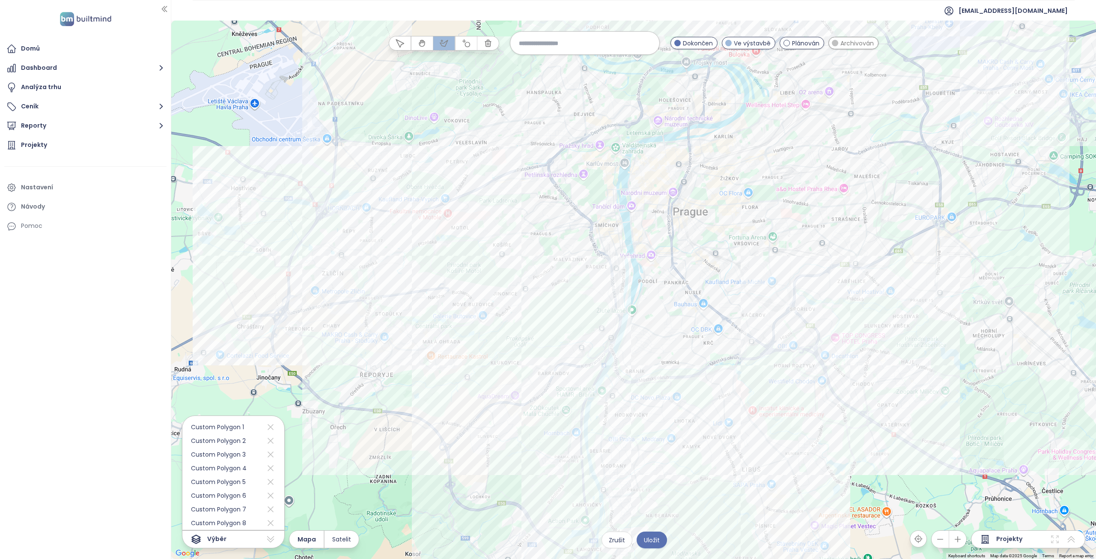
drag, startPoint x: 658, startPoint y: 276, endPoint x: 574, endPoint y: 316, distance: 93.3
click at [574, 316] on div at bounding box center [633, 290] width 925 height 538
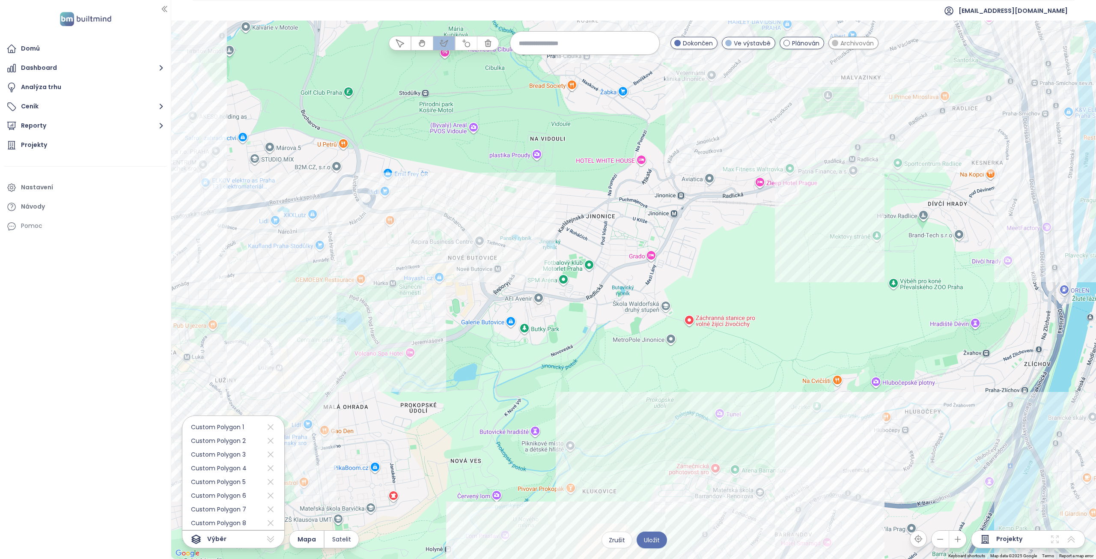
drag, startPoint x: 410, startPoint y: 374, endPoint x: 476, endPoint y: 344, distance: 72.6
click at [476, 344] on div at bounding box center [633, 290] width 925 height 538
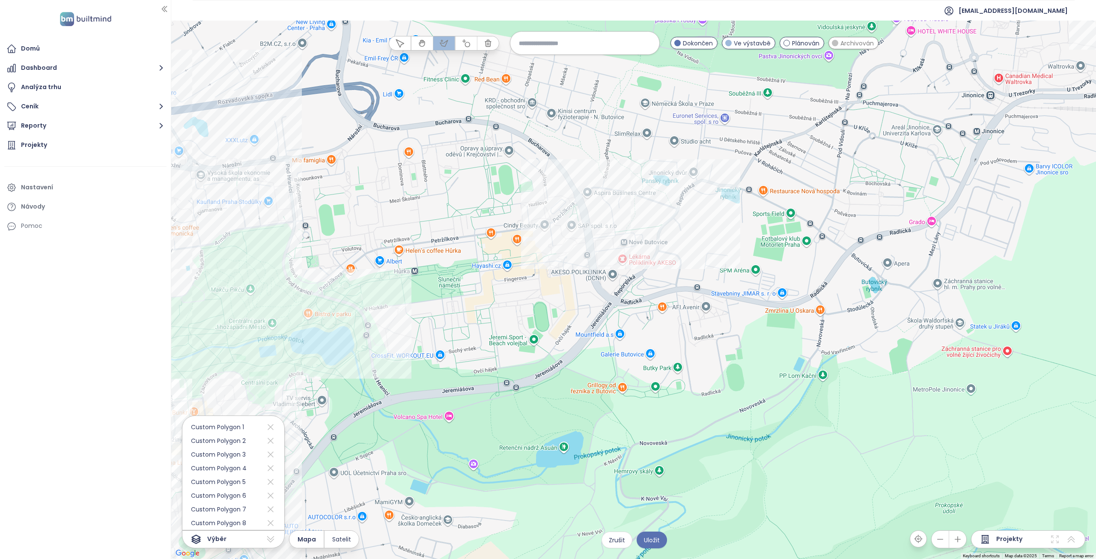
drag, startPoint x: 493, startPoint y: 340, endPoint x: 491, endPoint y: 360, distance: 19.3
click at [491, 360] on div at bounding box center [633, 290] width 925 height 538
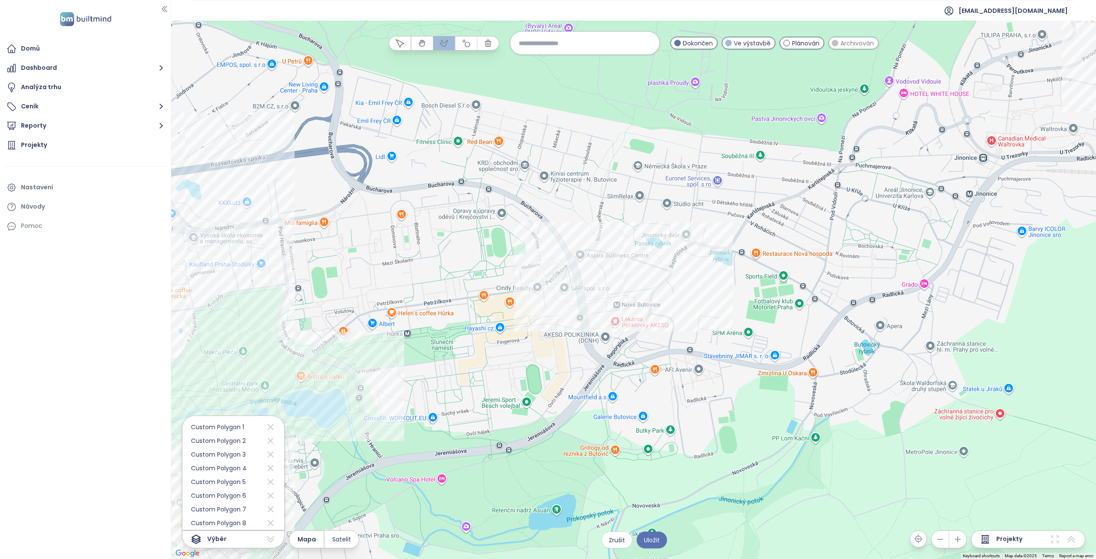
drag, startPoint x: 513, startPoint y: 316, endPoint x: 506, endPoint y: 378, distance: 63.0
click at [506, 378] on div at bounding box center [633, 290] width 925 height 538
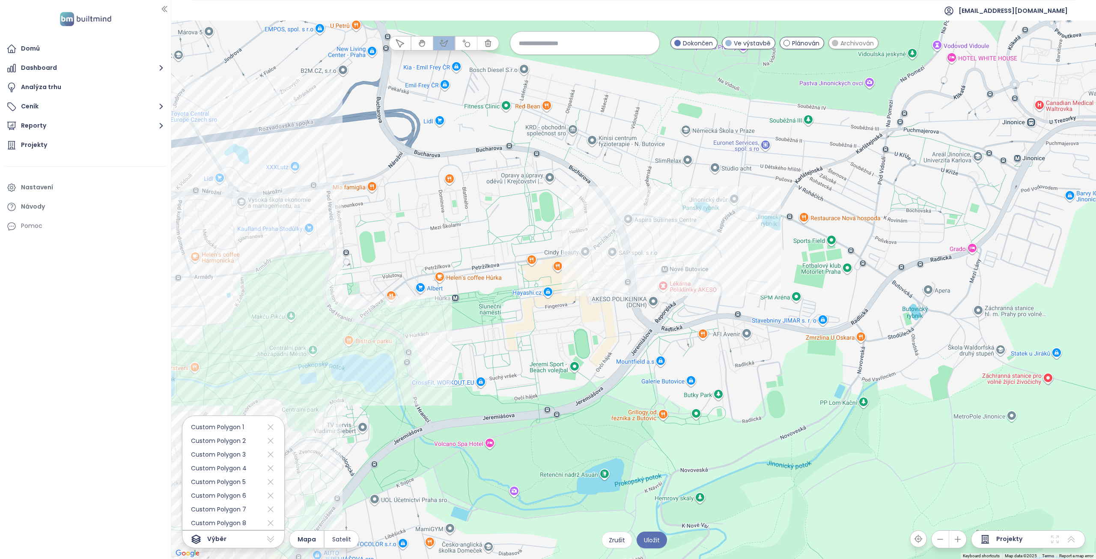
drag, startPoint x: 488, startPoint y: 381, endPoint x: 534, endPoint y: 341, distance: 60.4
click at [534, 341] on div at bounding box center [633, 290] width 925 height 538
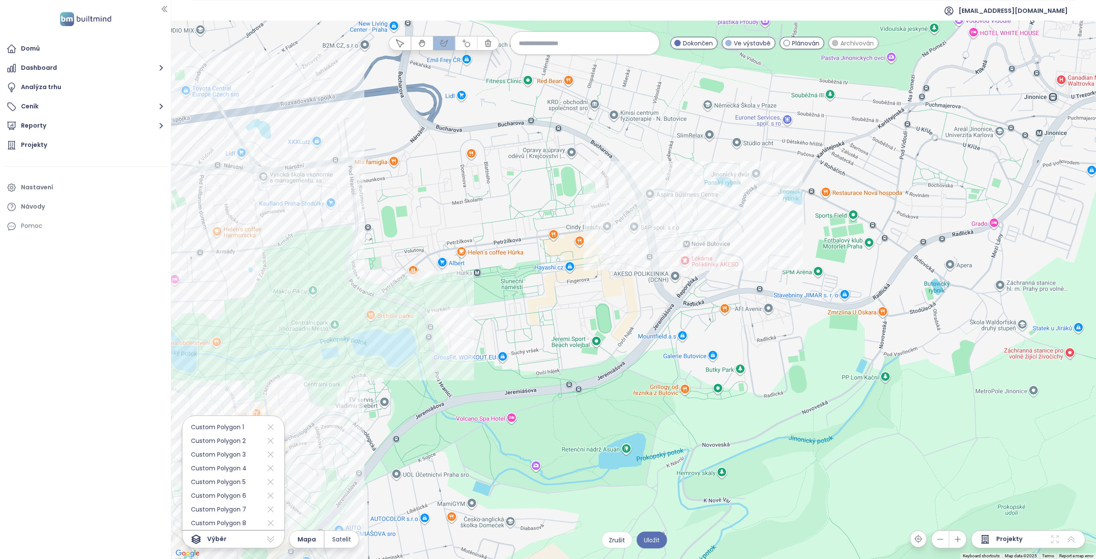
click at [349, 165] on div at bounding box center [633, 290] width 925 height 538
click at [348, 317] on div at bounding box center [633, 290] width 925 height 538
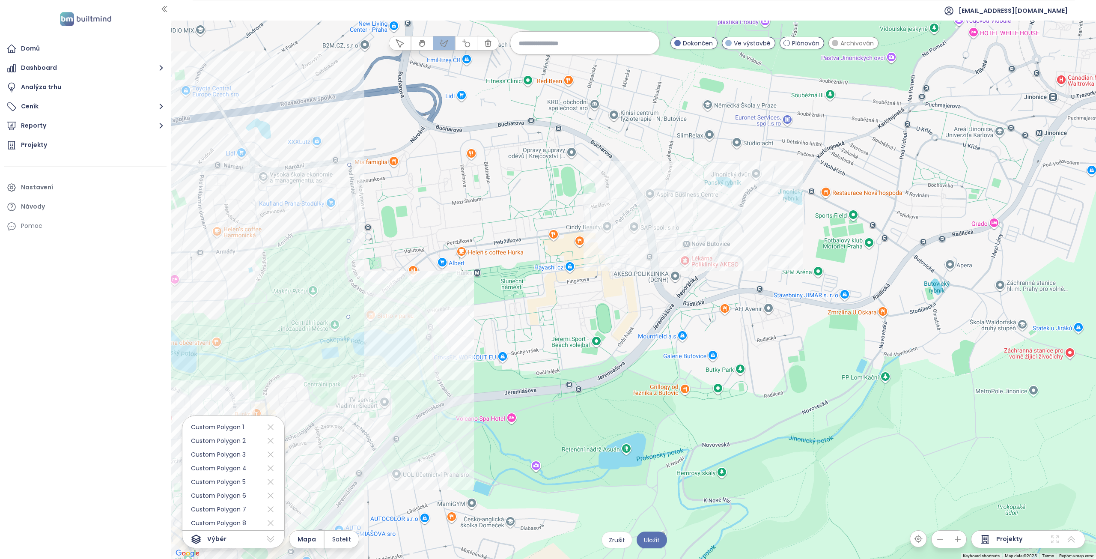
click at [442, 396] on div at bounding box center [633, 290] width 925 height 538
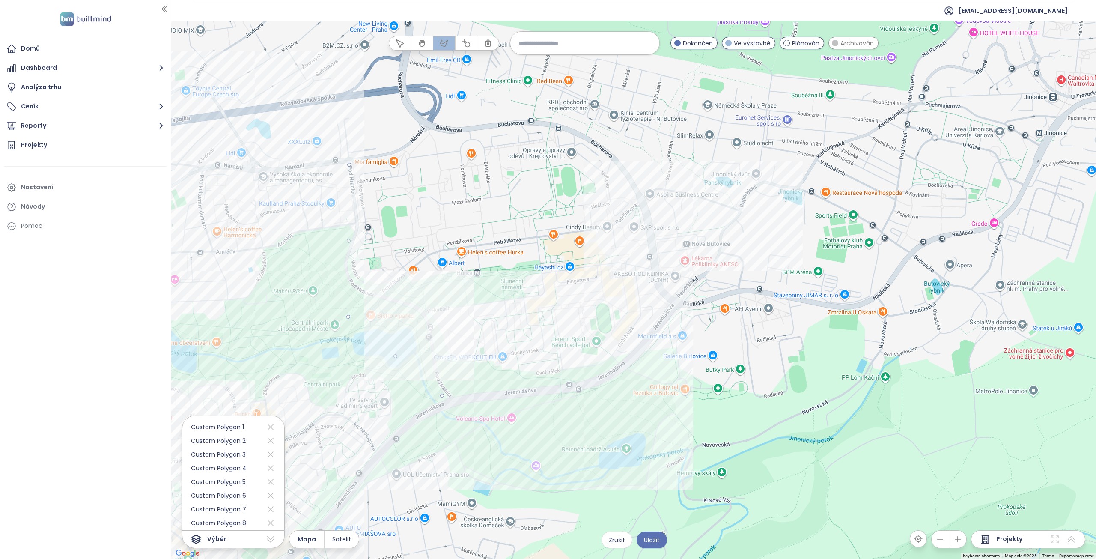
click at [632, 363] on div at bounding box center [633, 290] width 925 height 538
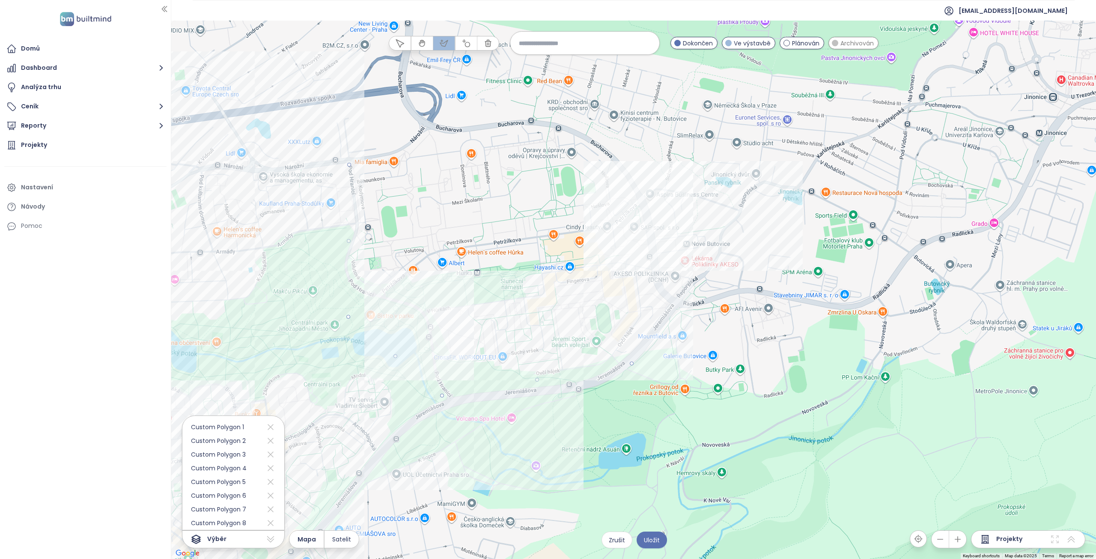
click at [640, 259] on div at bounding box center [633, 290] width 925 height 538
click at [610, 163] on div at bounding box center [633, 290] width 925 height 538
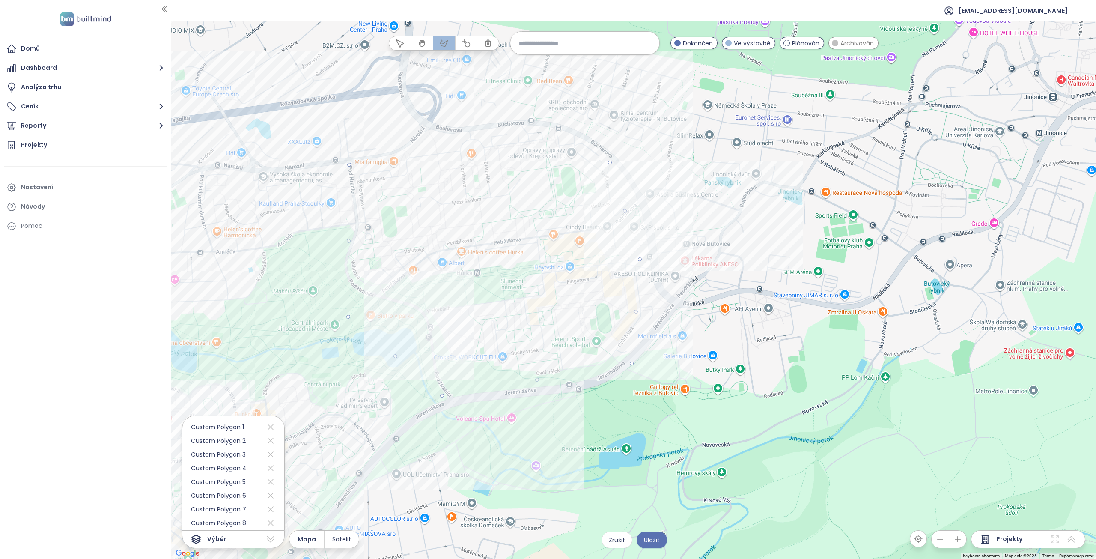
click at [349, 164] on div at bounding box center [633, 290] width 925 height 538
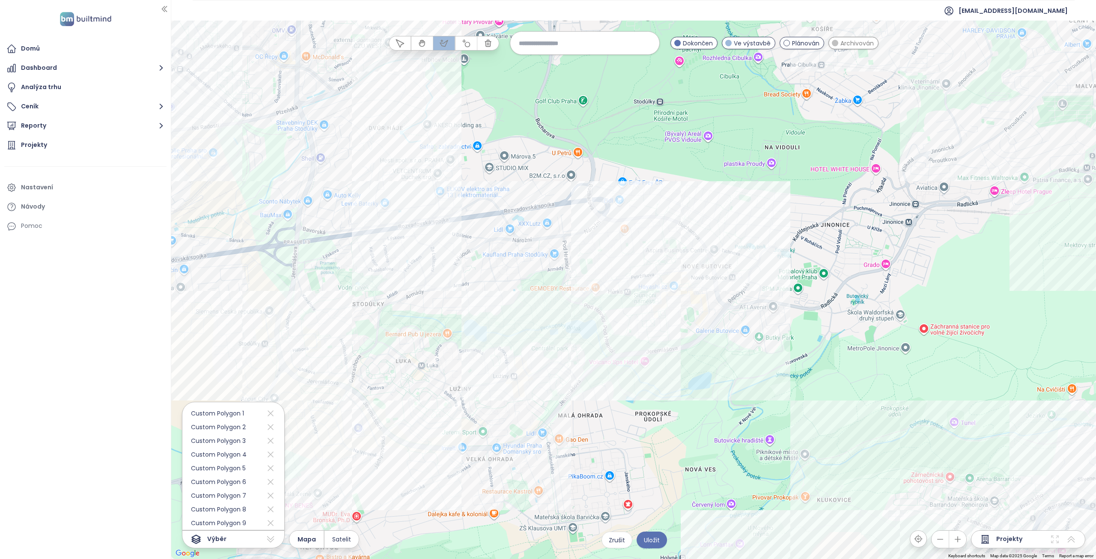
drag, startPoint x: 884, startPoint y: 270, endPoint x: 573, endPoint y: 327, distance: 316.0
click at [573, 327] on div at bounding box center [633, 290] width 925 height 538
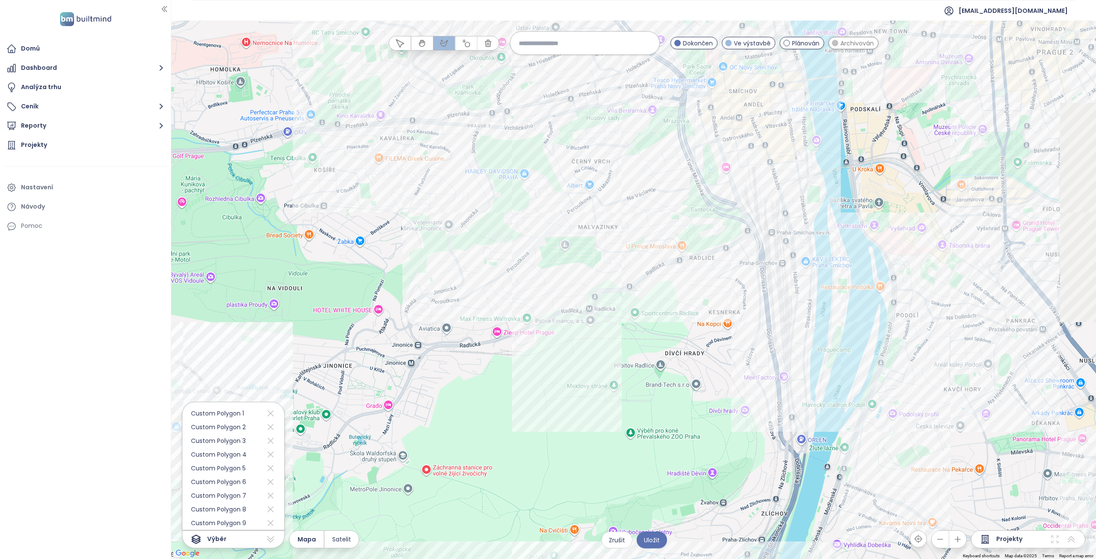
drag, startPoint x: 718, startPoint y: 261, endPoint x: 626, endPoint y: 333, distance: 116.5
click at [627, 333] on div at bounding box center [633, 290] width 925 height 538
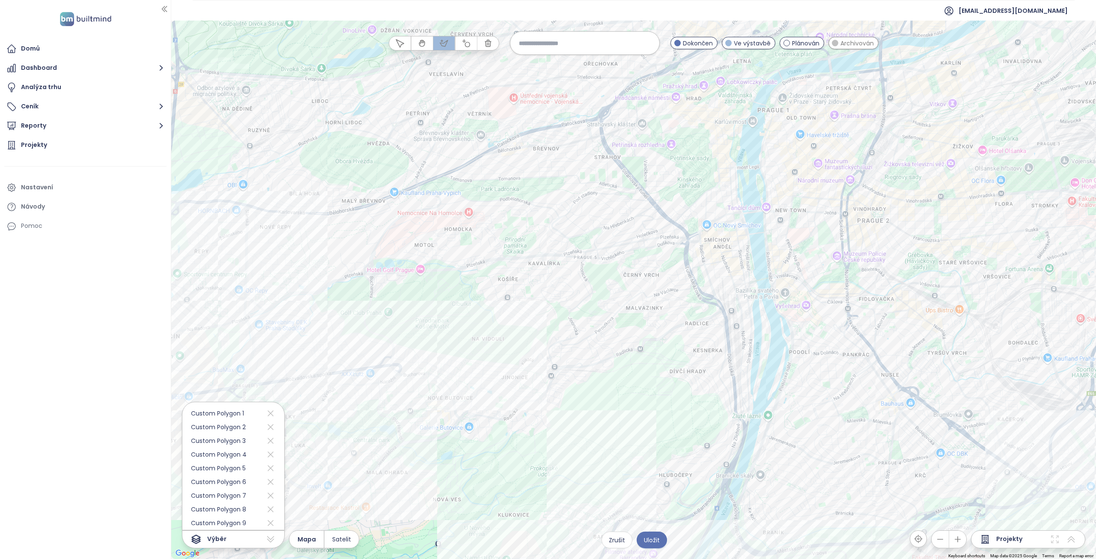
drag, startPoint x: 433, startPoint y: 244, endPoint x: 540, endPoint y: 306, distance: 123.9
click at [540, 306] on div at bounding box center [633, 290] width 925 height 538
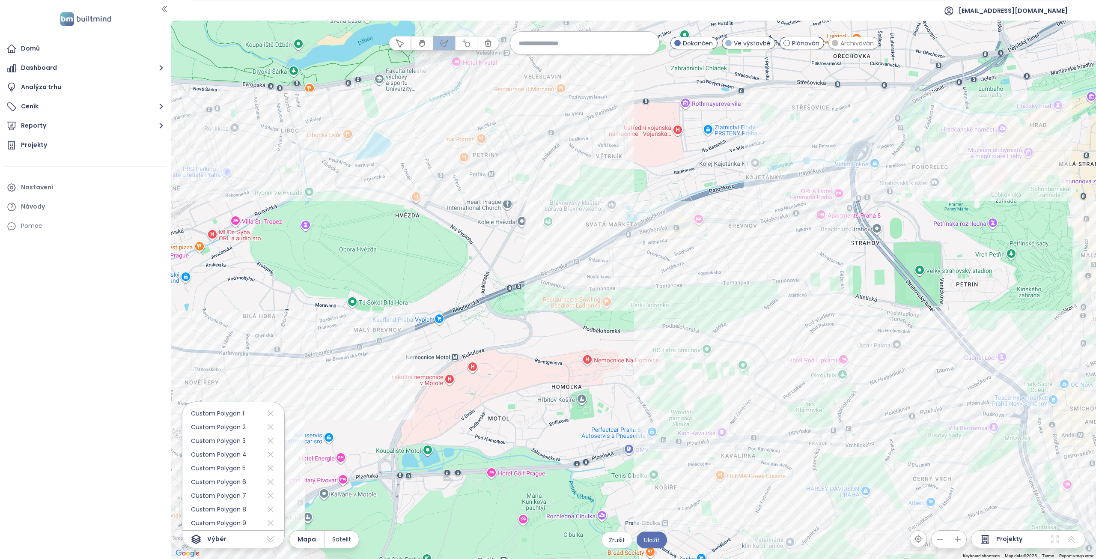
drag, startPoint x: 492, startPoint y: 210, endPoint x: 628, endPoint y: 363, distance: 204.7
click at [628, 363] on div at bounding box center [633, 290] width 925 height 538
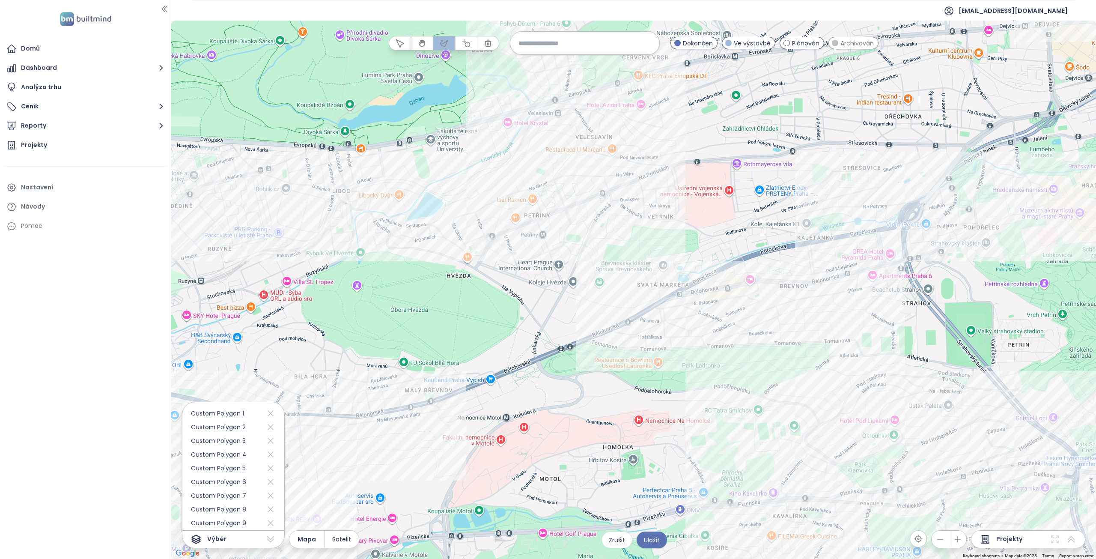
drag, startPoint x: 505, startPoint y: 295, endPoint x: 506, endPoint y: 305, distance: 9.9
click at [505, 306] on div at bounding box center [633, 290] width 925 height 538
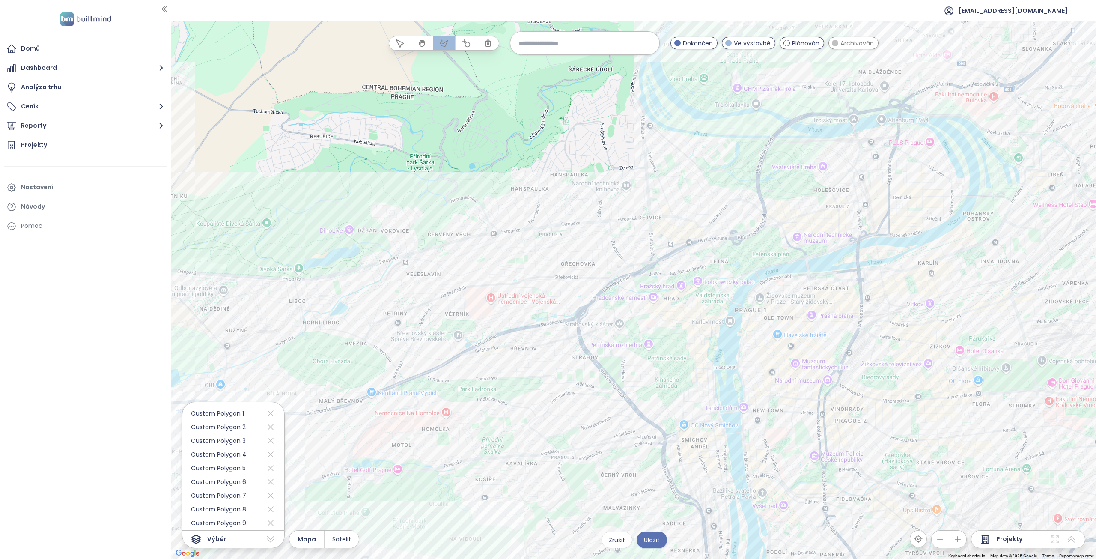
drag, startPoint x: 564, startPoint y: 208, endPoint x: 409, endPoint y: 271, distance: 167.1
click at [409, 271] on div at bounding box center [633, 290] width 925 height 538
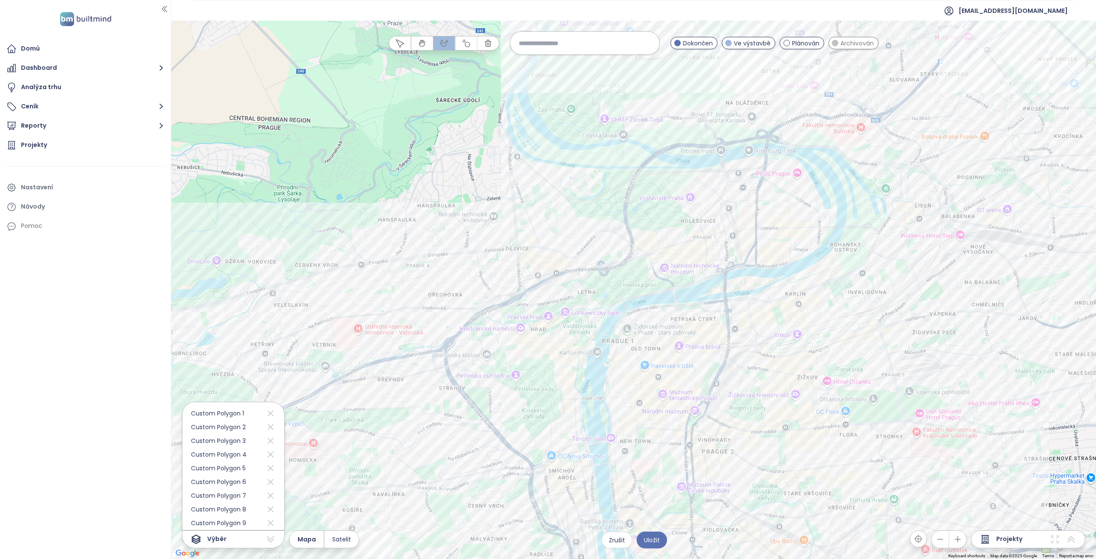
drag, startPoint x: 631, startPoint y: 241, endPoint x: 470, endPoint y: 297, distance: 170.6
click at [470, 297] on div at bounding box center [633, 290] width 925 height 538
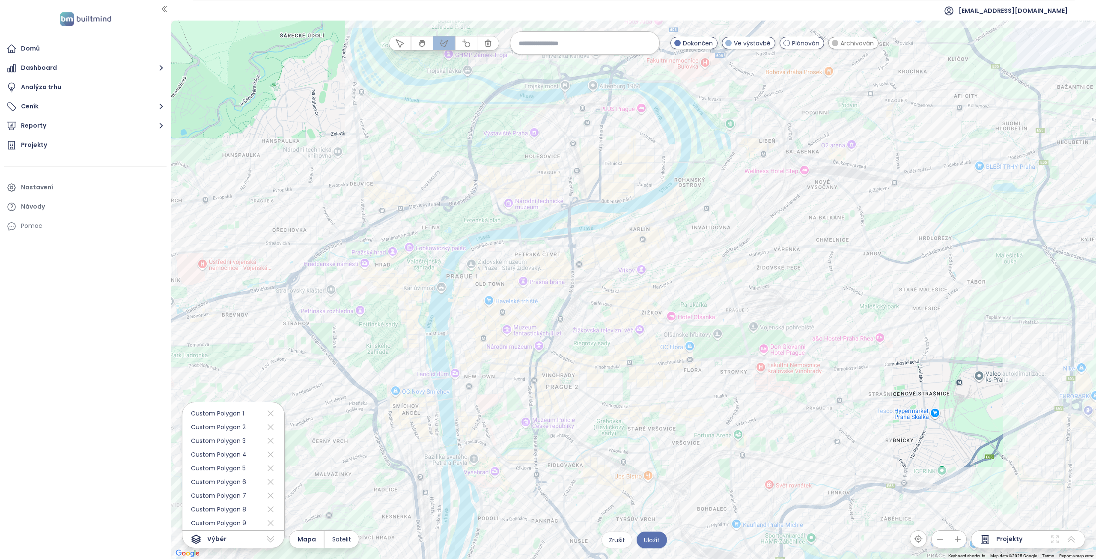
drag, startPoint x: 578, startPoint y: 347, endPoint x: 535, endPoint y: 203, distance: 150.3
click at [535, 203] on div at bounding box center [633, 290] width 925 height 538
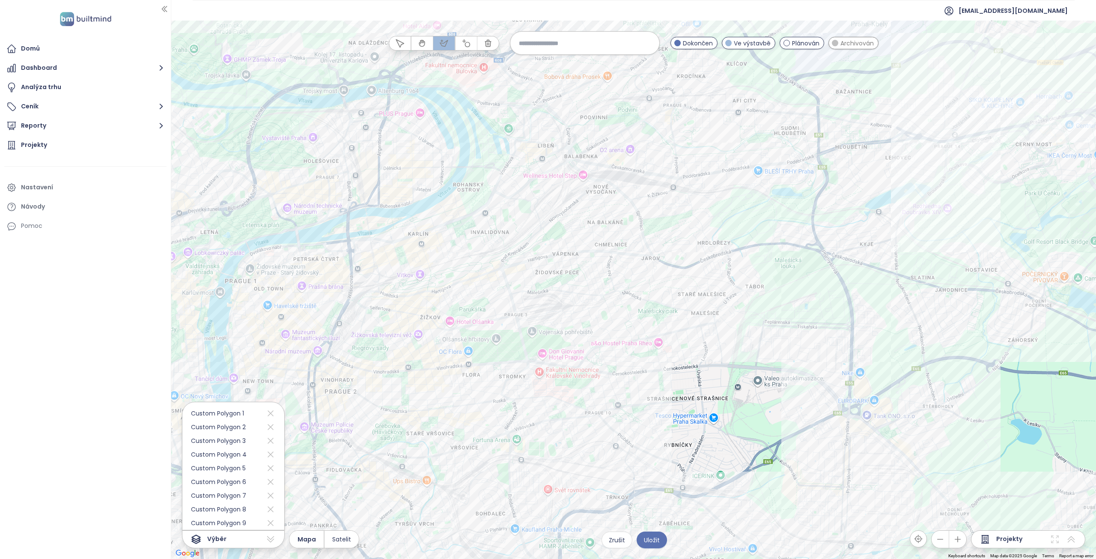
drag, startPoint x: 771, startPoint y: 303, endPoint x: 640, endPoint y: 325, distance: 132.7
click at [640, 325] on div at bounding box center [633, 290] width 925 height 538
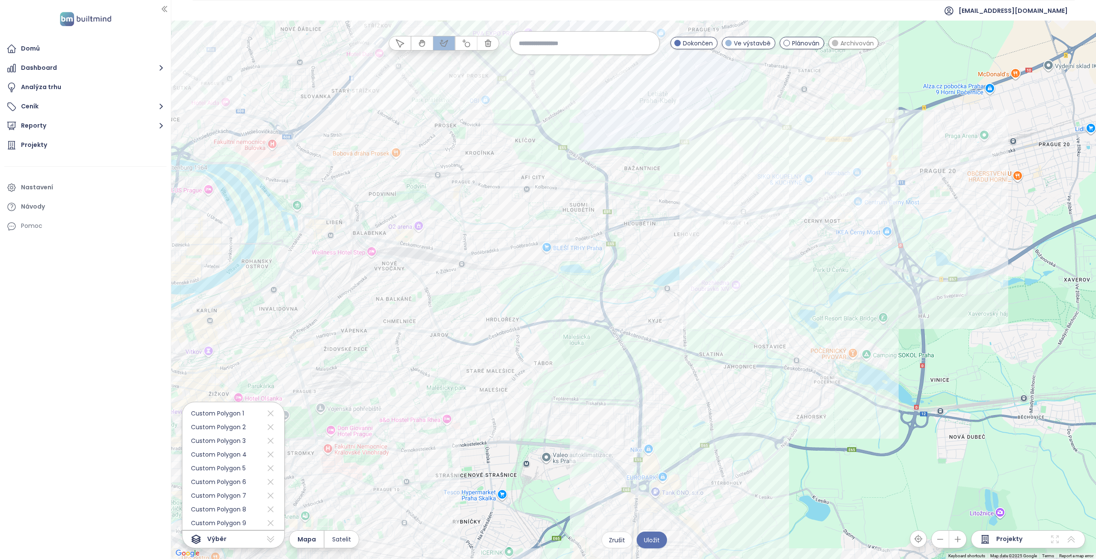
drag, startPoint x: 772, startPoint y: 251, endPoint x: 584, endPoint y: 324, distance: 201.5
click at [584, 324] on div at bounding box center [633, 290] width 925 height 538
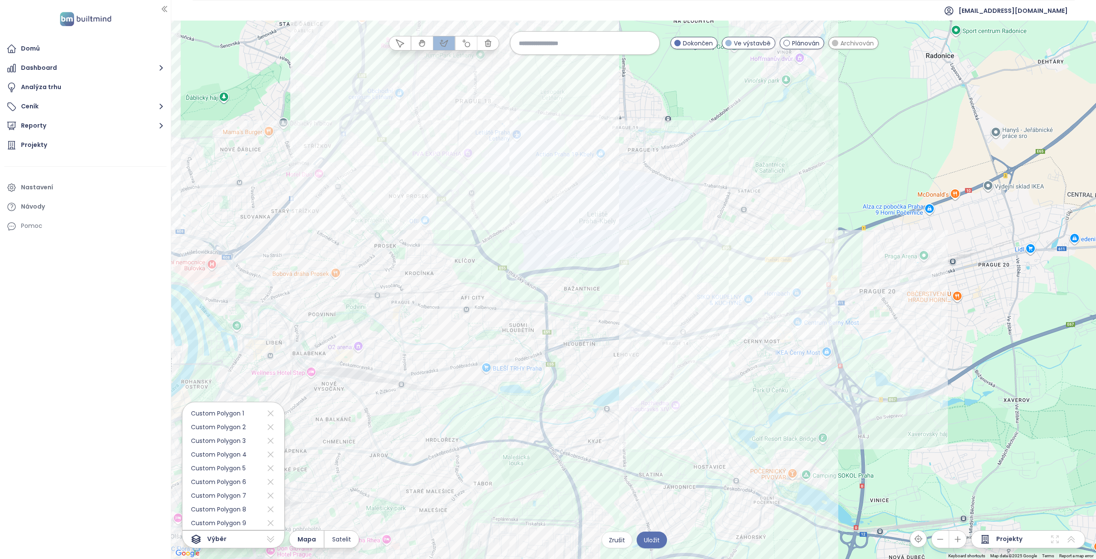
drag, startPoint x: 584, startPoint y: 276, endPoint x: 584, endPoint y: 328, distance: 52.2
click at [584, 327] on div at bounding box center [633, 290] width 925 height 538
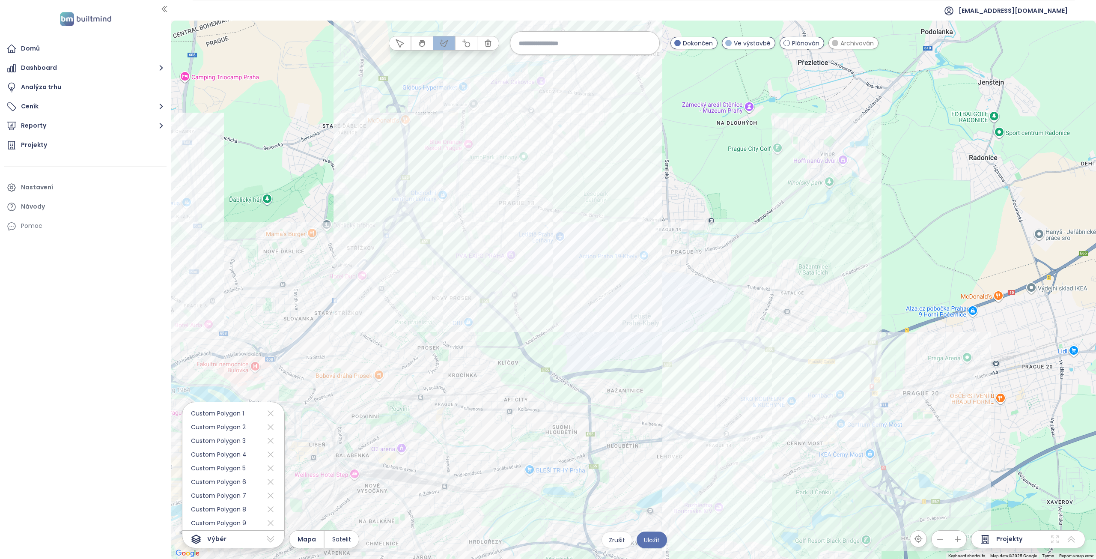
drag, startPoint x: 574, startPoint y: 275, endPoint x: 616, endPoint y: 361, distance: 95.7
click at [616, 361] on div at bounding box center [633, 290] width 925 height 538
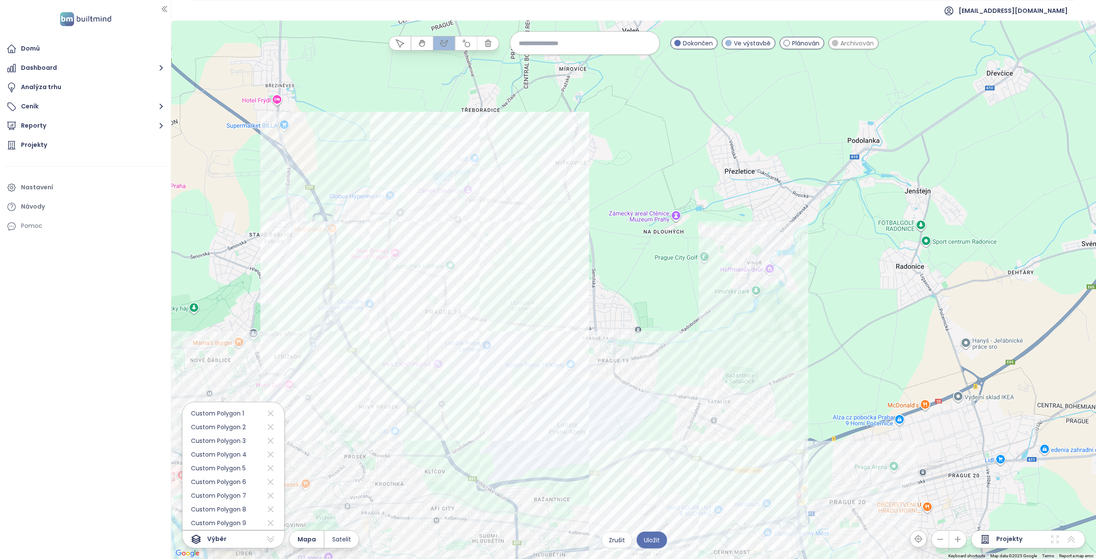
drag, startPoint x: 810, startPoint y: 260, endPoint x: 775, endPoint y: 374, distance: 119.0
click at [775, 374] on div at bounding box center [633, 290] width 925 height 538
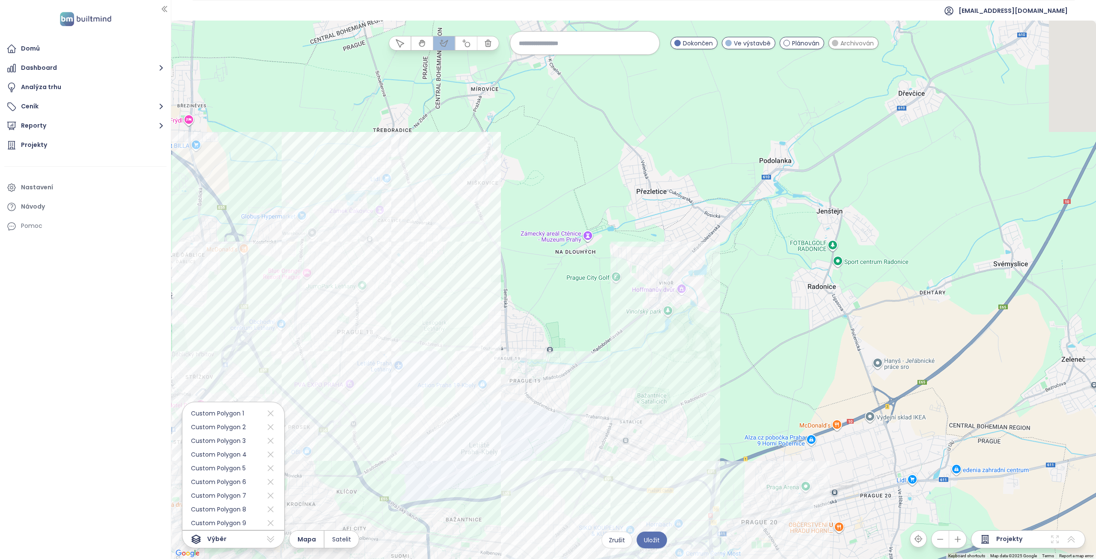
drag, startPoint x: 760, startPoint y: 372, endPoint x: 676, endPoint y: 353, distance: 86.5
click at [676, 357] on div at bounding box center [633, 290] width 925 height 538
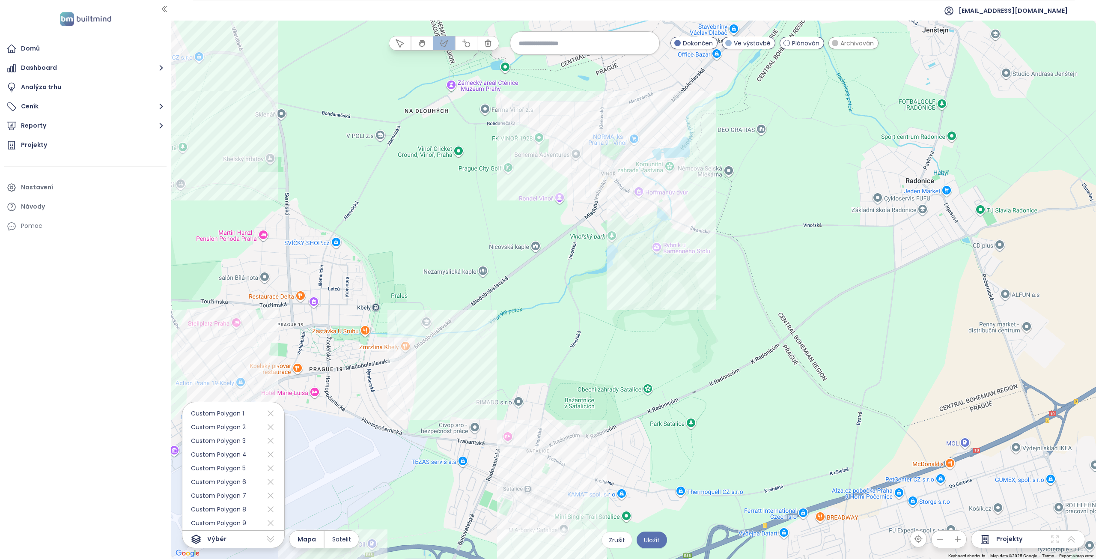
drag, startPoint x: 558, startPoint y: 368, endPoint x: 569, endPoint y: 231, distance: 137.8
click at [569, 231] on div at bounding box center [633, 290] width 925 height 538
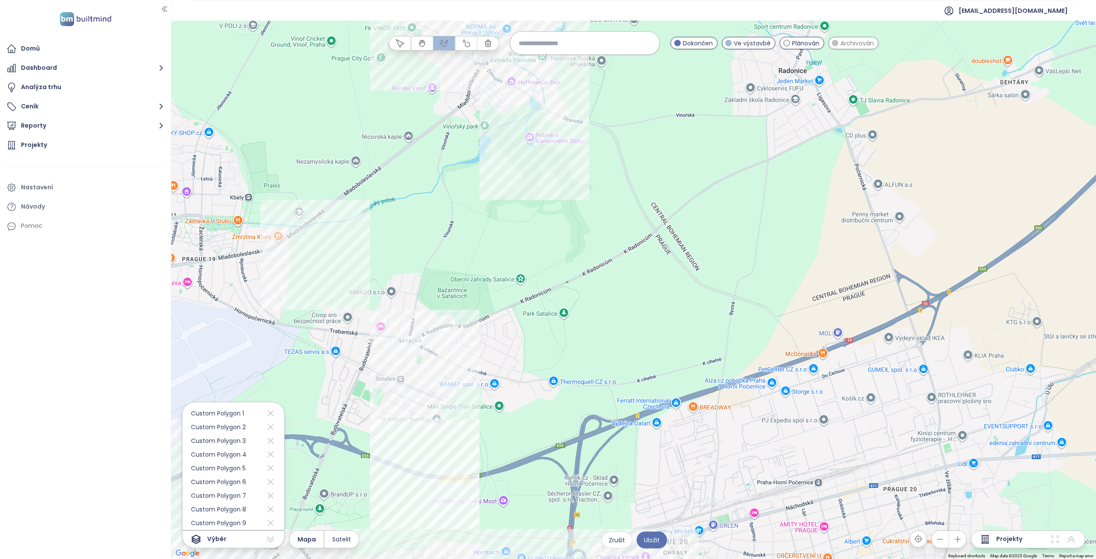
drag, startPoint x: 668, startPoint y: 336, endPoint x: 540, endPoint y: 238, distance: 161.8
click at [540, 238] on div at bounding box center [633, 290] width 925 height 538
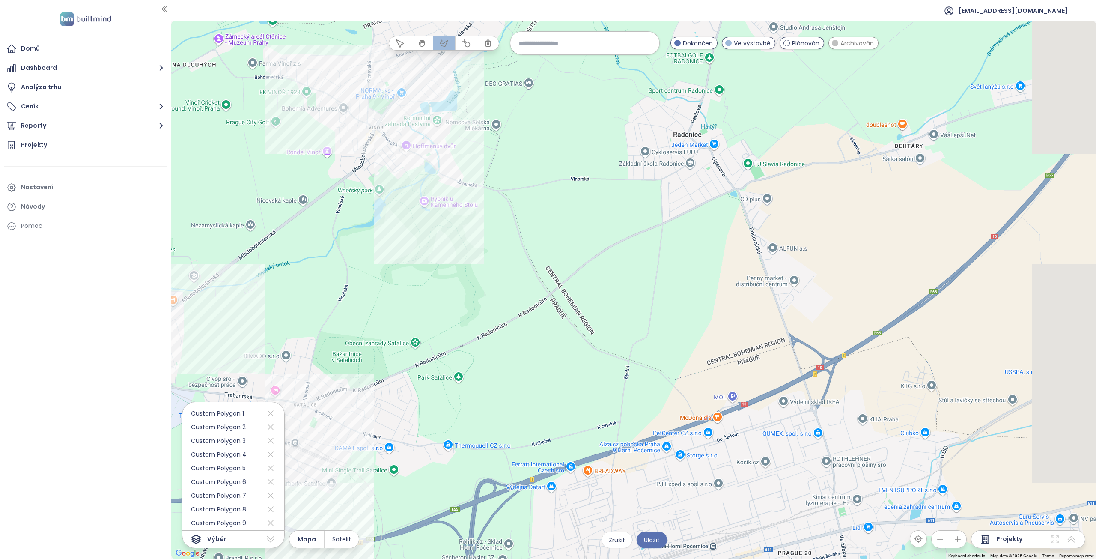
drag, startPoint x: 593, startPoint y: 245, endPoint x: 549, endPoint y: 267, distance: 48.8
click at [549, 267] on div at bounding box center [633, 290] width 925 height 538
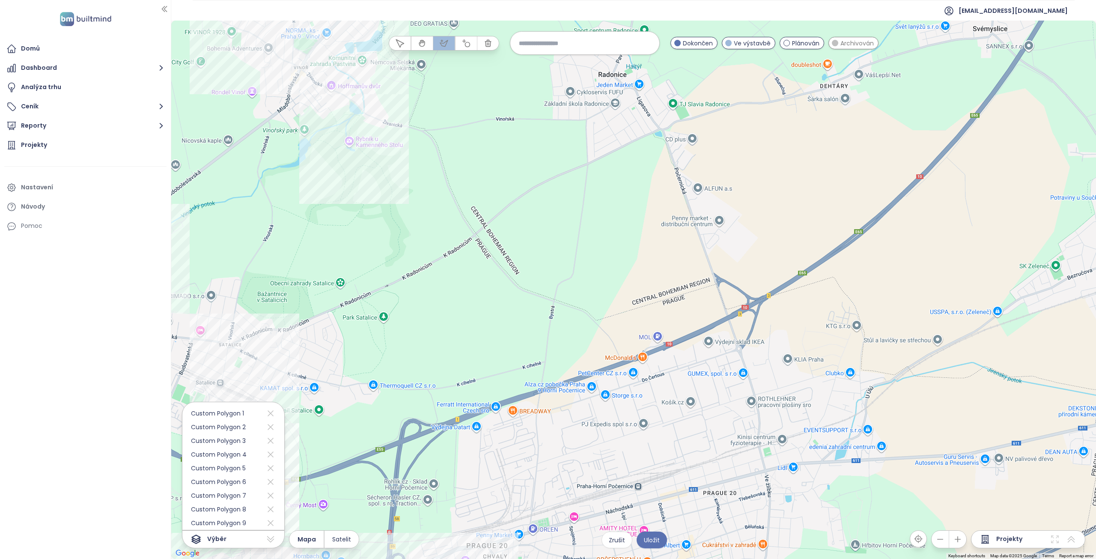
drag, startPoint x: 601, startPoint y: 330, endPoint x: 644, endPoint y: 213, distance: 125.0
click at [637, 216] on div at bounding box center [633, 290] width 925 height 538
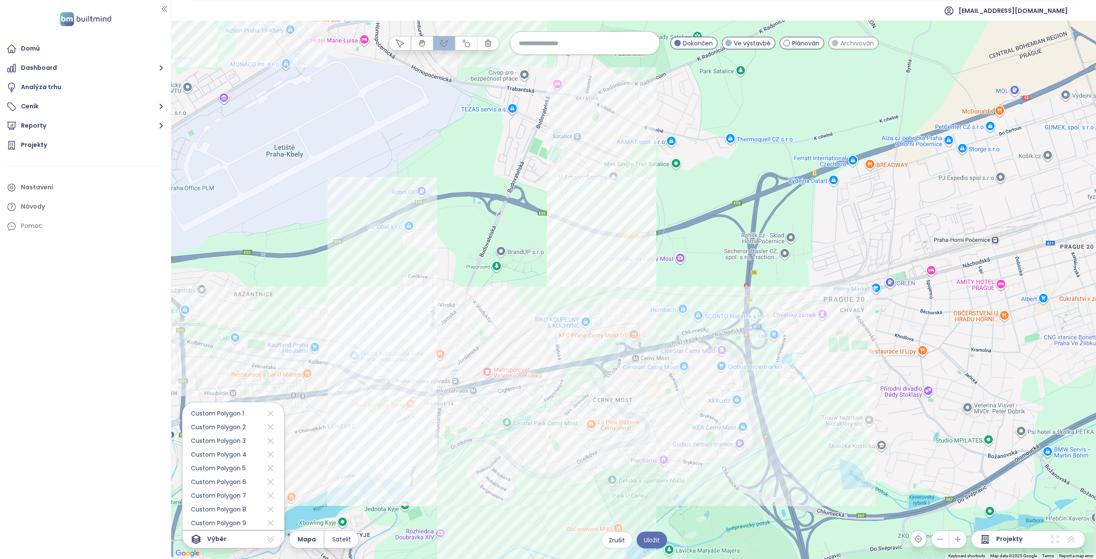
drag, startPoint x: 592, startPoint y: 256, endPoint x: 576, endPoint y: 217, distance: 41.7
click at [576, 218] on div at bounding box center [633, 290] width 925 height 538
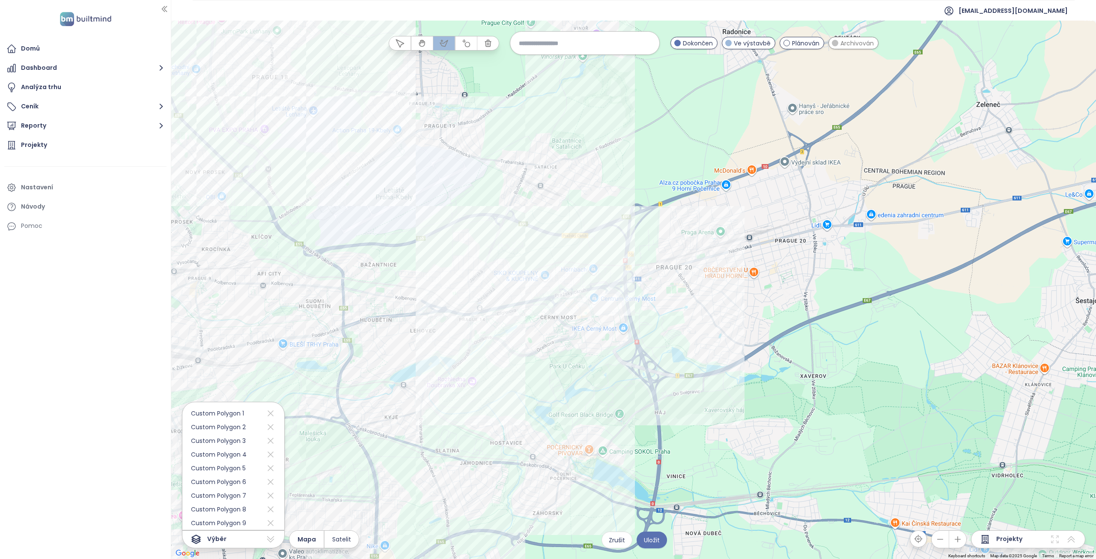
drag, startPoint x: 878, startPoint y: 354, endPoint x: 686, endPoint y: 324, distance: 194.2
click at [686, 324] on div at bounding box center [633, 290] width 925 height 538
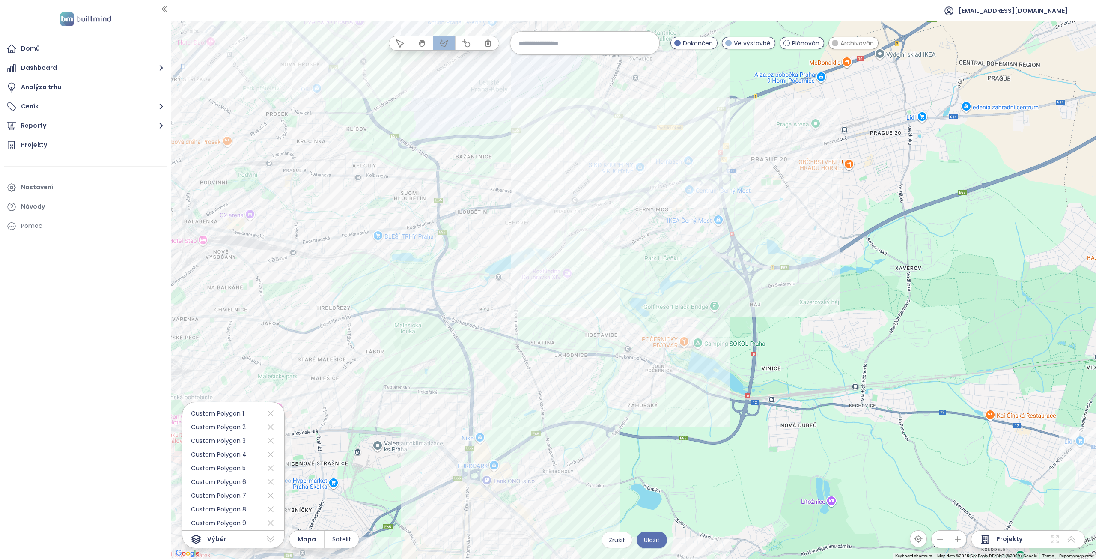
drag, startPoint x: 541, startPoint y: 424, endPoint x: 691, endPoint y: 316, distance: 185.2
click at [691, 316] on div at bounding box center [633, 290] width 925 height 538
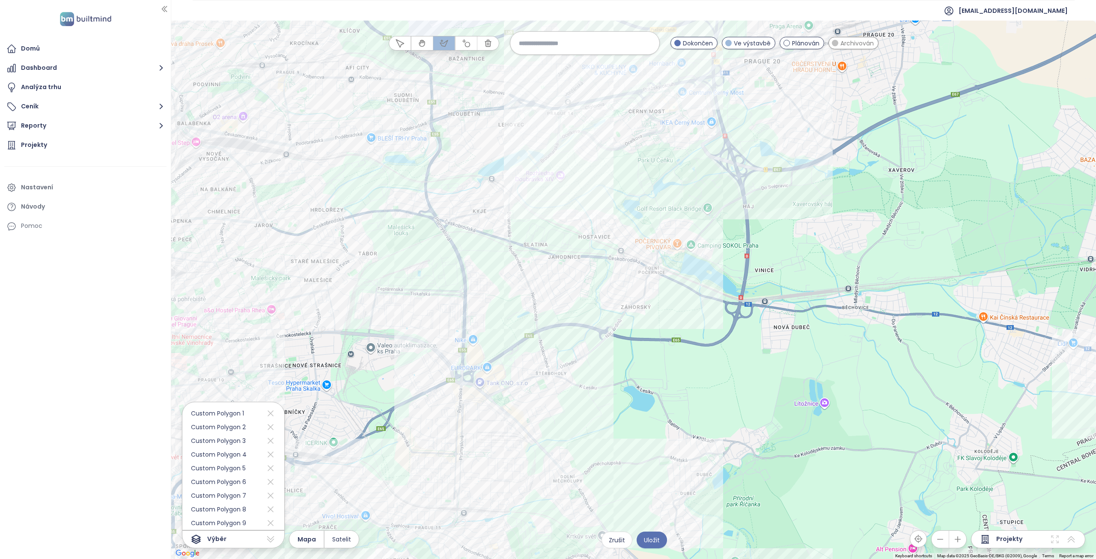
drag, startPoint x: 696, startPoint y: 328, endPoint x: 682, endPoint y: 241, distance: 88.1
click at [682, 241] on div at bounding box center [633, 290] width 925 height 538
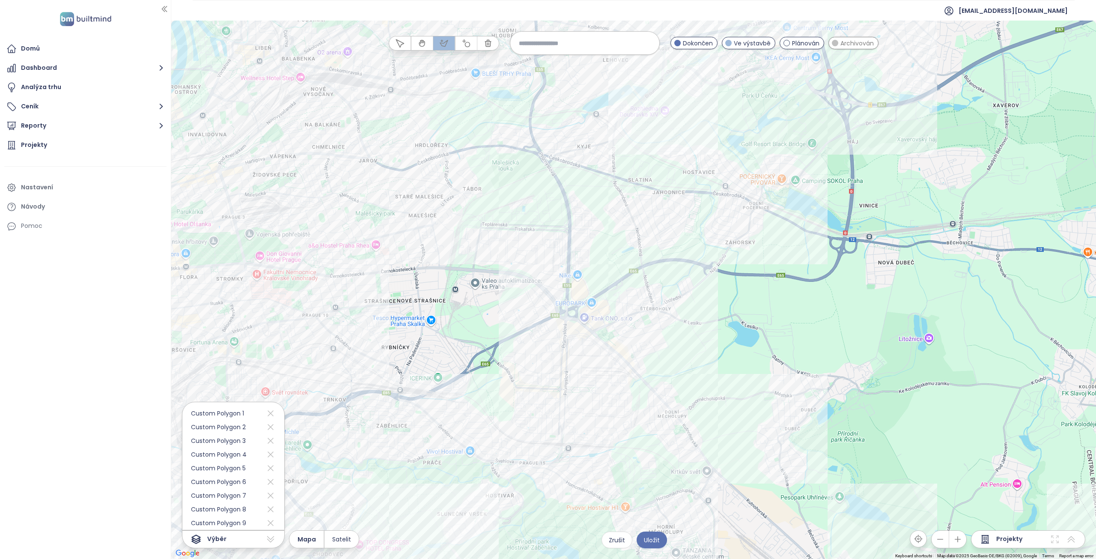
drag, startPoint x: 507, startPoint y: 248, endPoint x: 613, endPoint y: 184, distance: 123.7
click at [613, 184] on div at bounding box center [633, 290] width 925 height 538
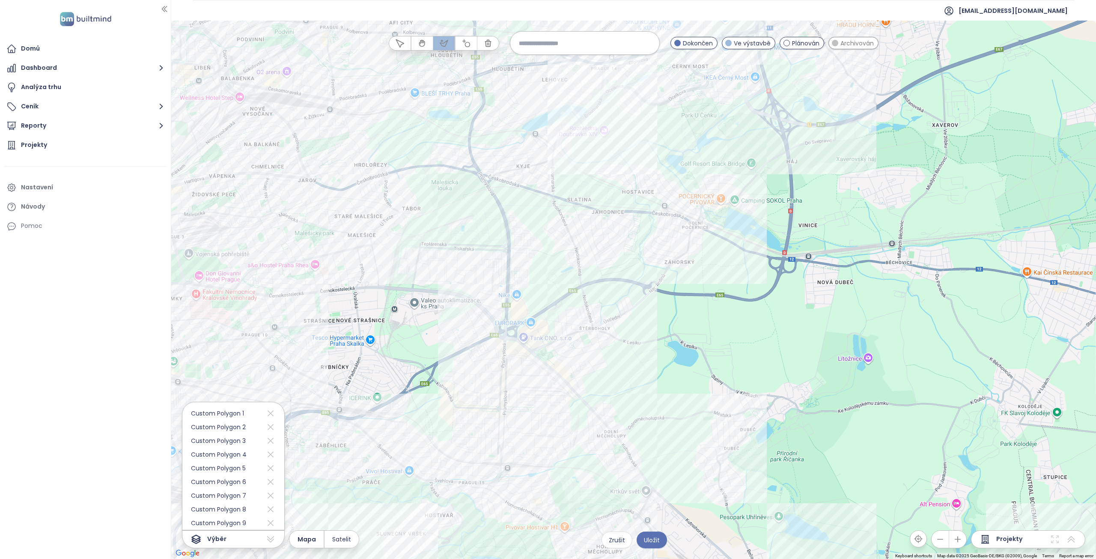
drag, startPoint x: 691, startPoint y: 267, endPoint x: 626, endPoint y: 287, distance: 68.1
click at [626, 287] on div at bounding box center [633, 290] width 925 height 538
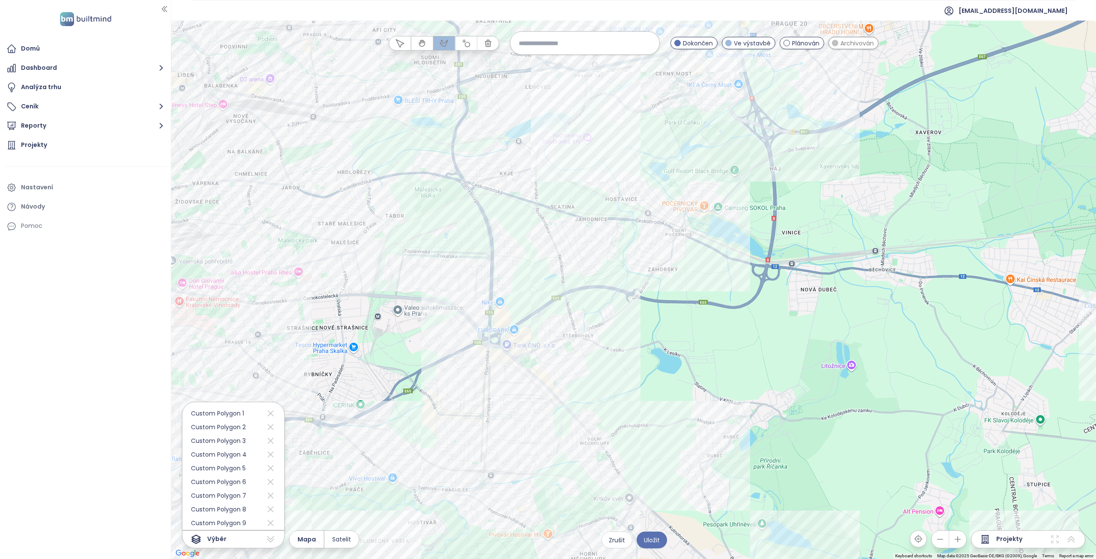
drag, startPoint x: 715, startPoint y: 287, endPoint x: 682, endPoint y: 303, distance: 36.8
click at [683, 307] on div at bounding box center [633, 290] width 925 height 538
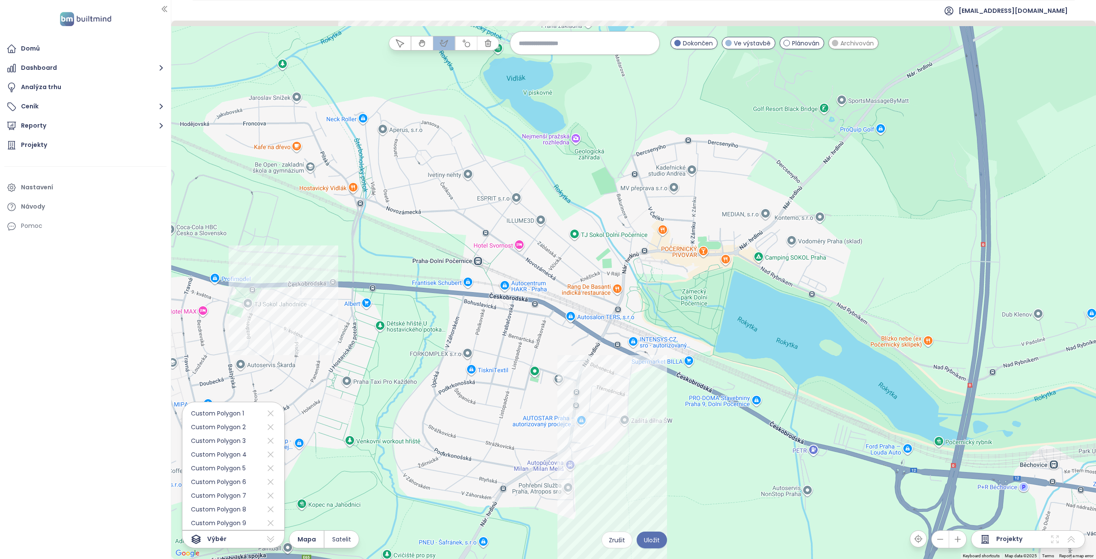
drag, startPoint x: 517, startPoint y: 173, endPoint x: 492, endPoint y: 330, distance: 158.2
click at [492, 330] on div at bounding box center [633, 290] width 925 height 538
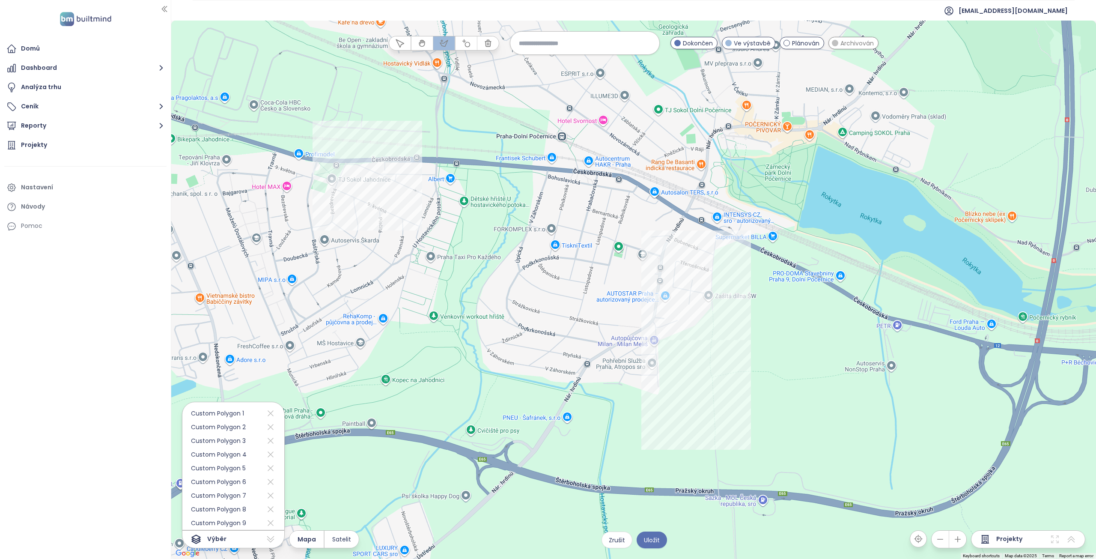
drag, startPoint x: 477, startPoint y: 384, endPoint x: 566, endPoint y: 251, distance: 160.8
click at [566, 251] on div at bounding box center [633, 290] width 925 height 538
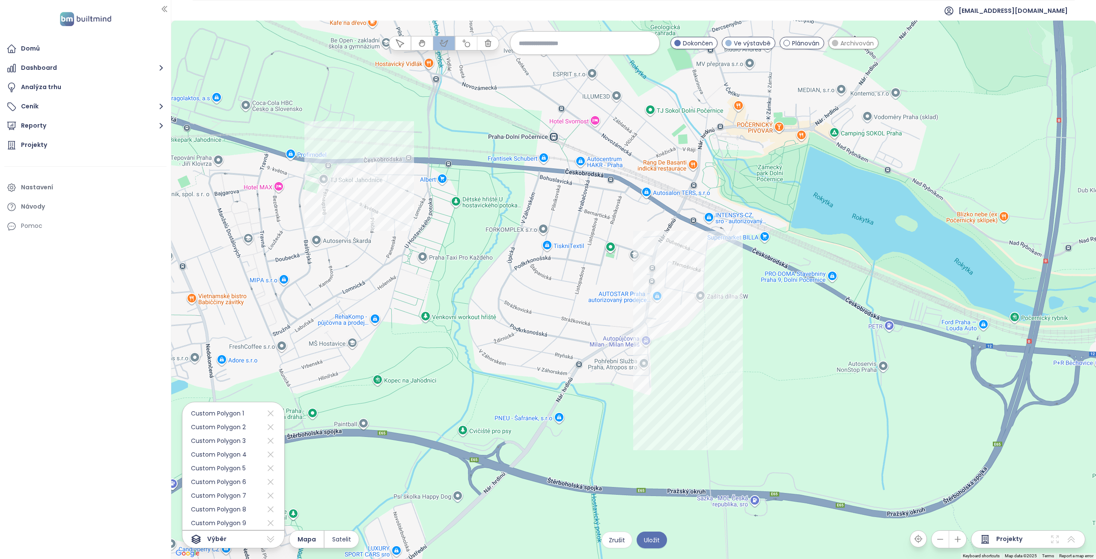
drag, startPoint x: 543, startPoint y: 390, endPoint x: 533, endPoint y: 391, distance: 10.3
click at [533, 391] on div at bounding box center [633, 290] width 925 height 538
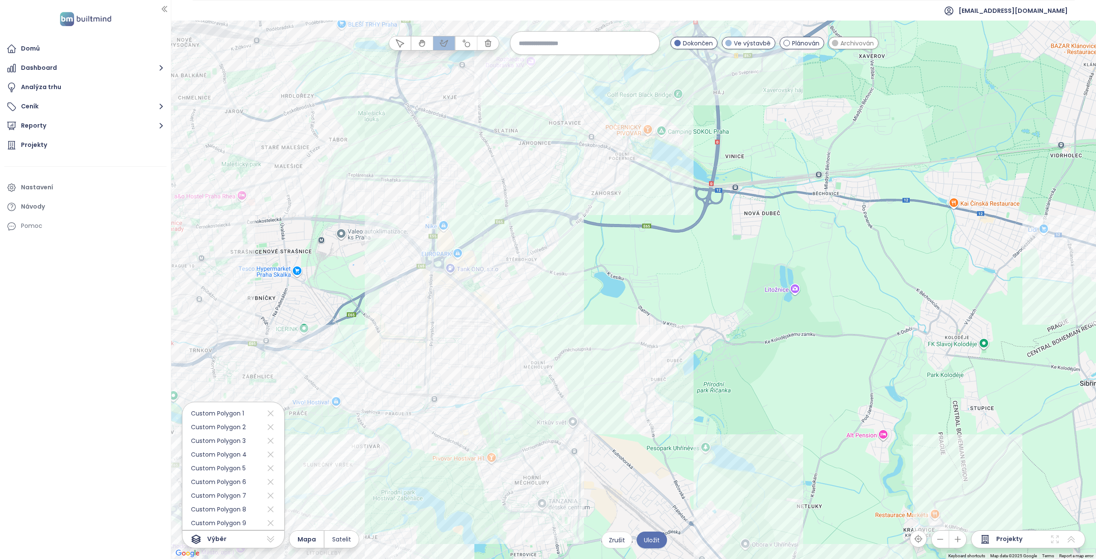
drag, startPoint x: 546, startPoint y: 404, endPoint x: 582, endPoint y: 230, distance: 177.8
click at [581, 227] on div at bounding box center [633, 290] width 925 height 538
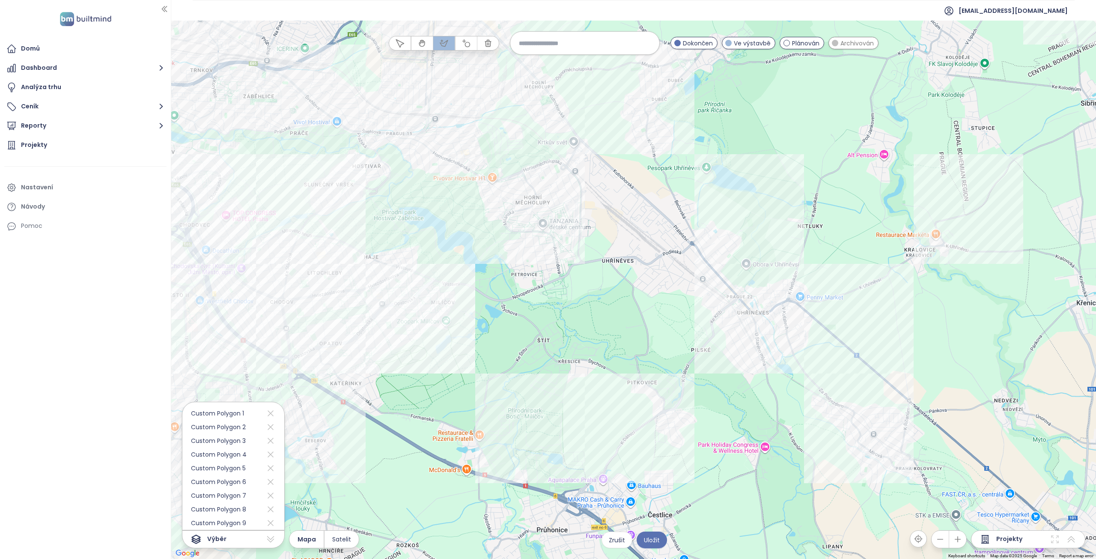
drag, startPoint x: 585, startPoint y: 351, endPoint x: 566, endPoint y: 217, distance: 134.4
click at [566, 217] on div at bounding box center [633, 290] width 925 height 538
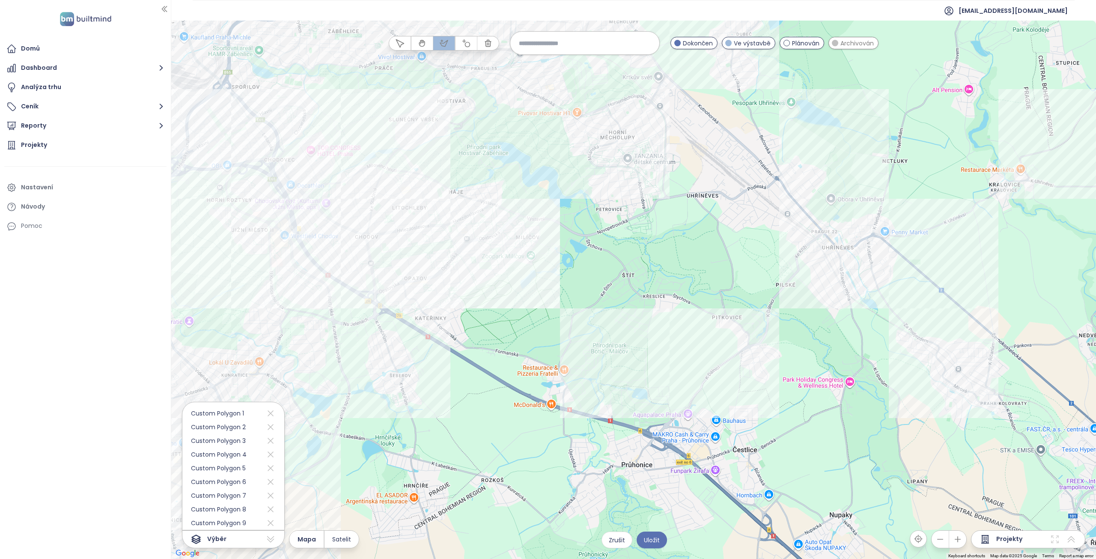
drag, startPoint x: 590, startPoint y: 297, endPoint x: 681, endPoint y: 208, distance: 126.9
click at [681, 208] on div at bounding box center [633, 290] width 925 height 538
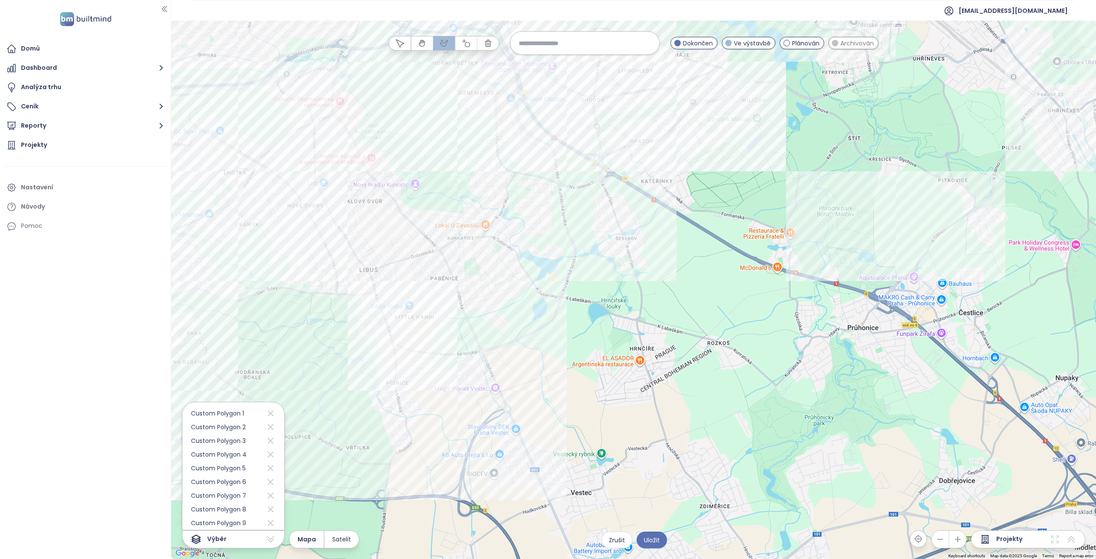
drag, startPoint x: 494, startPoint y: 330, endPoint x: 696, endPoint y: 259, distance: 214.4
click at [693, 257] on div at bounding box center [633, 290] width 925 height 538
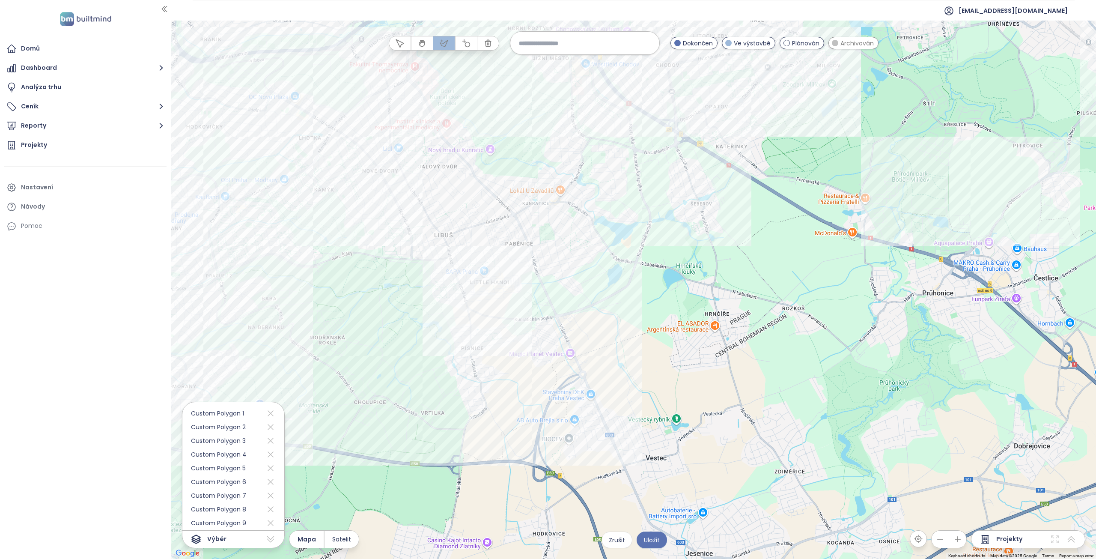
drag, startPoint x: 600, startPoint y: 281, endPoint x: 755, endPoint y: 324, distance: 161.3
click at [751, 322] on div at bounding box center [633, 290] width 925 height 538
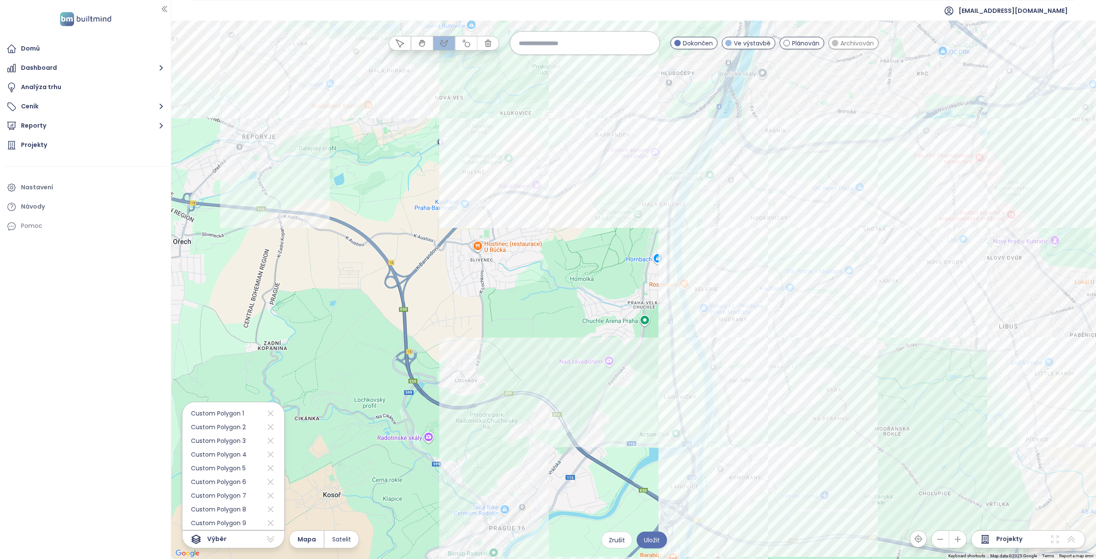
drag, startPoint x: 437, startPoint y: 307, endPoint x: 628, endPoint y: 301, distance: 191.9
click at [628, 301] on div at bounding box center [633, 290] width 925 height 538
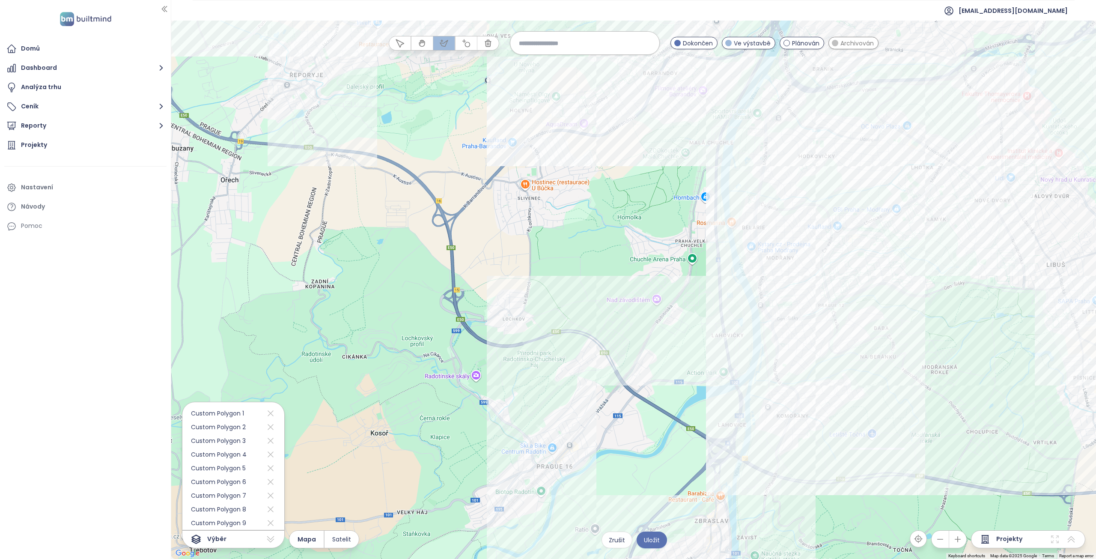
drag, startPoint x: 527, startPoint y: 320, endPoint x: 551, endPoint y: 229, distance: 94.2
click at [551, 230] on div at bounding box center [633, 290] width 925 height 538
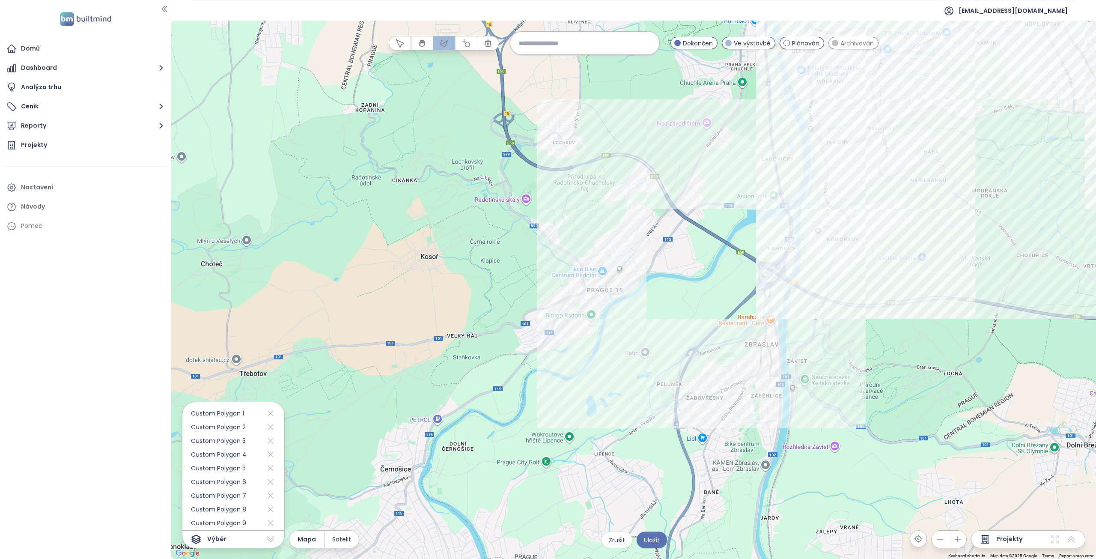
drag, startPoint x: 589, startPoint y: 411, endPoint x: 635, endPoint y: 313, distance: 109.0
click at [635, 313] on div at bounding box center [633, 290] width 925 height 538
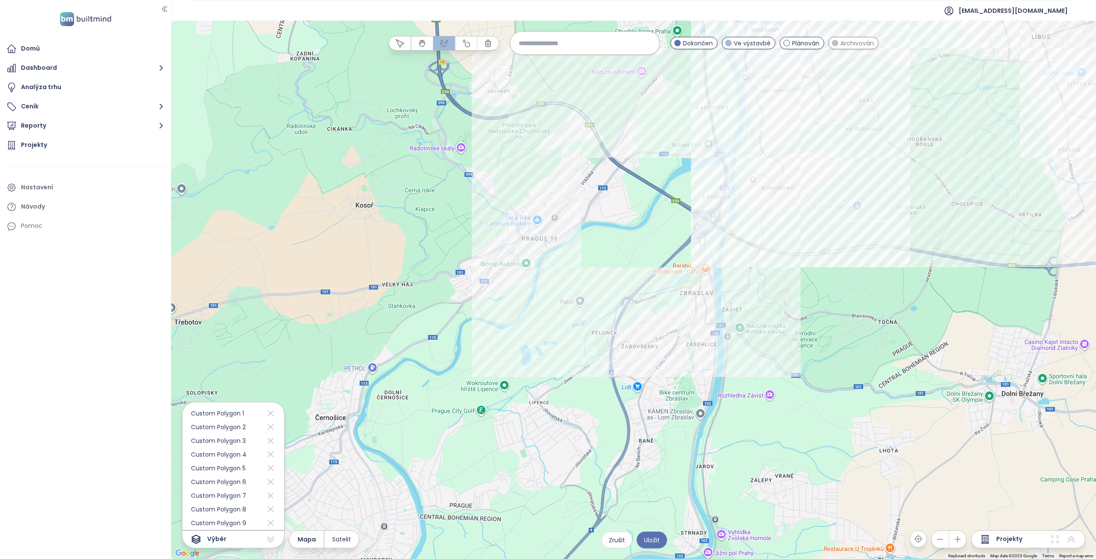
drag, startPoint x: 659, startPoint y: 365, endPoint x: 561, endPoint y: 382, distance: 99.0
click at [561, 382] on div at bounding box center [633, 290] width 925 height 538
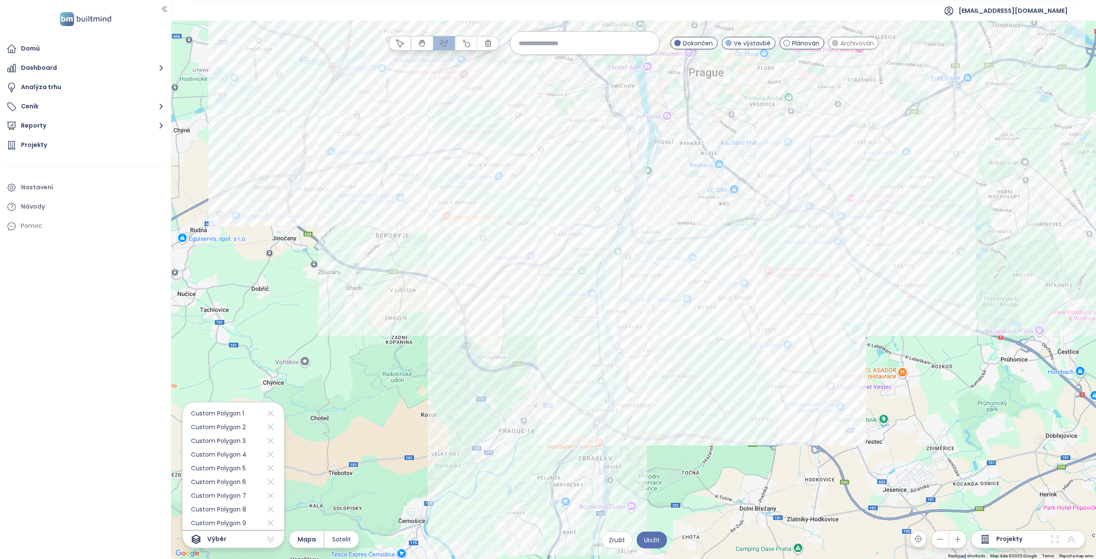
drag, startPoint x: 602, startPoint y: 240, endPoint x: 576, endPoint y: 371, distance: 134.0
click at [574, 361] on div at bounding box center [633, 290] width 925 height 538
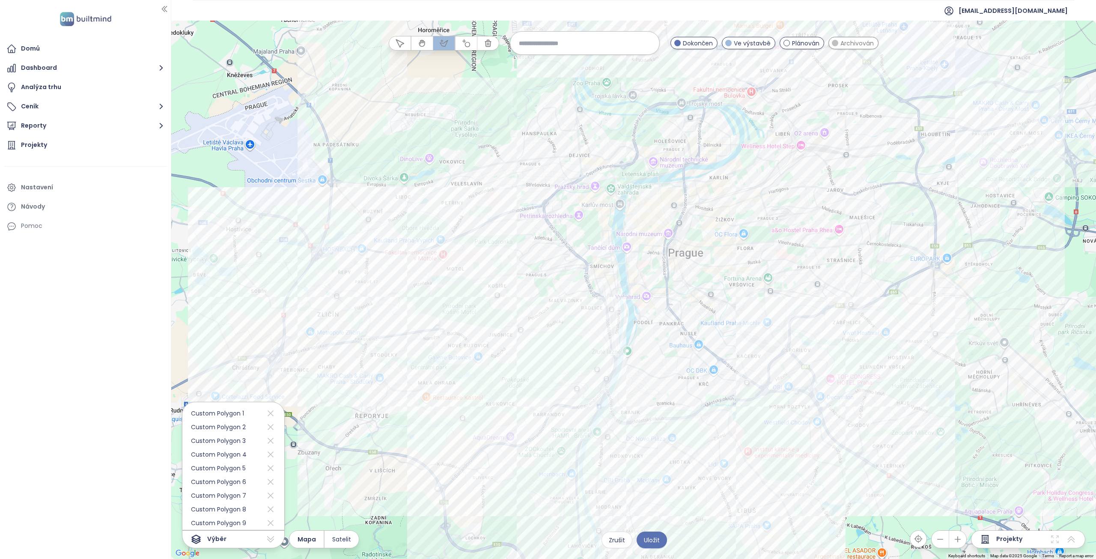
drag, startPoint x: 576, startPoint y: 285, endPoint x: 562, endPoint y: 414, distance: 129.6
click at [562, 414] on div at bounding box center [633, 290] width 925 height 538
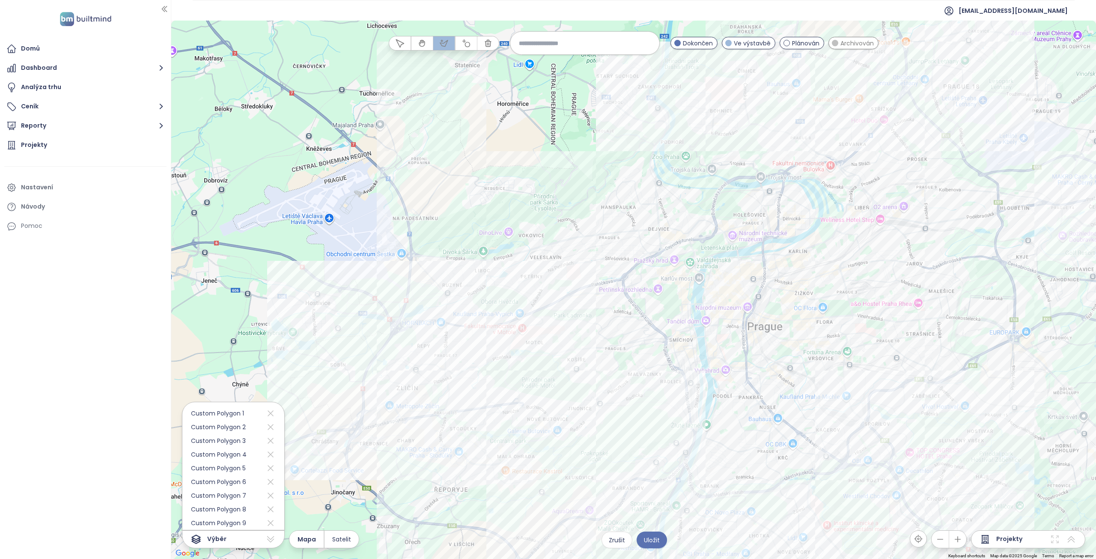
drag, startPoint x: 450, startPoint y: 300, endPoint x: 537, endPoint y: 343, distance: 97.5
click at [536, 342] on div at bounding box center [633, 290] width 925 height 538
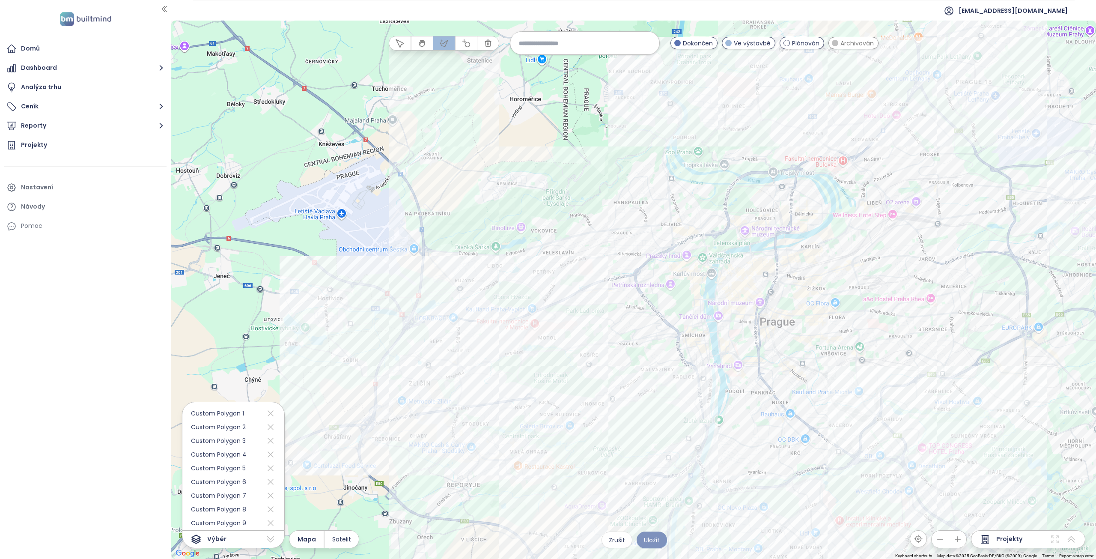
click at [655, 542] on span "Uložit" at bounding box center [652, 539] width 16 height 9
